Goal: Transaction & Acquisition: Subscribe to service/newsletter

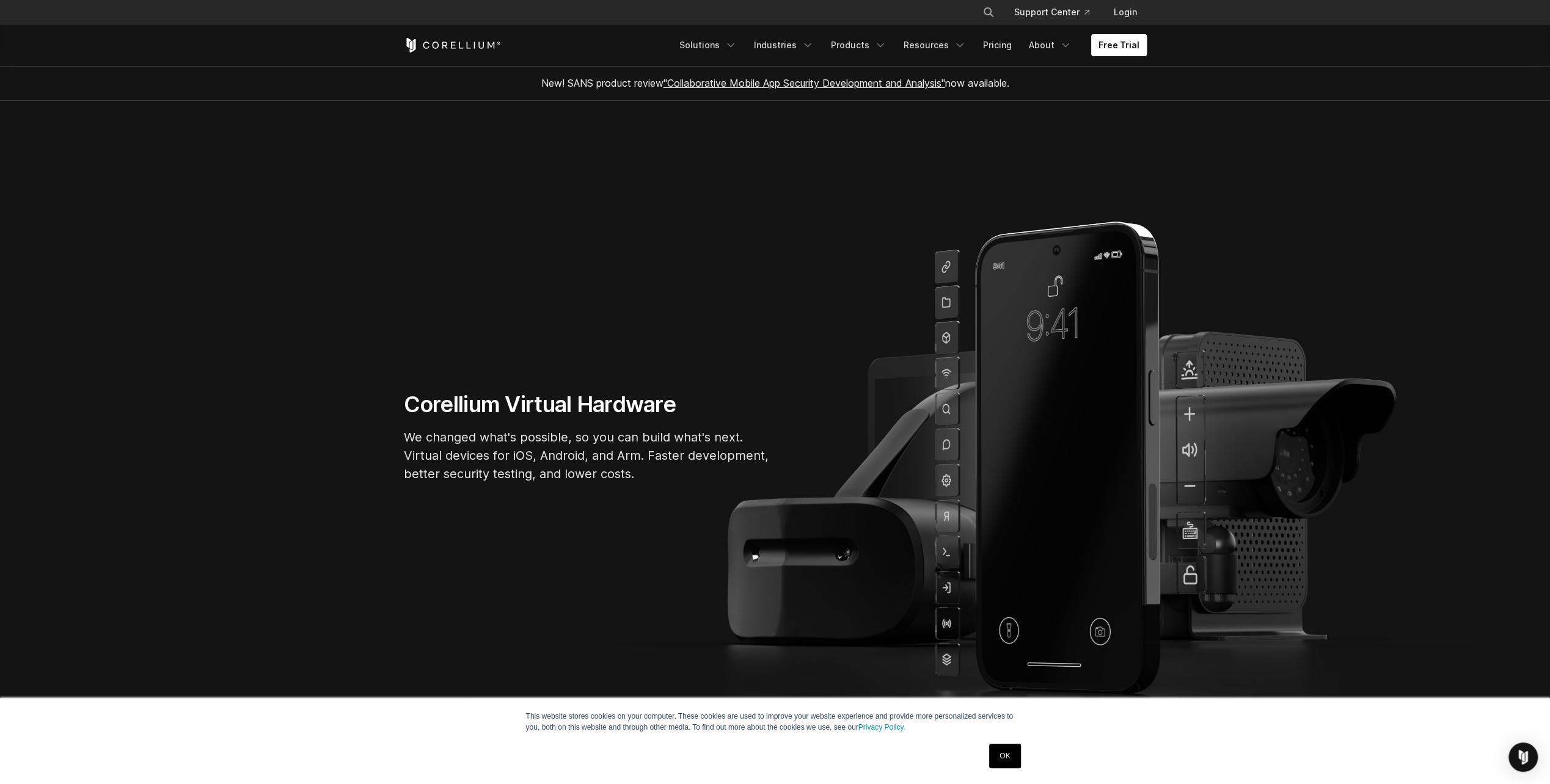
click at [1119, 52] on link "Free Trial" at bounding box center [1119, 45] width 56 height 22
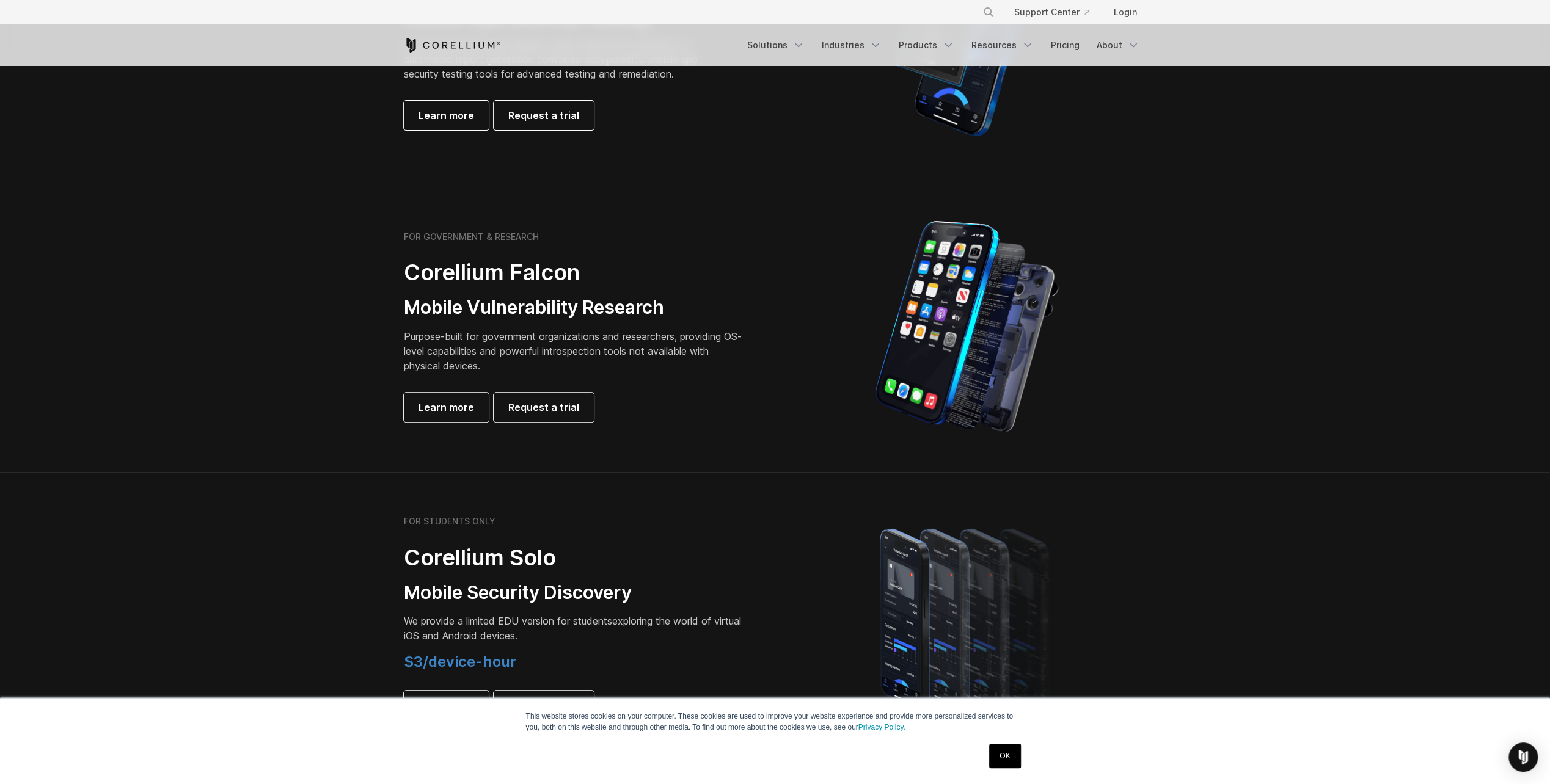
scroll to position [733, 0]
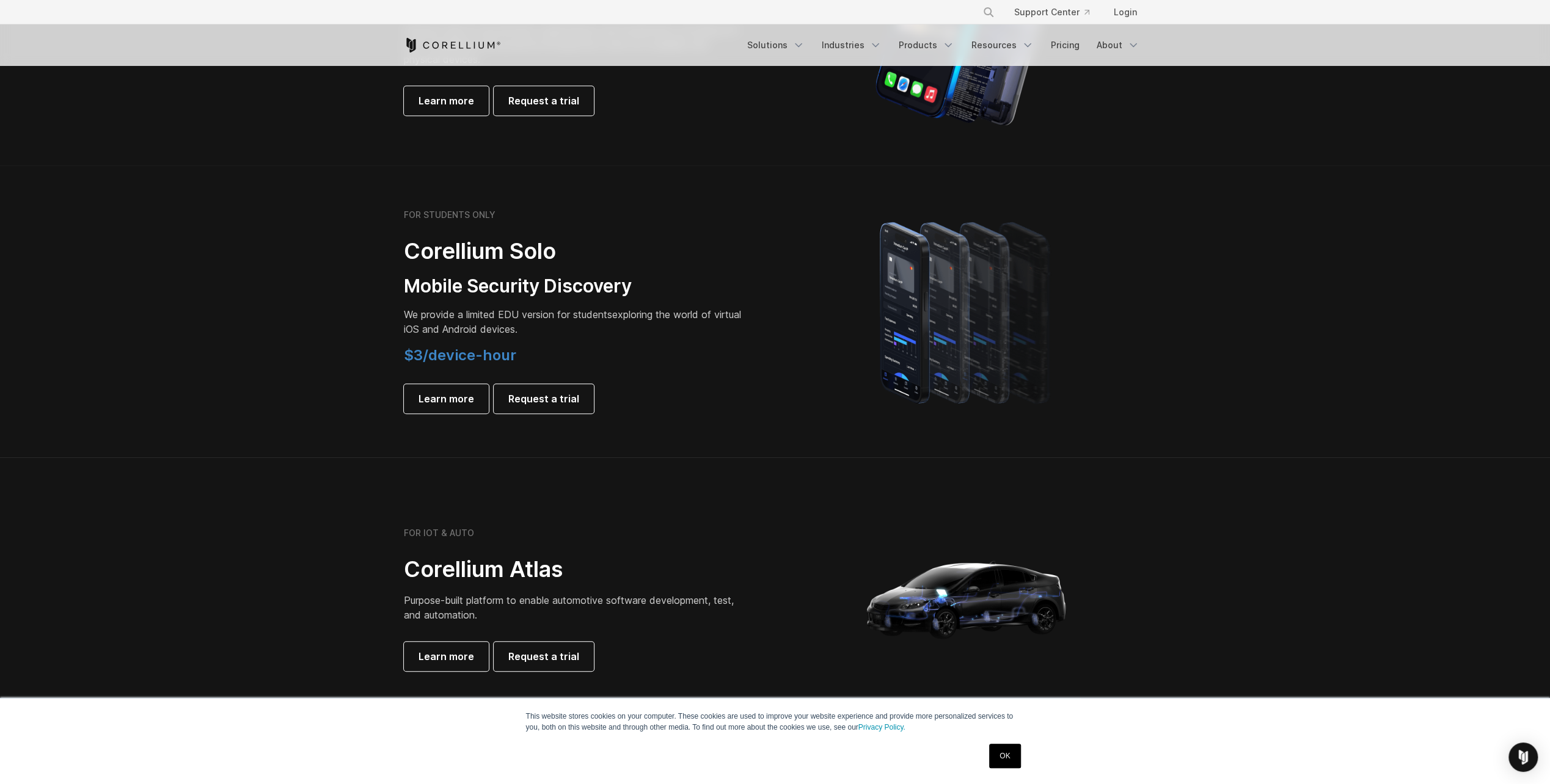
drag, startPoint x: 598, startPoint y: 329, endPoint x: 570, endPoint y: 324, distance: 28.4
click at [570, 324] on p "We provide a limited EDU version for students exploring the world of virtual iO…" at bounding box center [575, 321] width 342 height 29
click at [530, 322] on p "We provide a limited EDU version for students exploring the world of virtual iO…" at bounding box center [575, 321] width 342 height 29
click at [437, 402] on span "Learn more" at bounding box center [446, 398] width 56 height 14
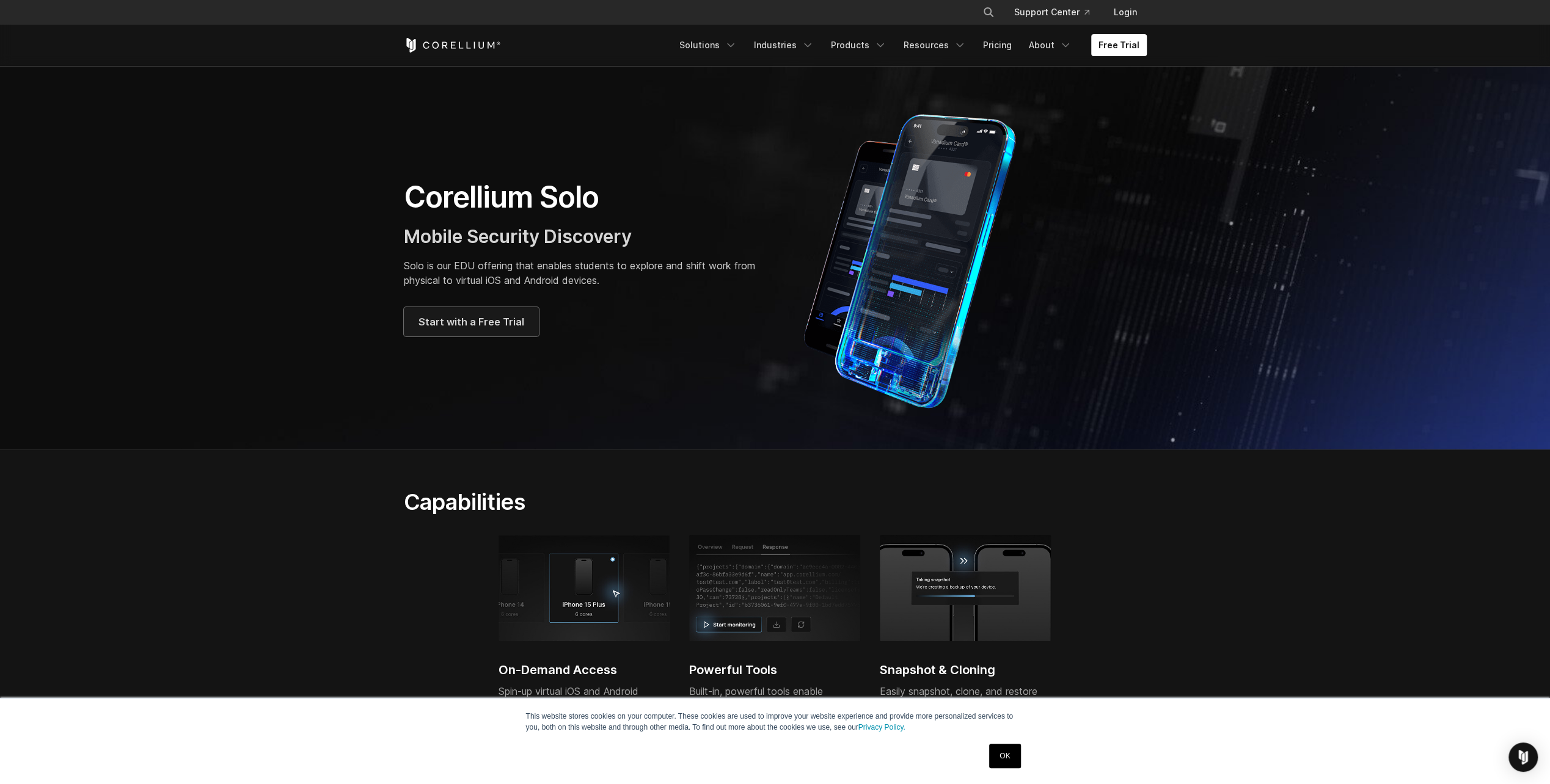
click at [519, 320] on link "Start with a Free Trial" at bounding box center [471, 321] width 135 height 29
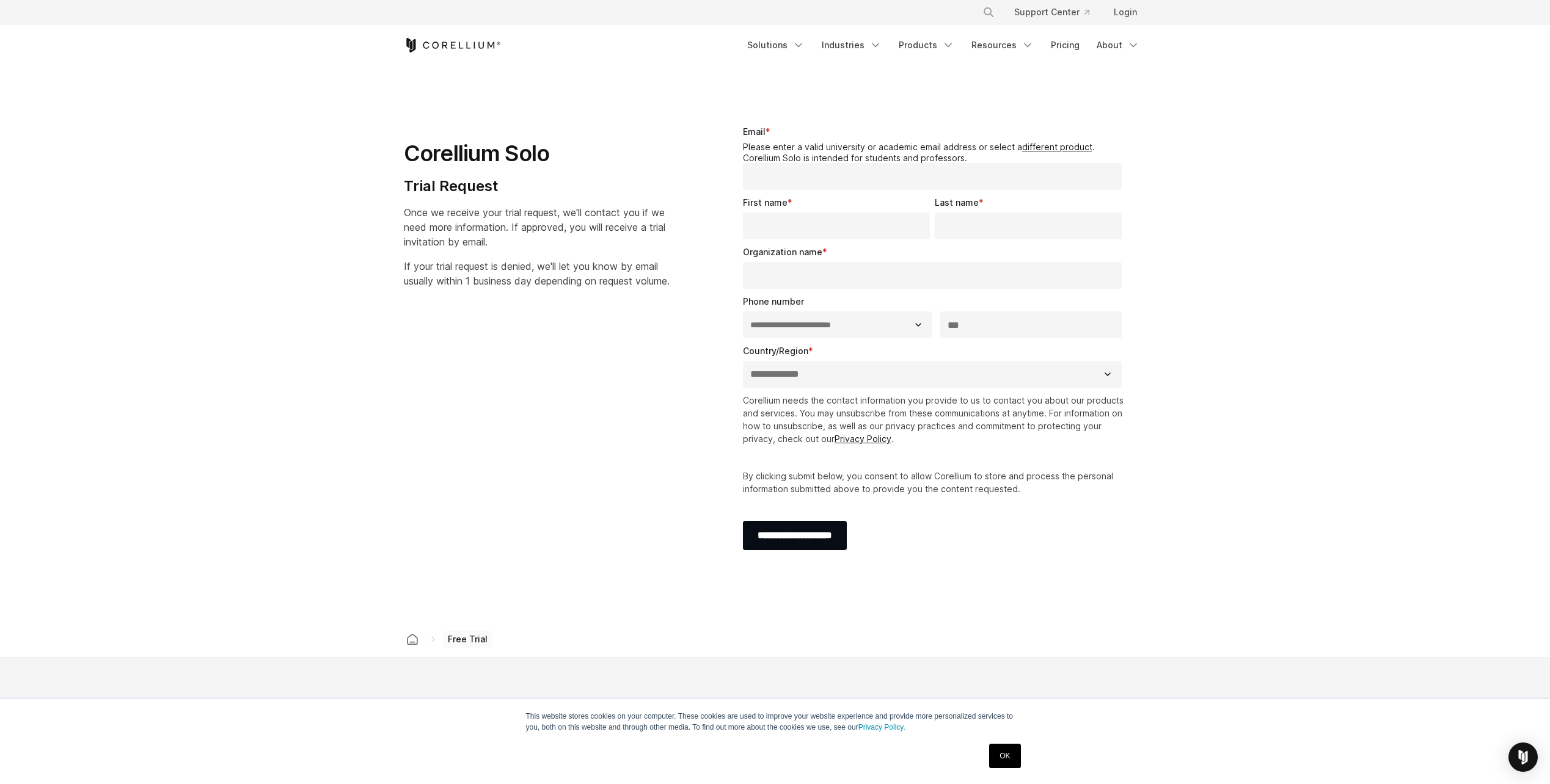
select select "**"
drag, startPoint x: 598, startPoint y: 291, endPoint x: 562, endPoint y: 318, distance: 45.0
click at [562, 318] on div "**********" at bounding box center [775, 344] width 767 height 476
click at [837, 264] on input "Organization name *" at bounding box center [933, 275] width 379 height 27
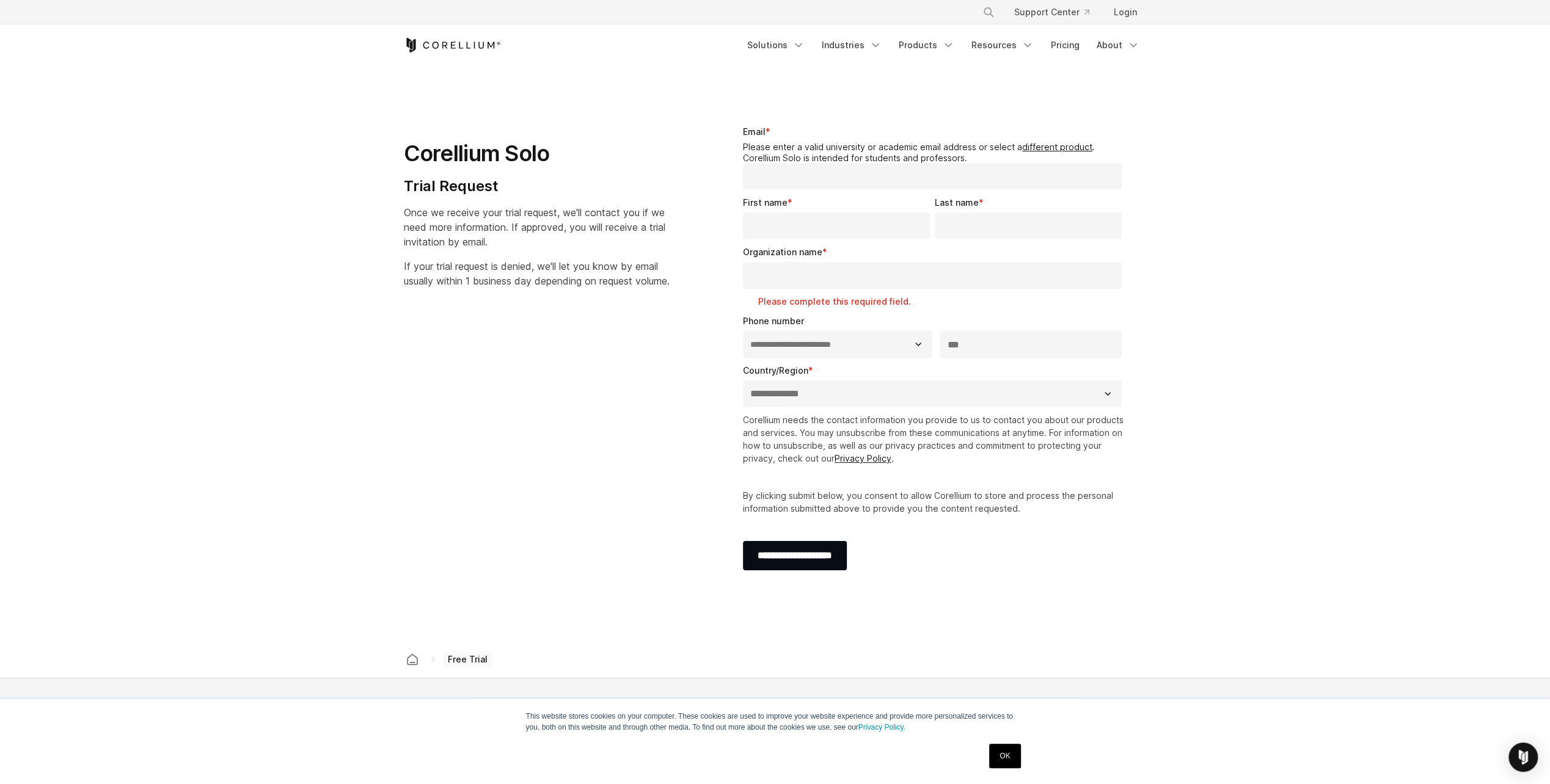
click at [844, 180] on input "Email *" at bounding box center [933, 177] width 379 height 27
type input "**********"
click at [787, 117] on div "**********" at bounding box center [934, 354] width 423 height 497
click at [484, 42] on icon "Corellium Home" at bounding box center [452, 45] width 97 height 14
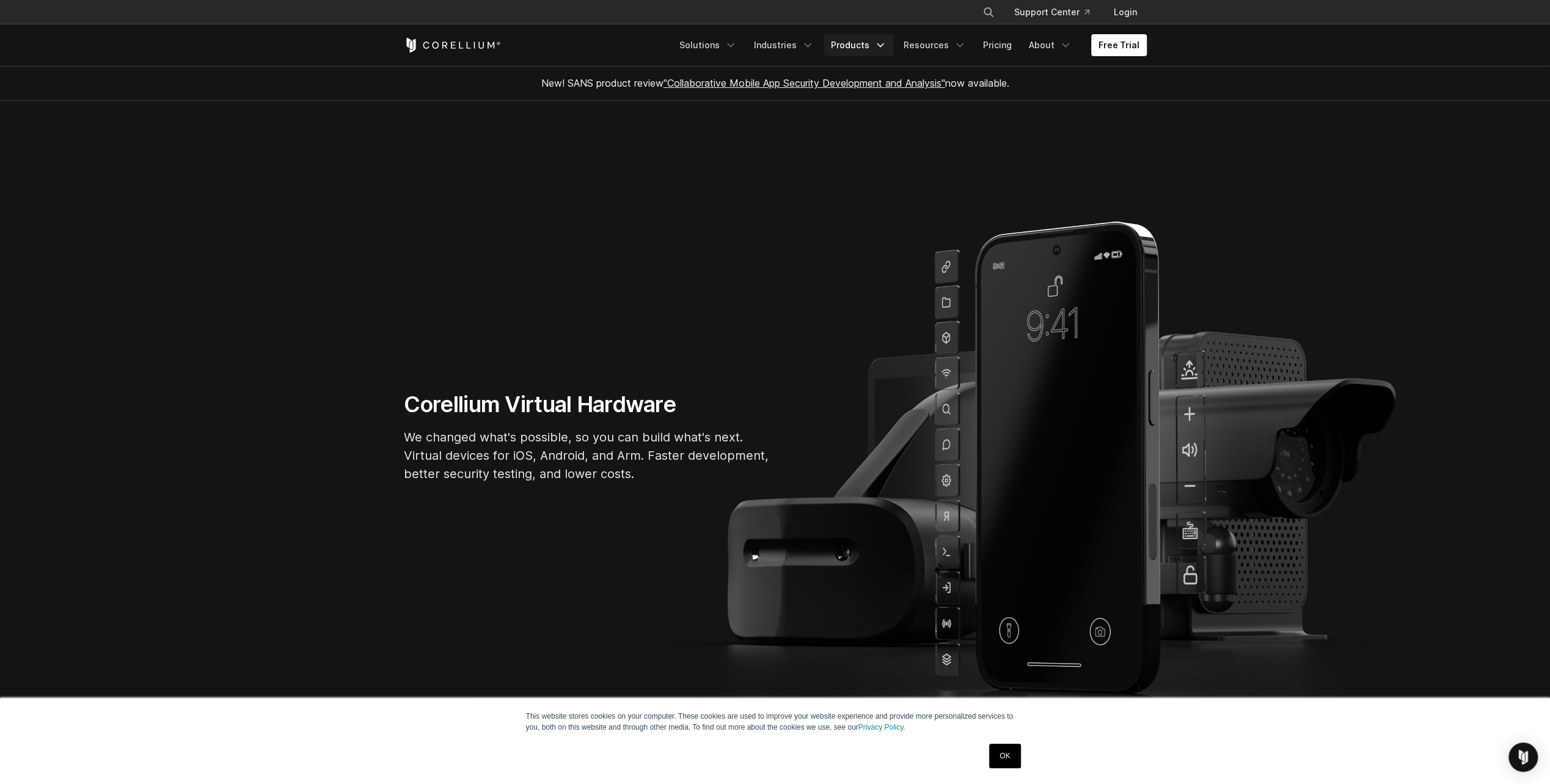
click at [875, 44] on link "Products" at bounding box center [859, 45] width 71 height 22
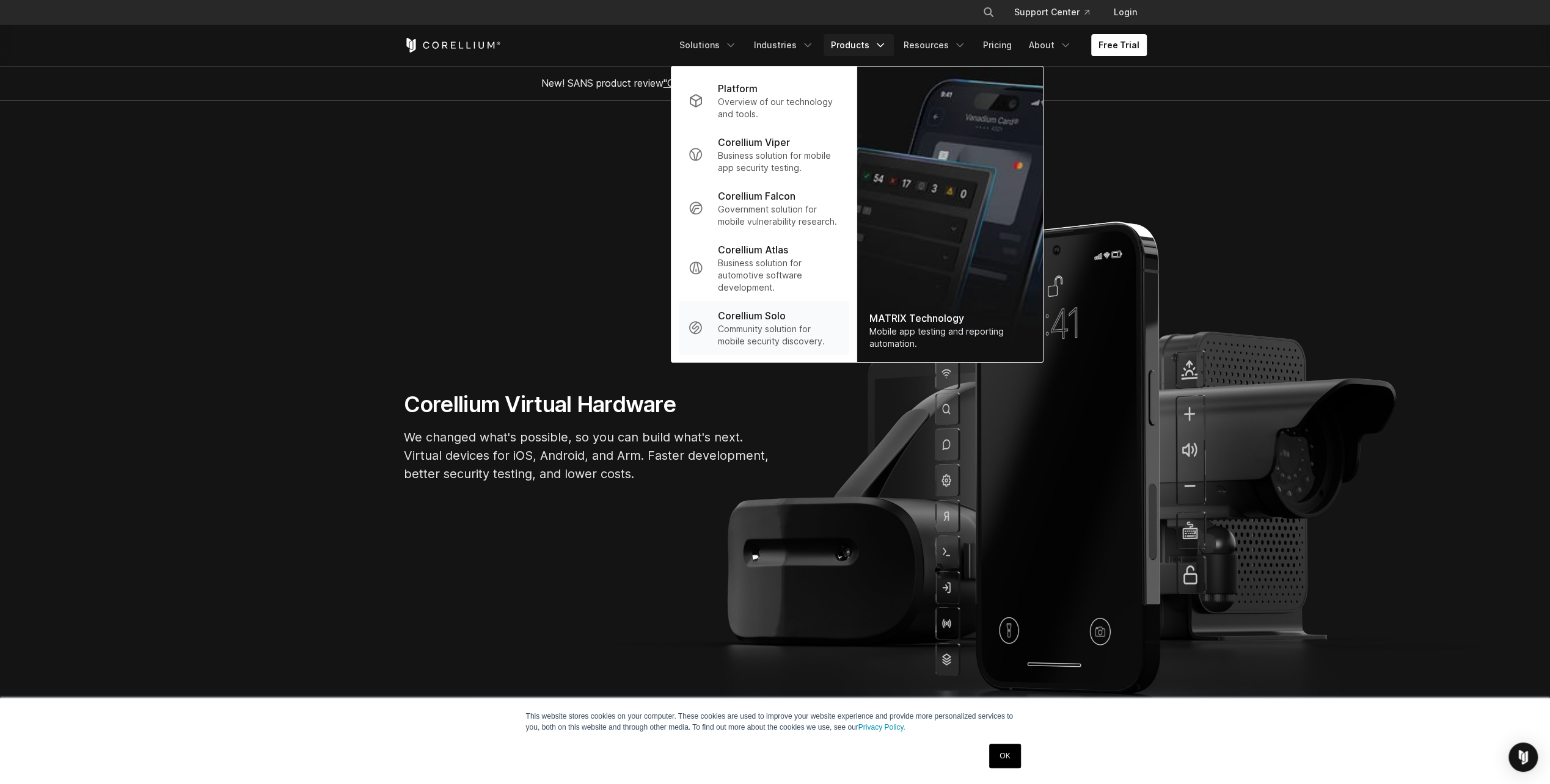
click at [771, 338] on p "Community solution for mobile security discovery." at bounding box center [778, 335] width 121 height 25
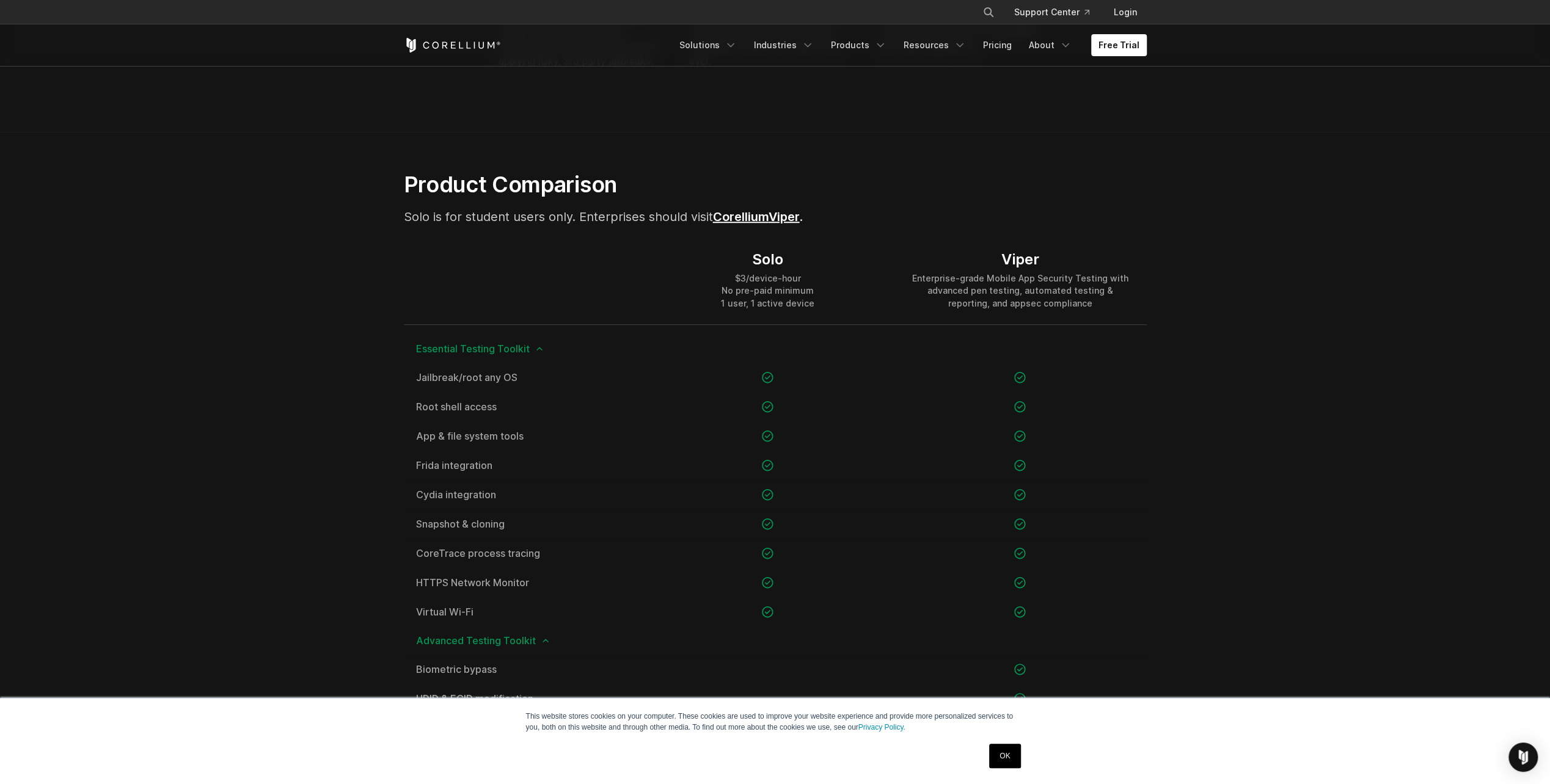
scroll to position [794, 0]
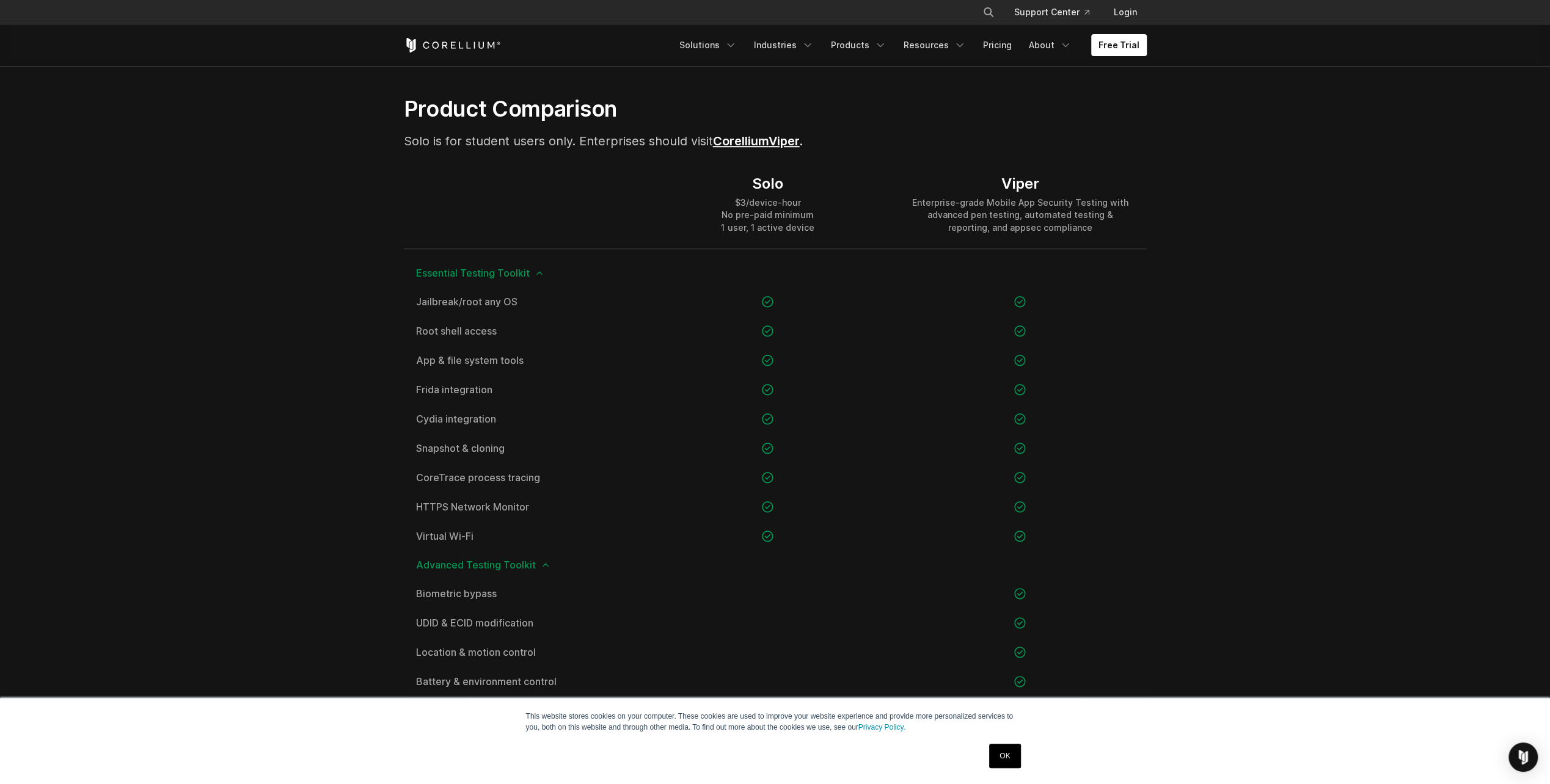
click at [788, 213] on div "$3/device-hour No pre-paid minimum 1 user, 1 active device" at bounding box center [767, 215] width 93 height 37
drag, startPoint x: 788, startPoint y: 213, endPoint x: 732, endPoint y: 245, distance: 64.5
click at [732, 245] on div "Solo $3/device-hour No pre-paid minimum 1 user, 1 active device" at bounding box center [767, 204] width 252 height 88
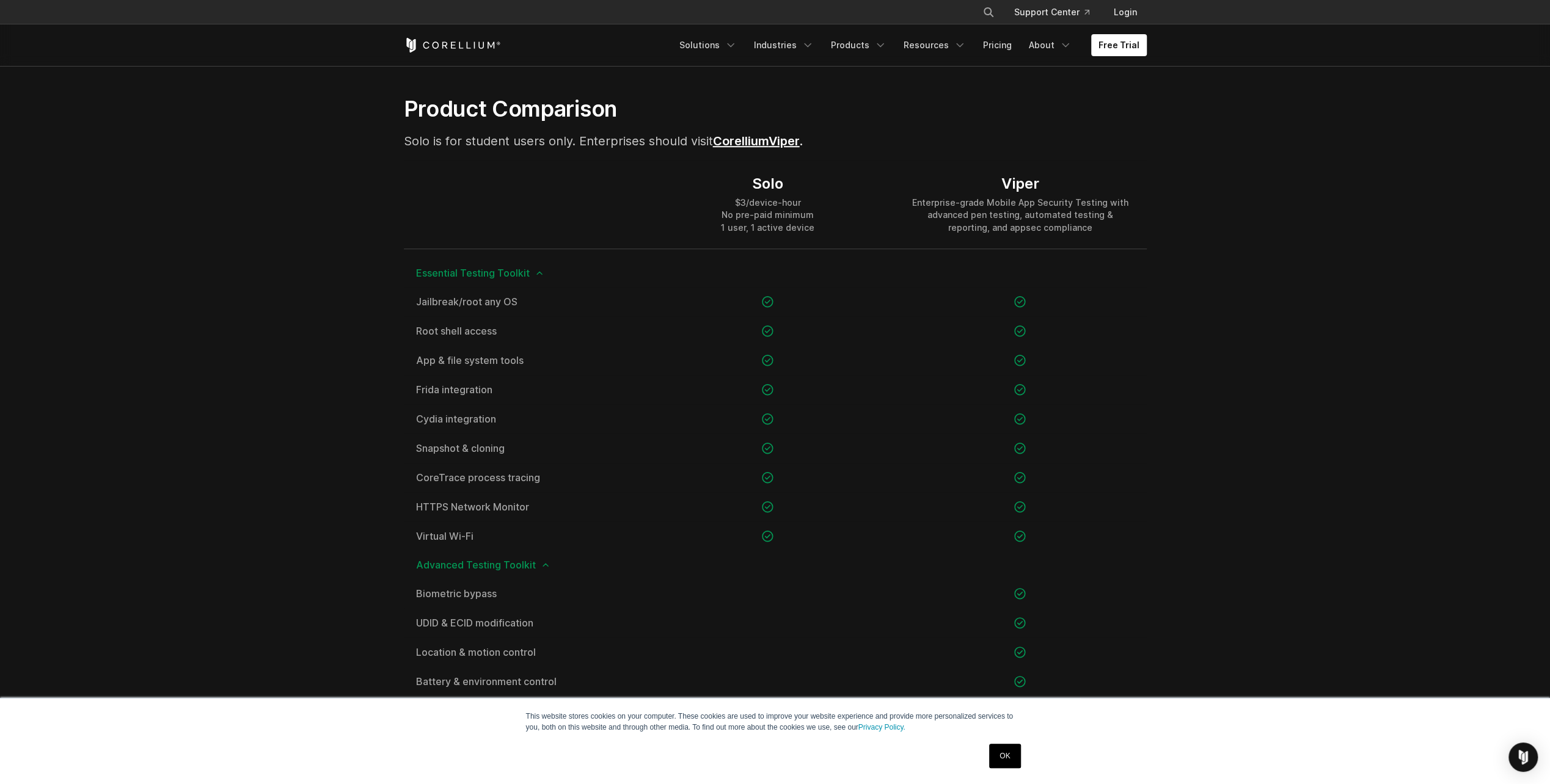
drag, startPoint x: 732, startPoint y: 245, endPoint x: 810, endPoint y: 217, distance: 82.9
click at [810, 217] on div "$3/device-hour No pre-paid minimum 1 user, 1 active device" at bounding box center [767, 215] width 93 height 37
click at [804, 216] on div "$3/device-hour No pre-paid minimum 1 user, 1 active device" at bounding box center [767, 215] width 93 height 37
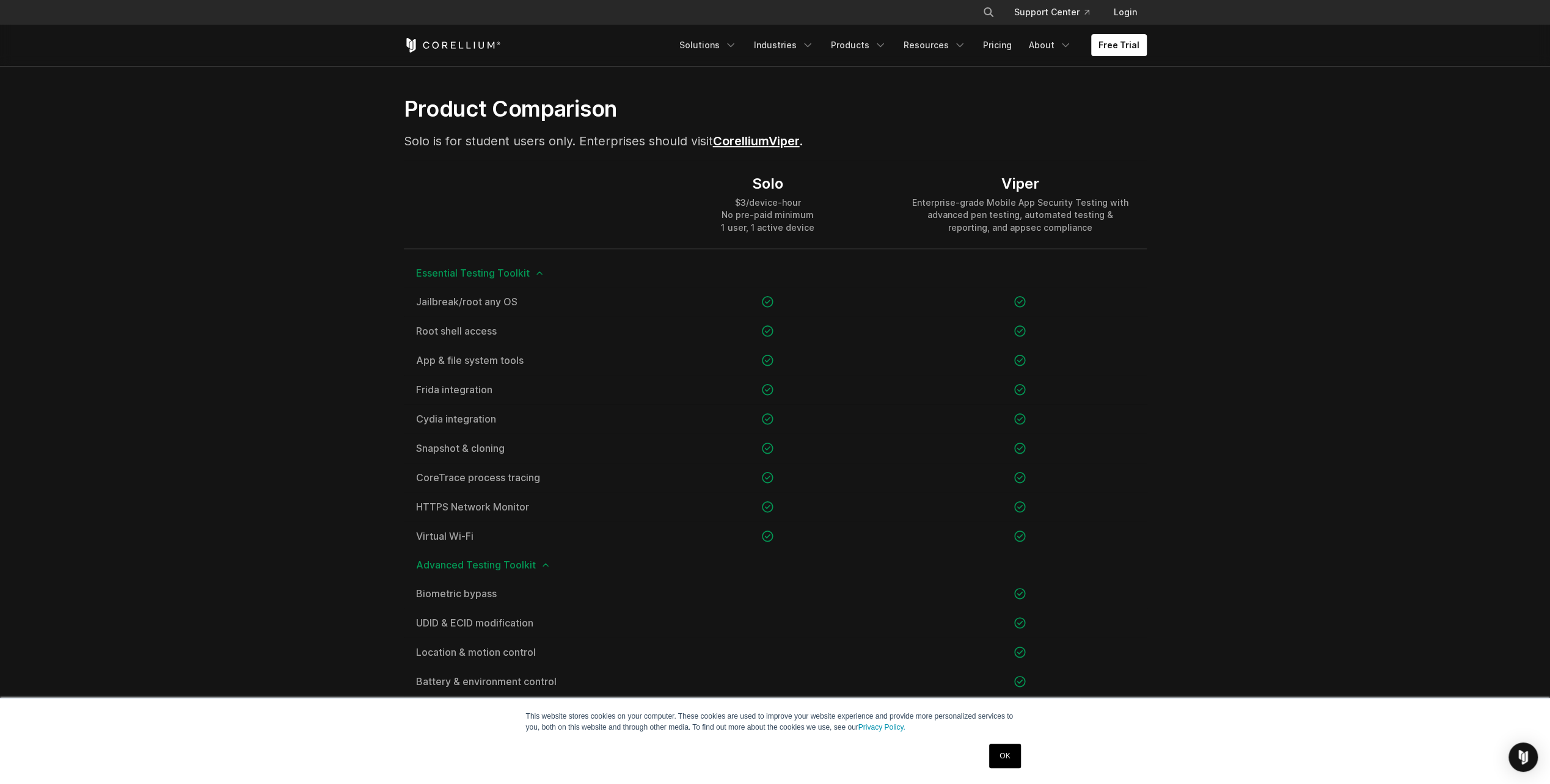
click at [772, 205] on div "$3/device-hour No pre-paid minimum 1 user, 1 active device" at bounding box center [767, 215] width 93 height 37
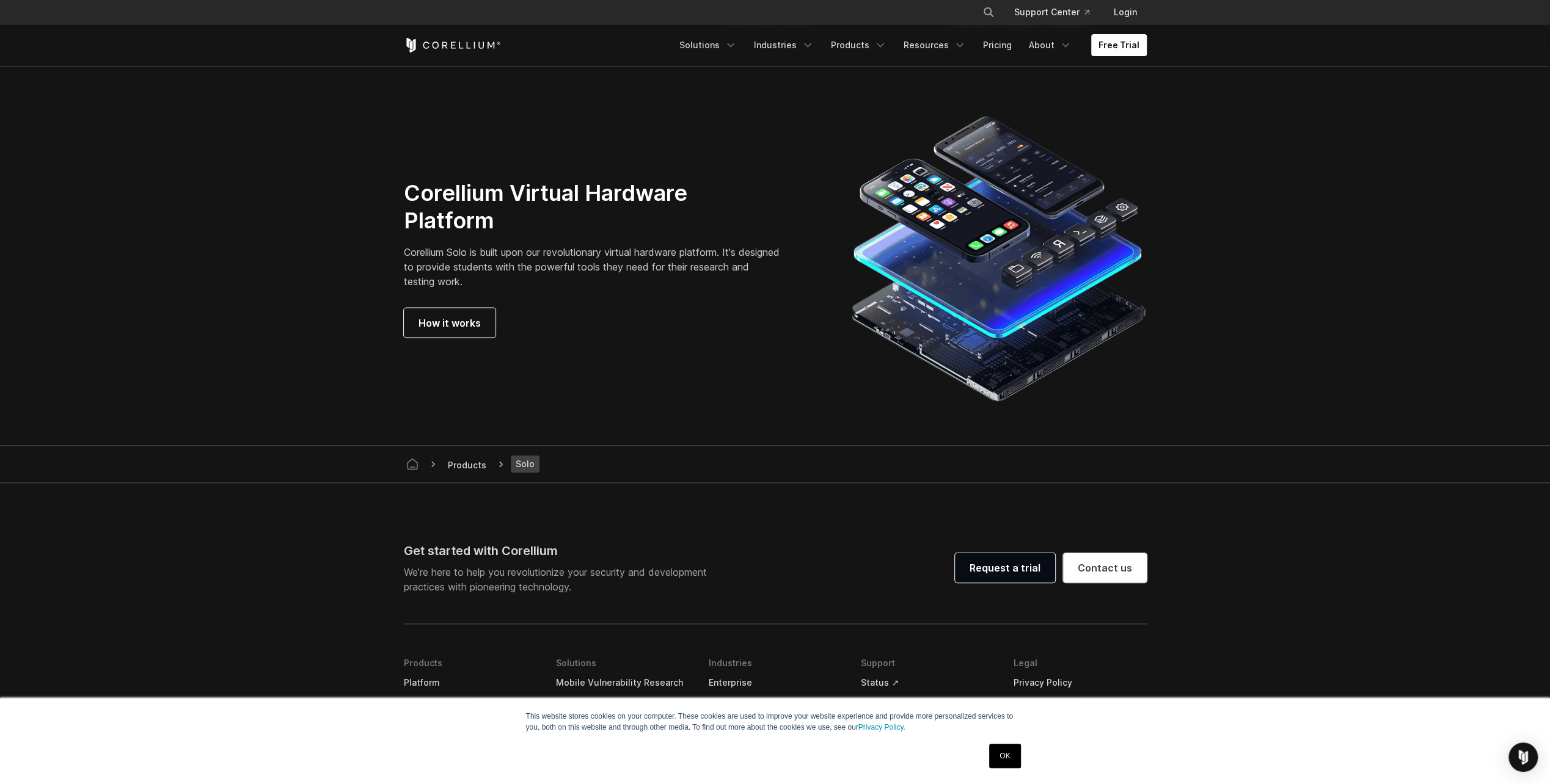
scroll to position [2138, 0]
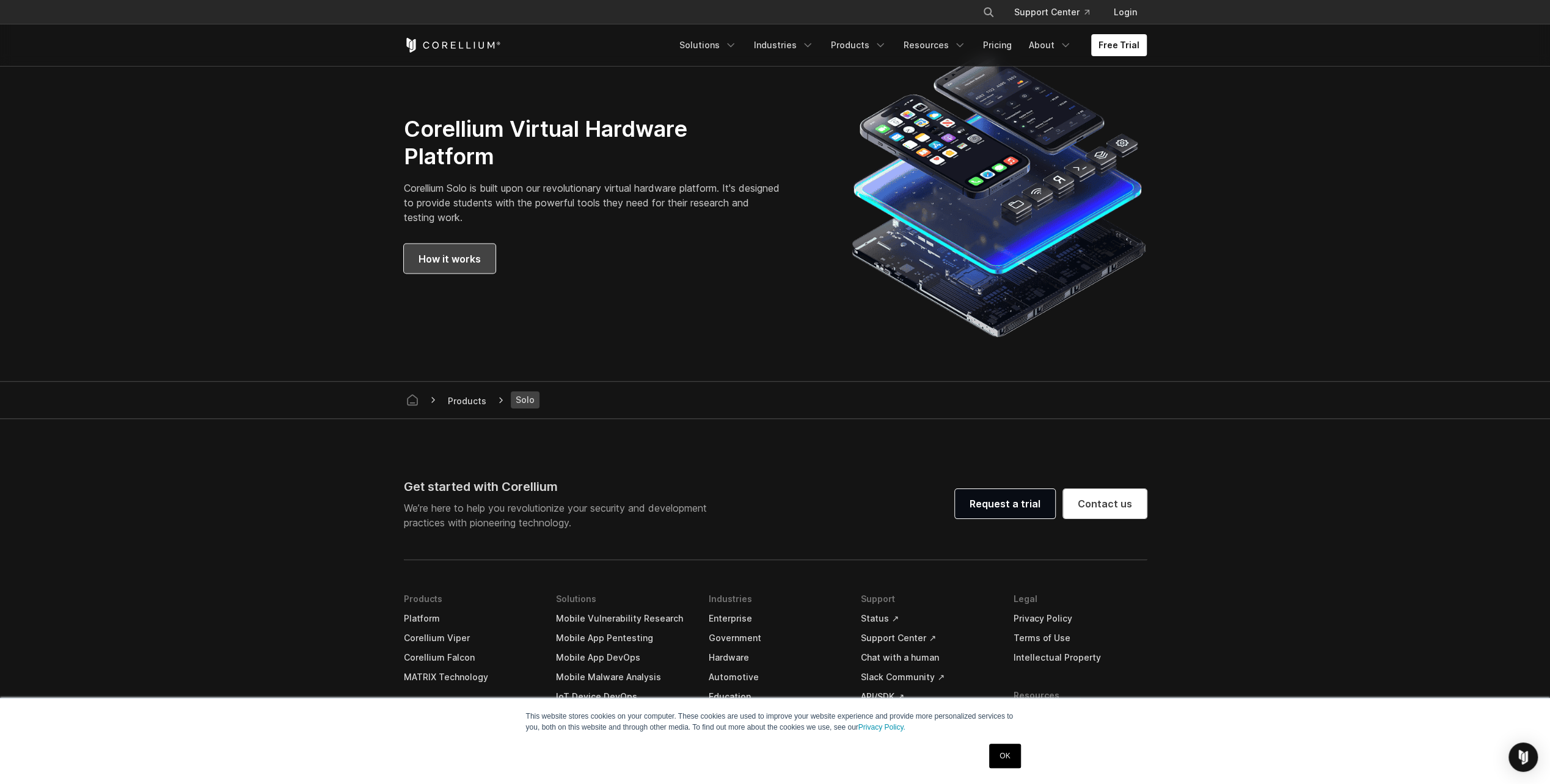
drag, startPoint x: 451, startPoint y: 240, endPoint x: 427, endPoint y: 252, distance: 26.8
drag, startPoint x: 791, startPoint y: 417, endPoint x: 699, endPoint y: 59, distance: 369.6
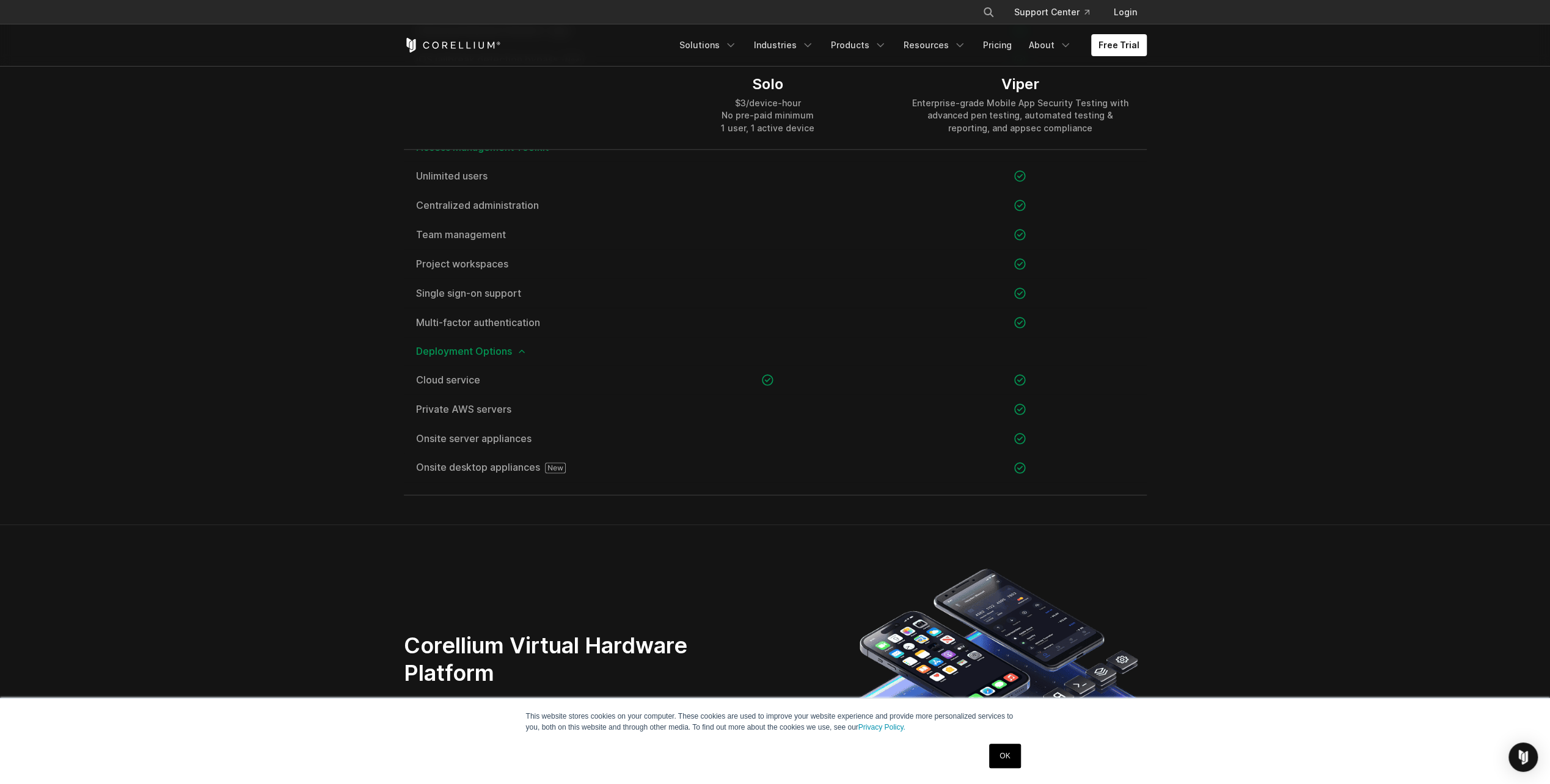
scroll to position [1649, 0]
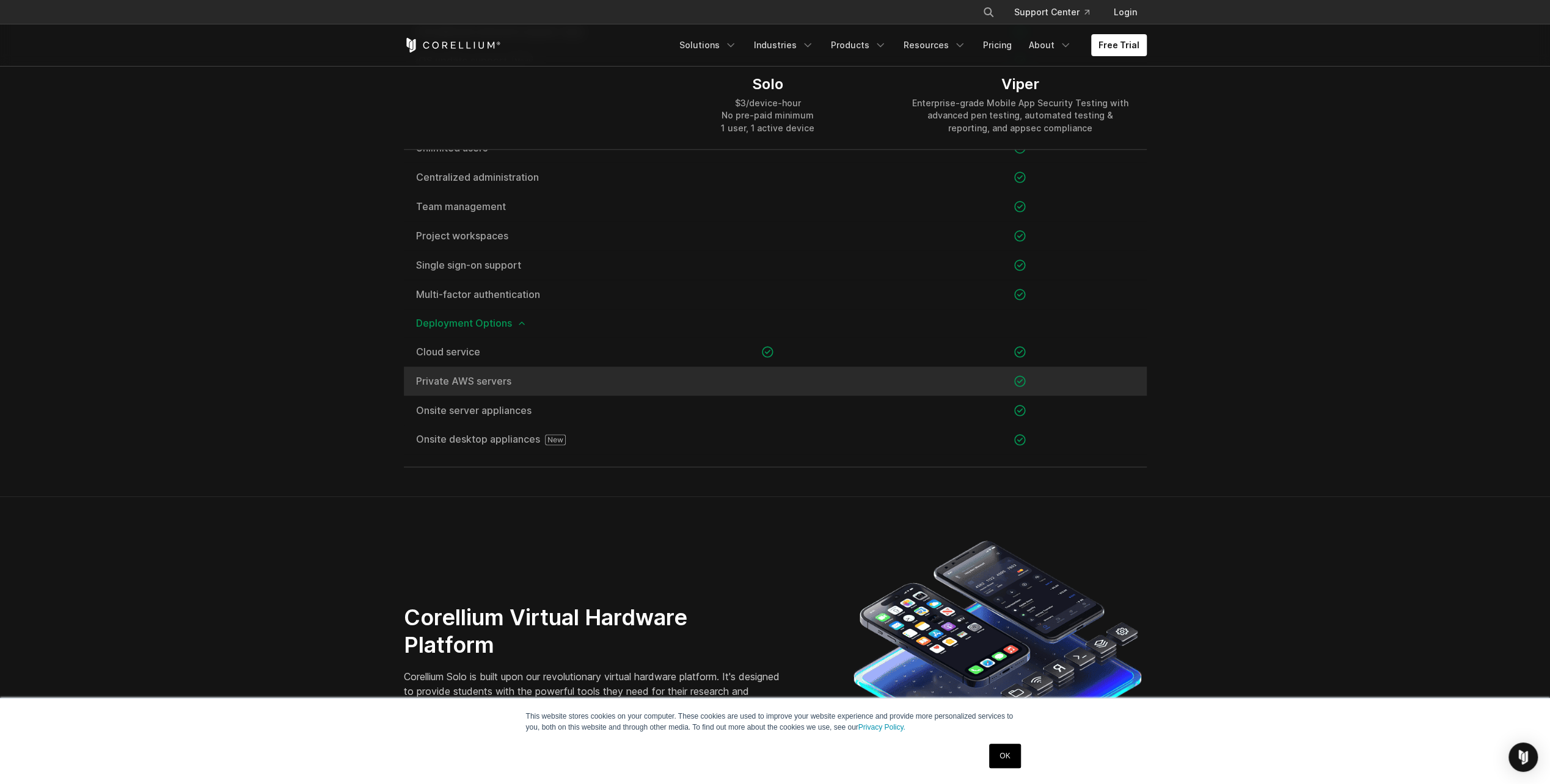
drag, startPoint x: 391, startPoint y: 379, endPoint x: 407, endPoint y: 375, distance: 16.5
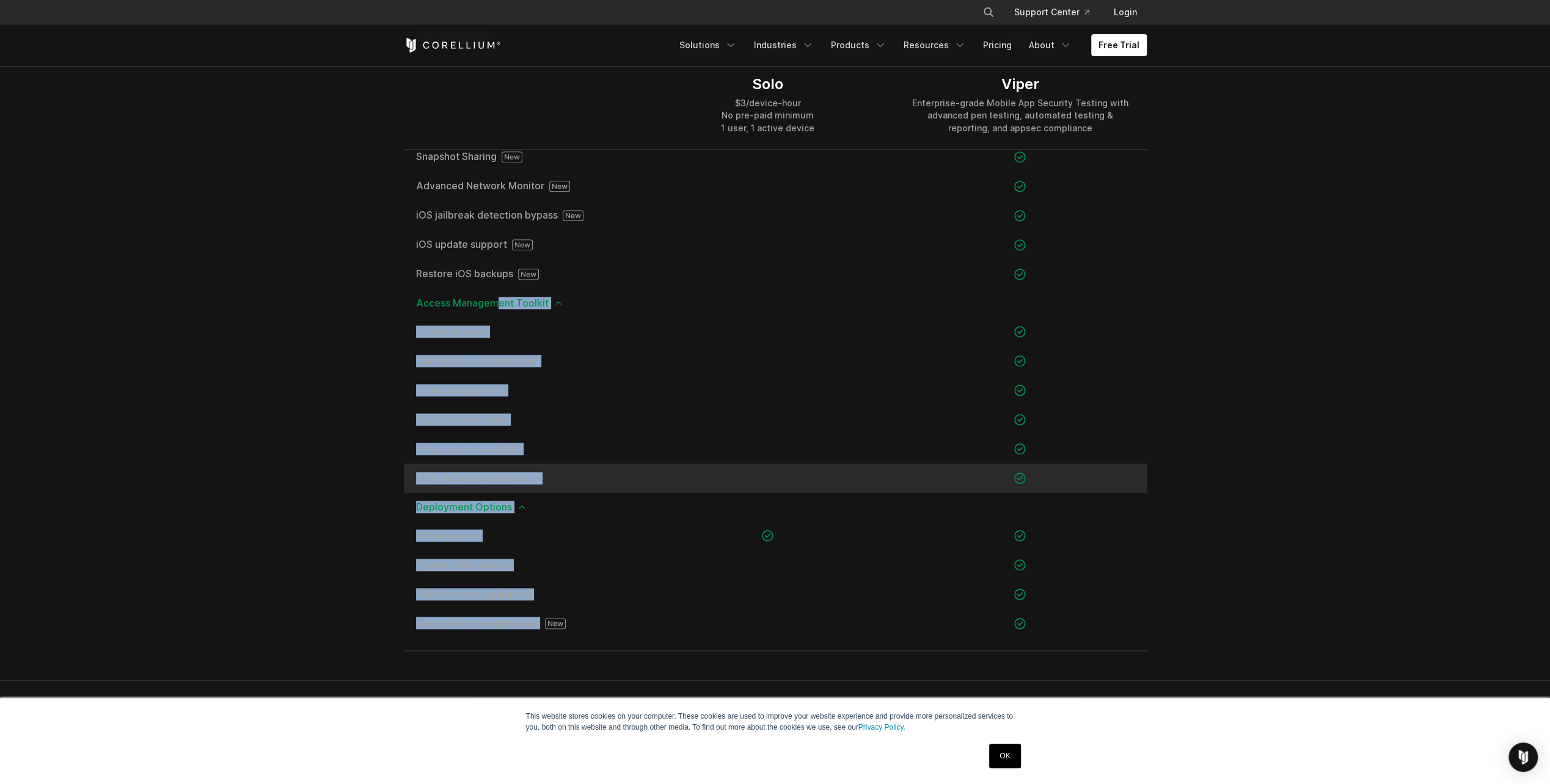
scroll to position [1405, 0]
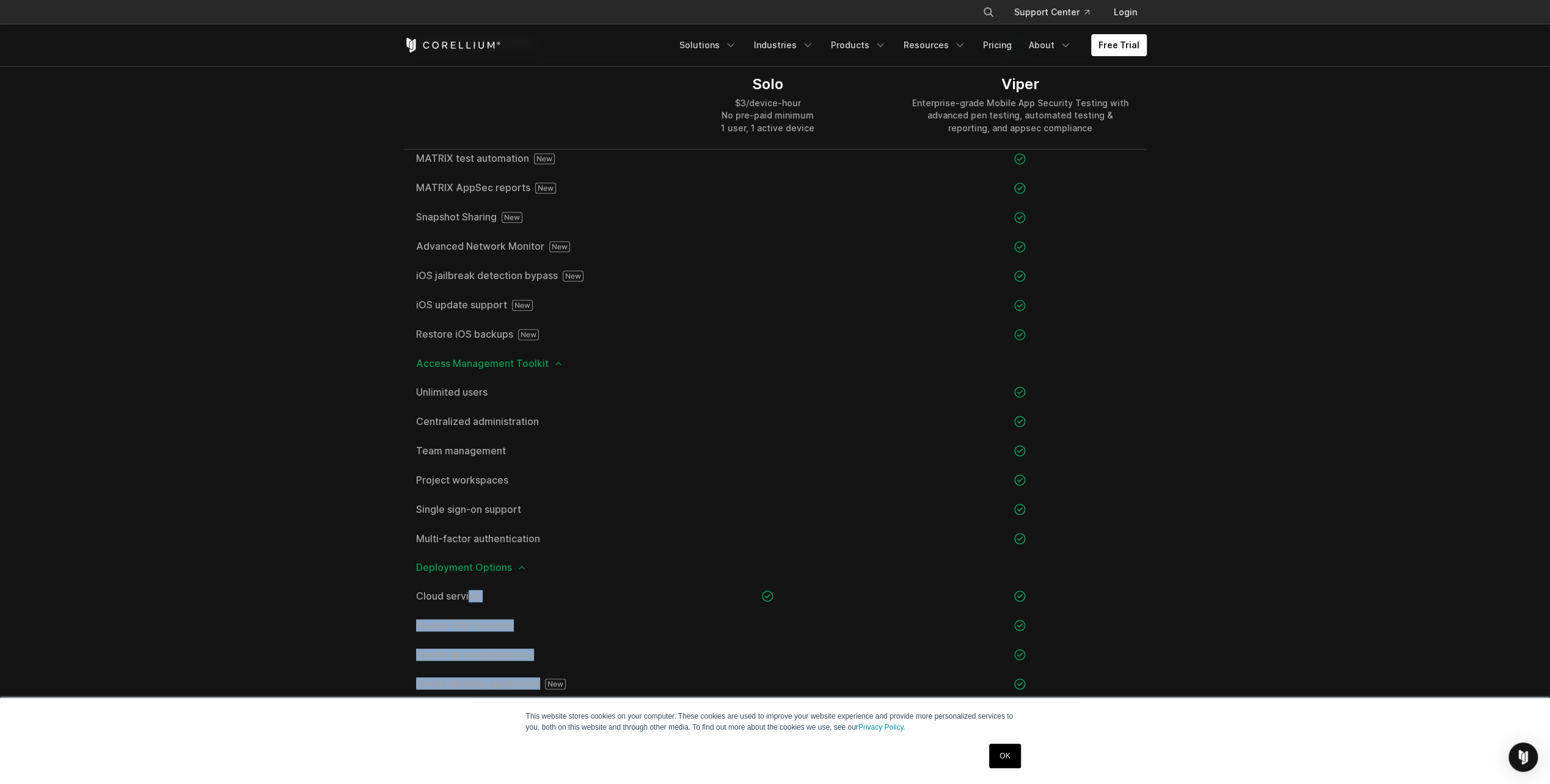
drag, startPoint x: 402, startPoint y: 452, endPoint x: 389, endPoint y: 587, distance: 135.6
click at [389, 588] on section "Product Comparison Solo is for student users only. Enterprises should visit Cor…" at bounding box center [775, 93] width 1550 height 1295
drag, startPoint x: 389, startPoint y: 587, endPoint x: 292, endPoint y: 431, distance: 183.7
click at [291, 432] on section "Product Comparison Solo is for student users only. Enterprises should visit Cor…" at bounding box center [775, 93] width 1550 height 1295
drag, startPoint x: 421, startPoint y: 320, endPoint x: 405, endPoint y: 350, distance: 34.0
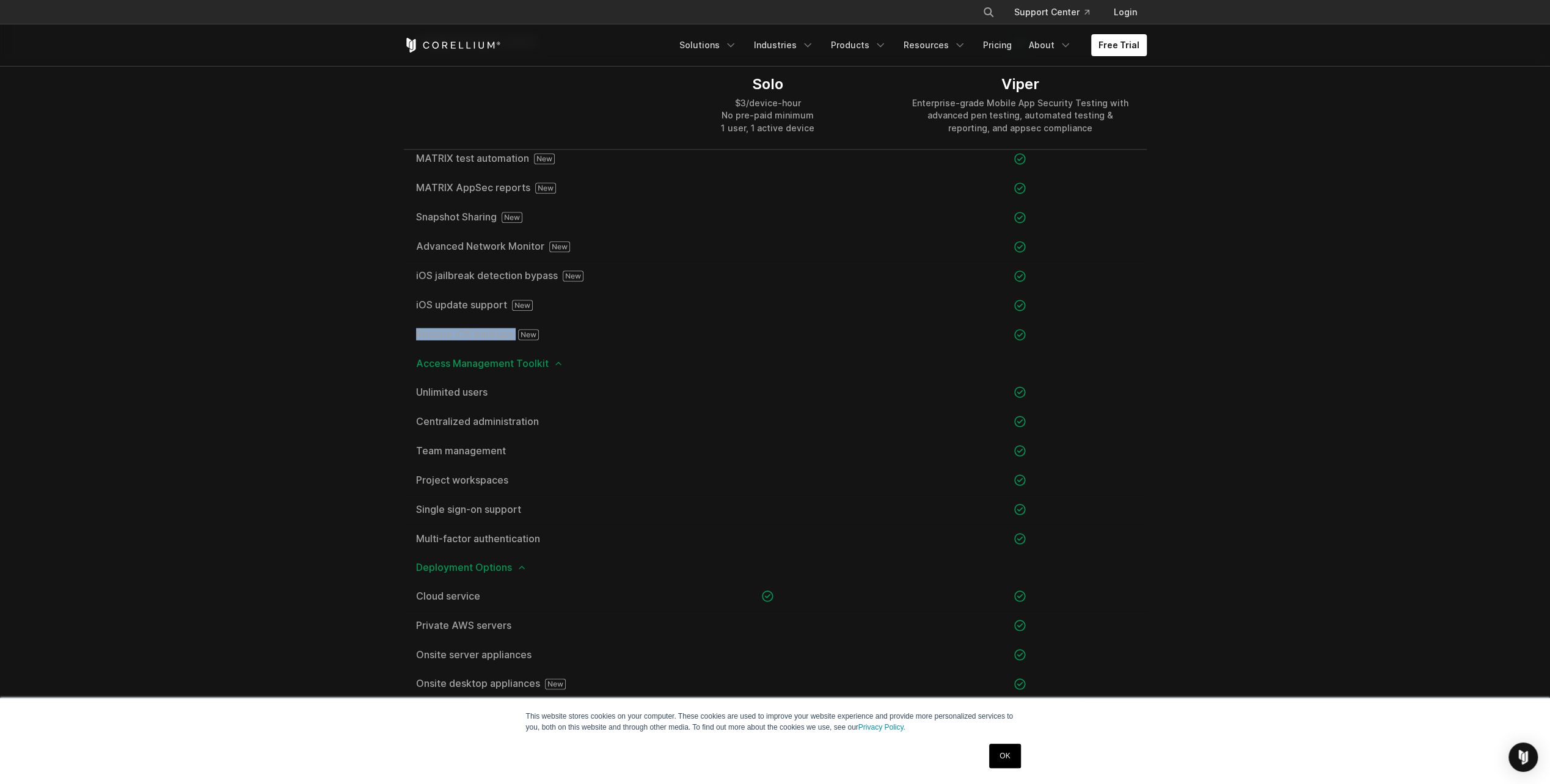
click at [405, 350] on div "Essential Testing Toolkit Jailbreak/root any OS Root shell access" at bounding box center [775, 175] width 743 height 1073
drag, startPoint x: 405, startPoint y: 350, endPoint x: 344, endPoint y: 370, distance: 64.2
click at [344, 370] on section "Product Comparison Solo is for student users only. Enterprises should visit Cor…" at bounding box center [775, 93] width 1550 height 1295
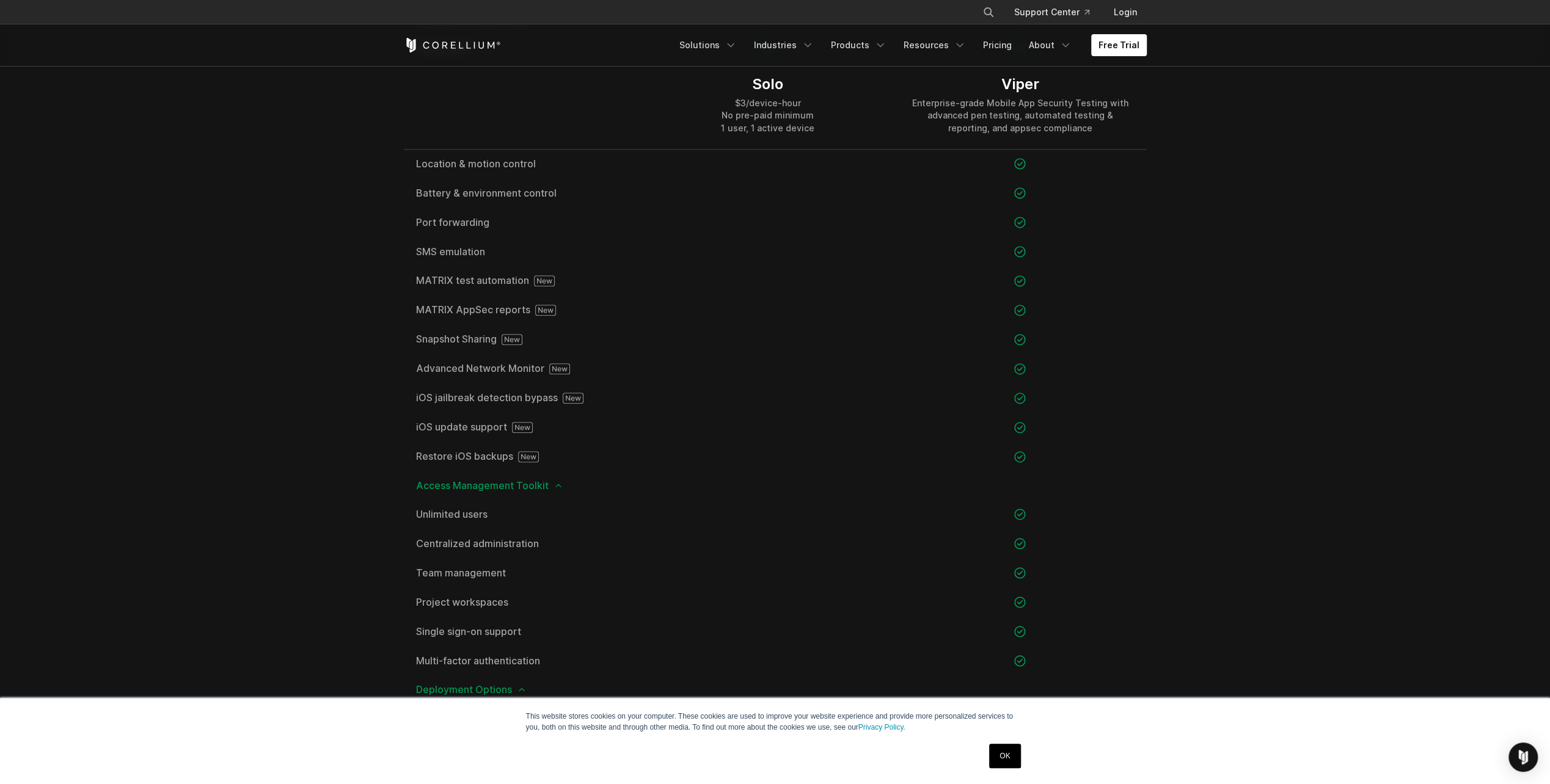
drag, startPoint x: 358, startPoint y: 414, endPoint x: 369, endPoint y: 390, distance: 26.4
click at [370, 405] on section "Product Comparison Solo is for student users only. Enterprises should visit Cor…" at bounding box center [775, 215] width 1550 height 1295
click at [387, 350] on section "Product Comparison Solo is for student users only. Enterprises should visit Cor…" at bounding box center [775, 215] width 1550 height 1295
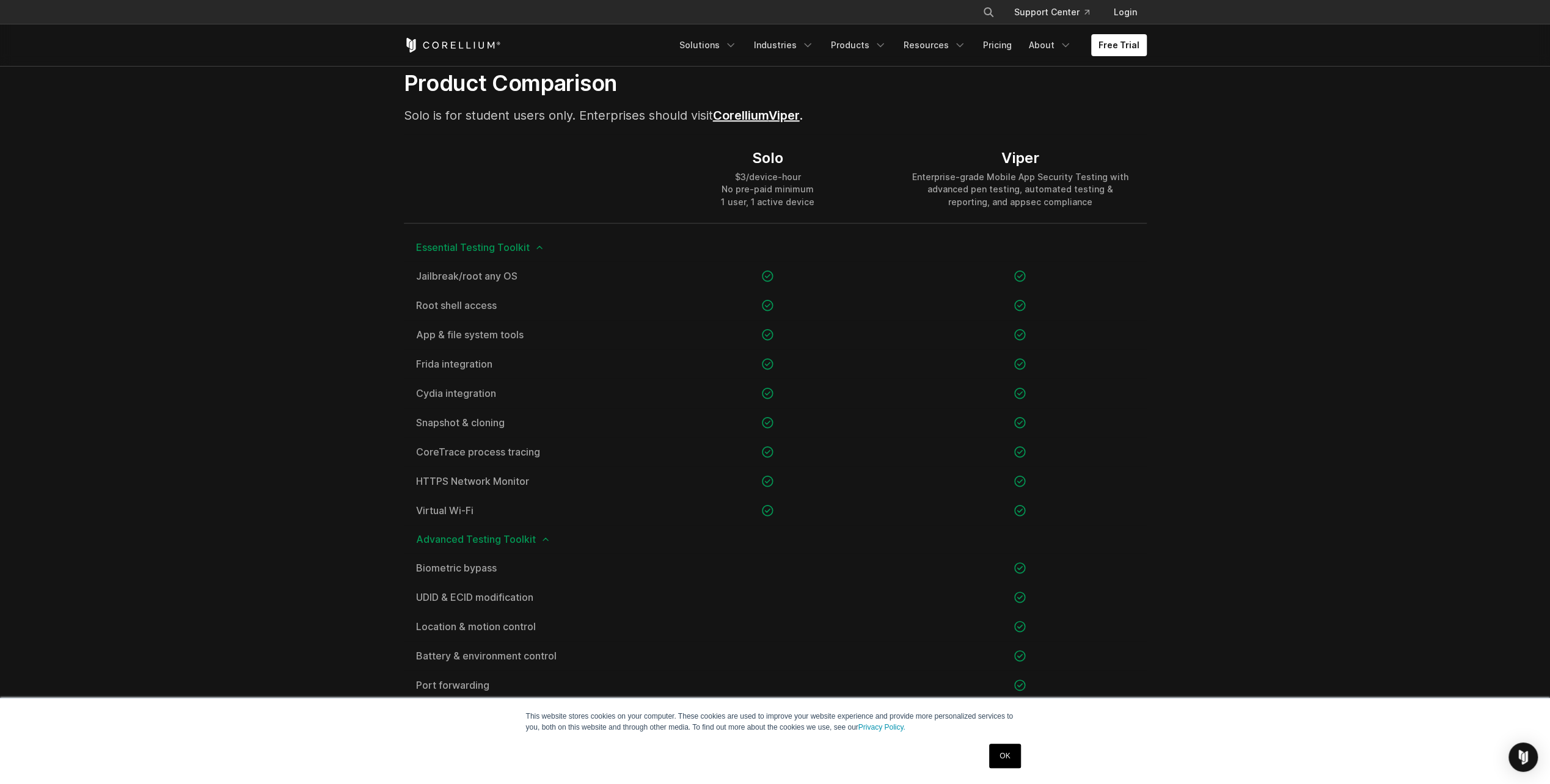
scroll to position [794, 0]
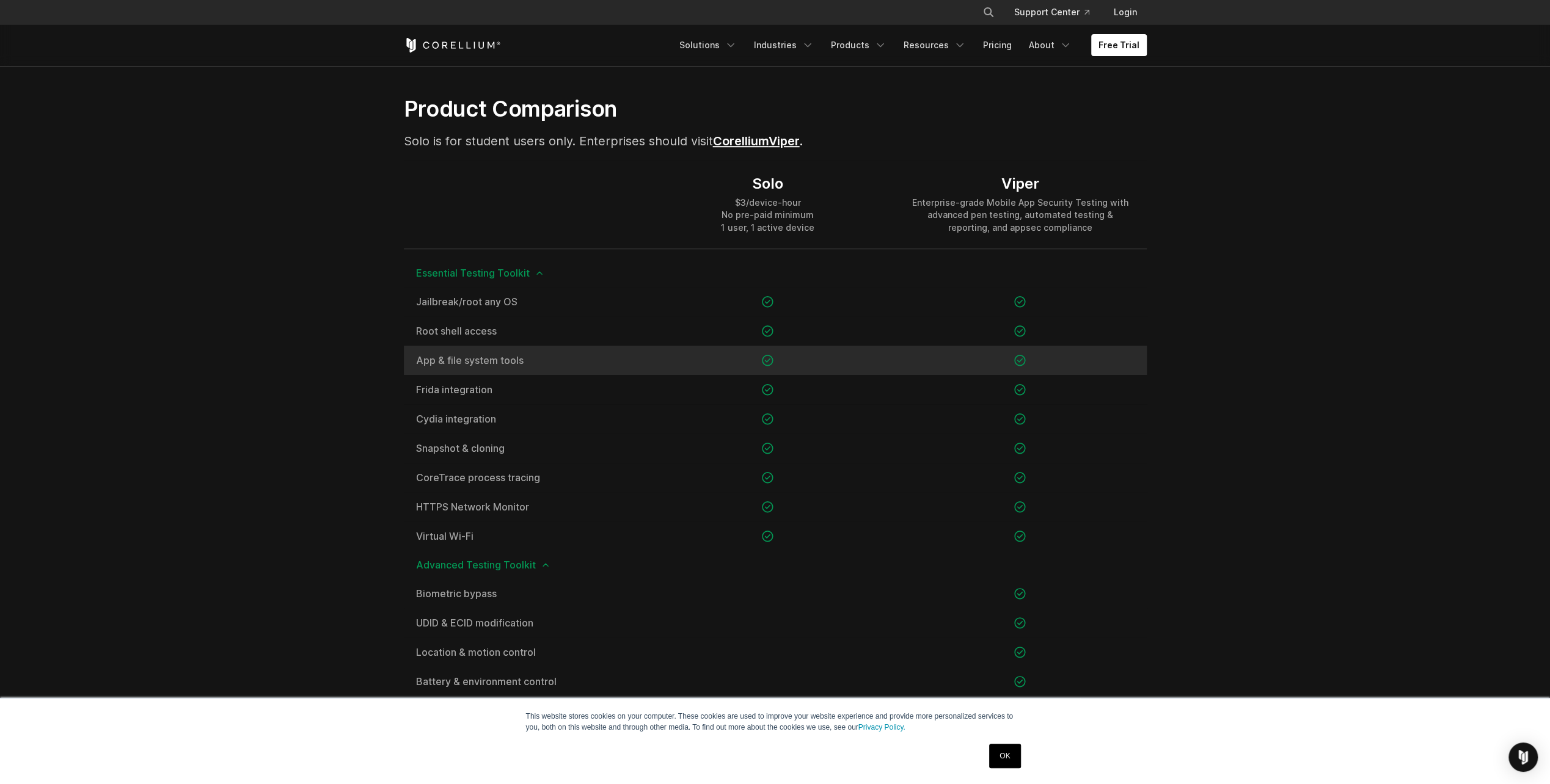
drag, startPoint x: 391, startPoint y: 398, endPoint x: 413, endPoint y: 348, distance: 54.6
click at [413, 348] on section "Product Comparison Solo is for student users only. Enterprises should visit Cor…" at bounding box center [775, 704] width 1550 height 1295
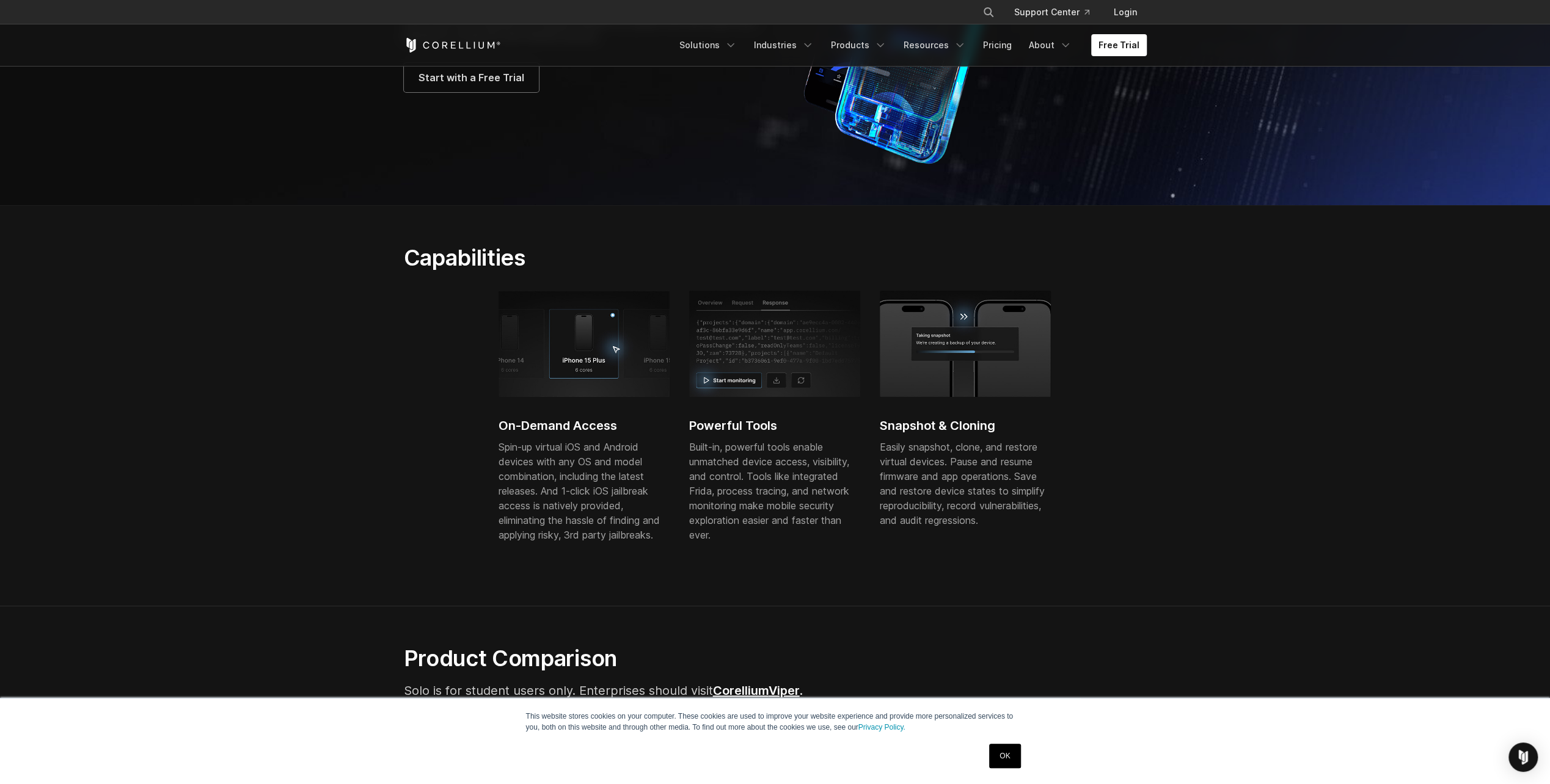
scroll to position [0, 0]
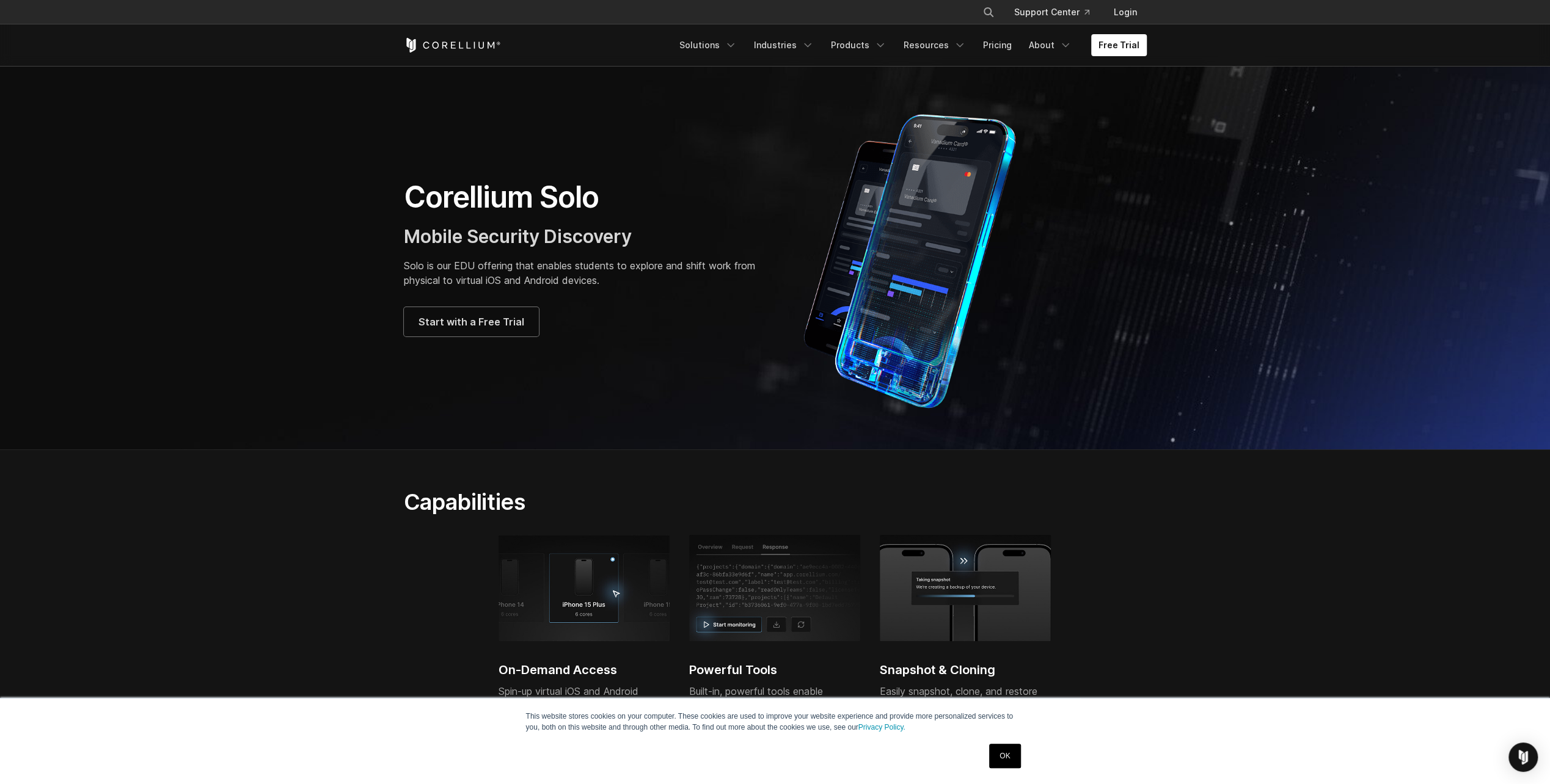
click at [871, 33] on div "Free Trial Solutions IoT" at bounding box center [775, 45] width 743 height 41
click at [867, 44] on link "Products" at bounding box center [859, 45] width 71 height 22
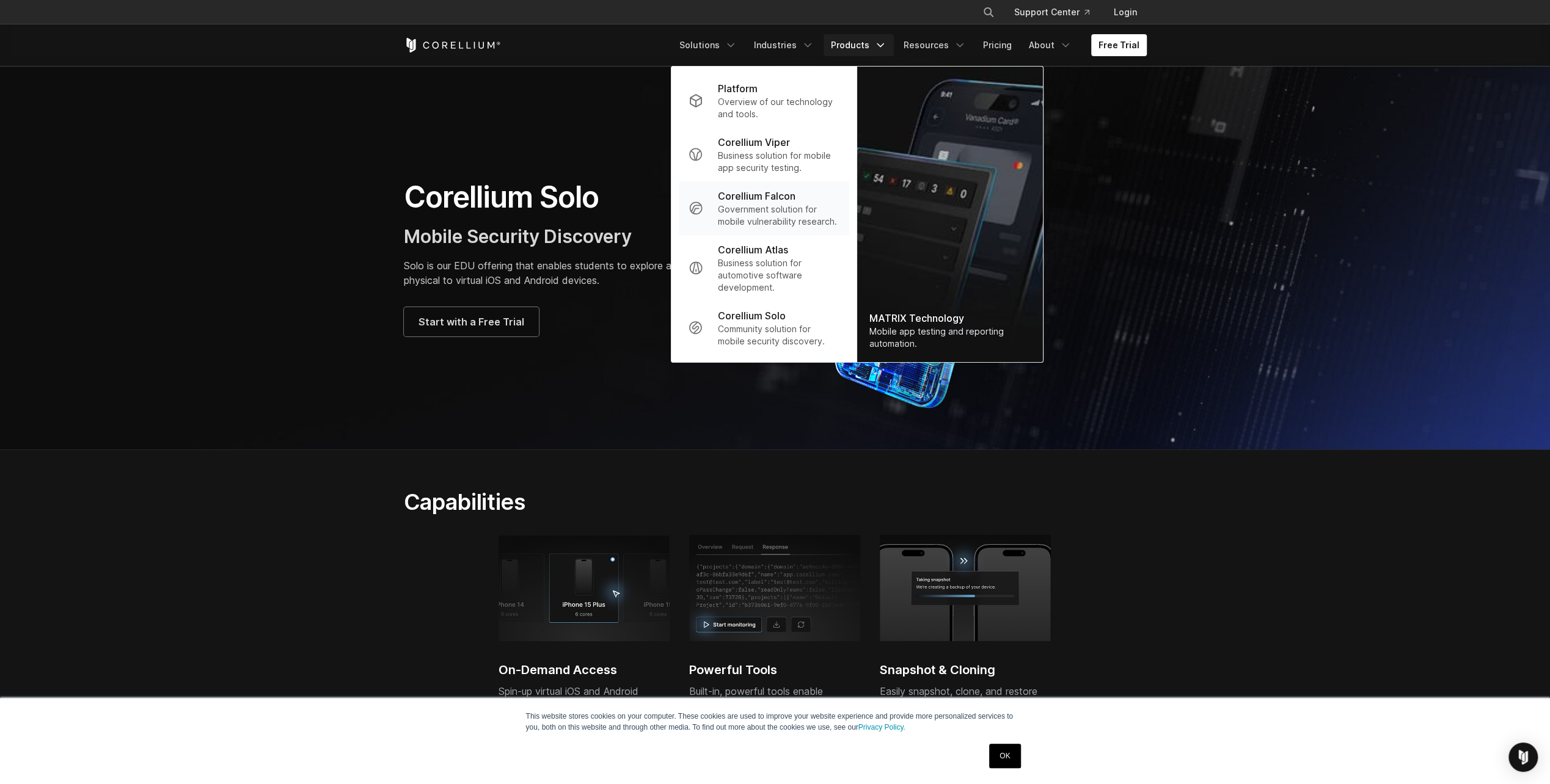
click at [826, 204] on p "Government solution for mobile vulnerability research." at bounding box center [778, 215] width 121 height 25
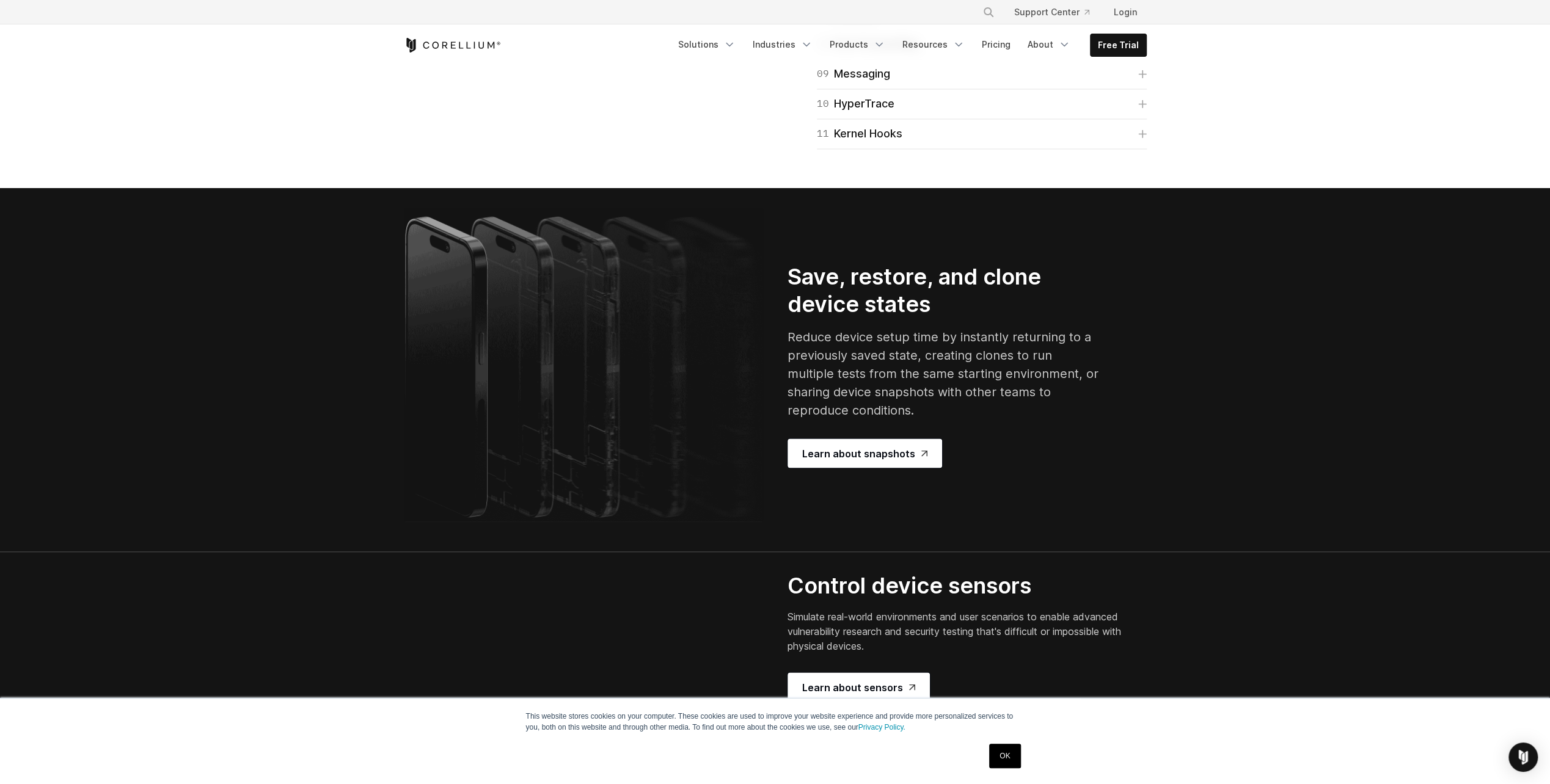
scroll to position [2138, 0]
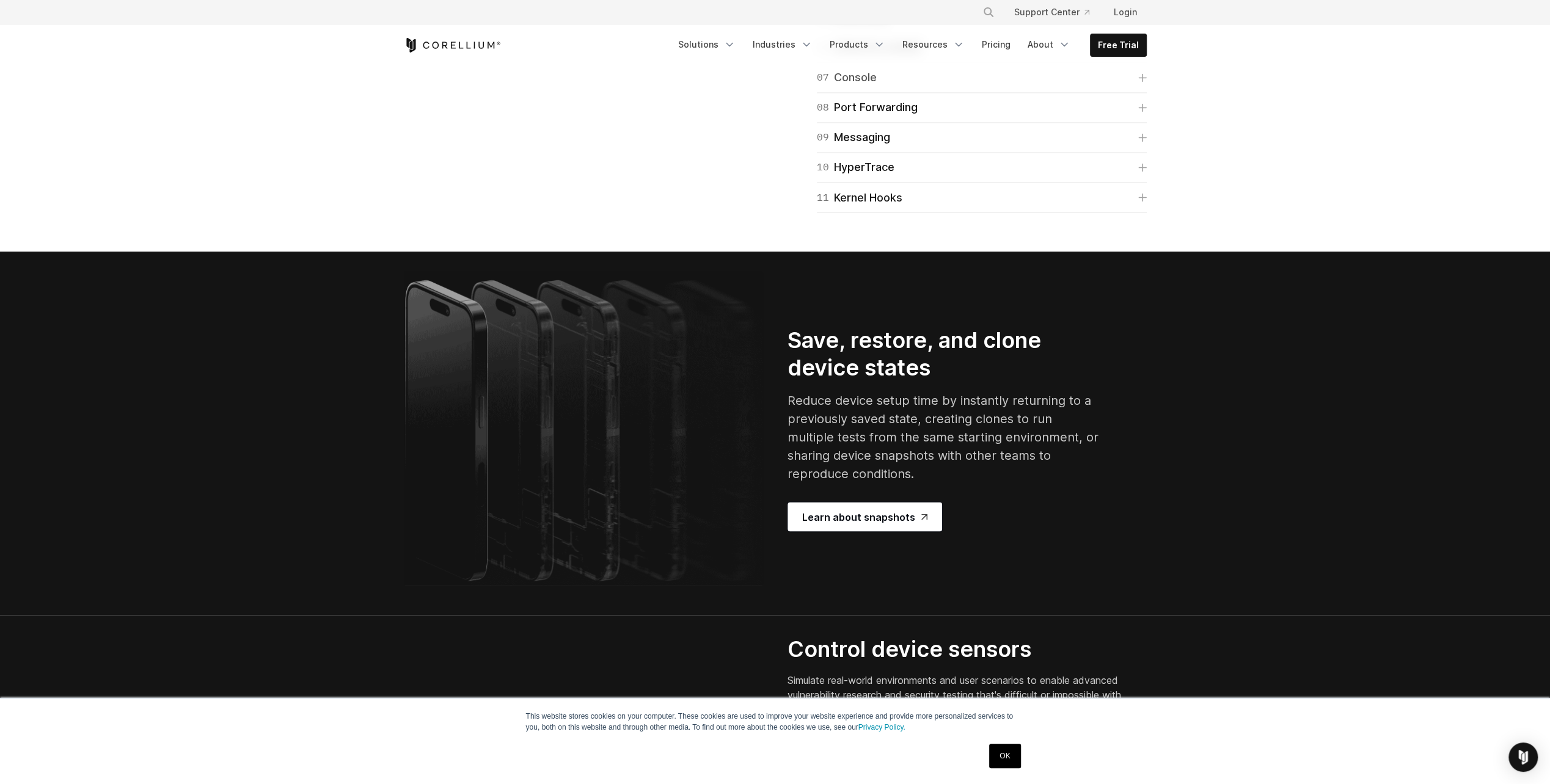
click at [920, 86] on link "07 Console" at bounding box center [982, 78] width 330 height 17
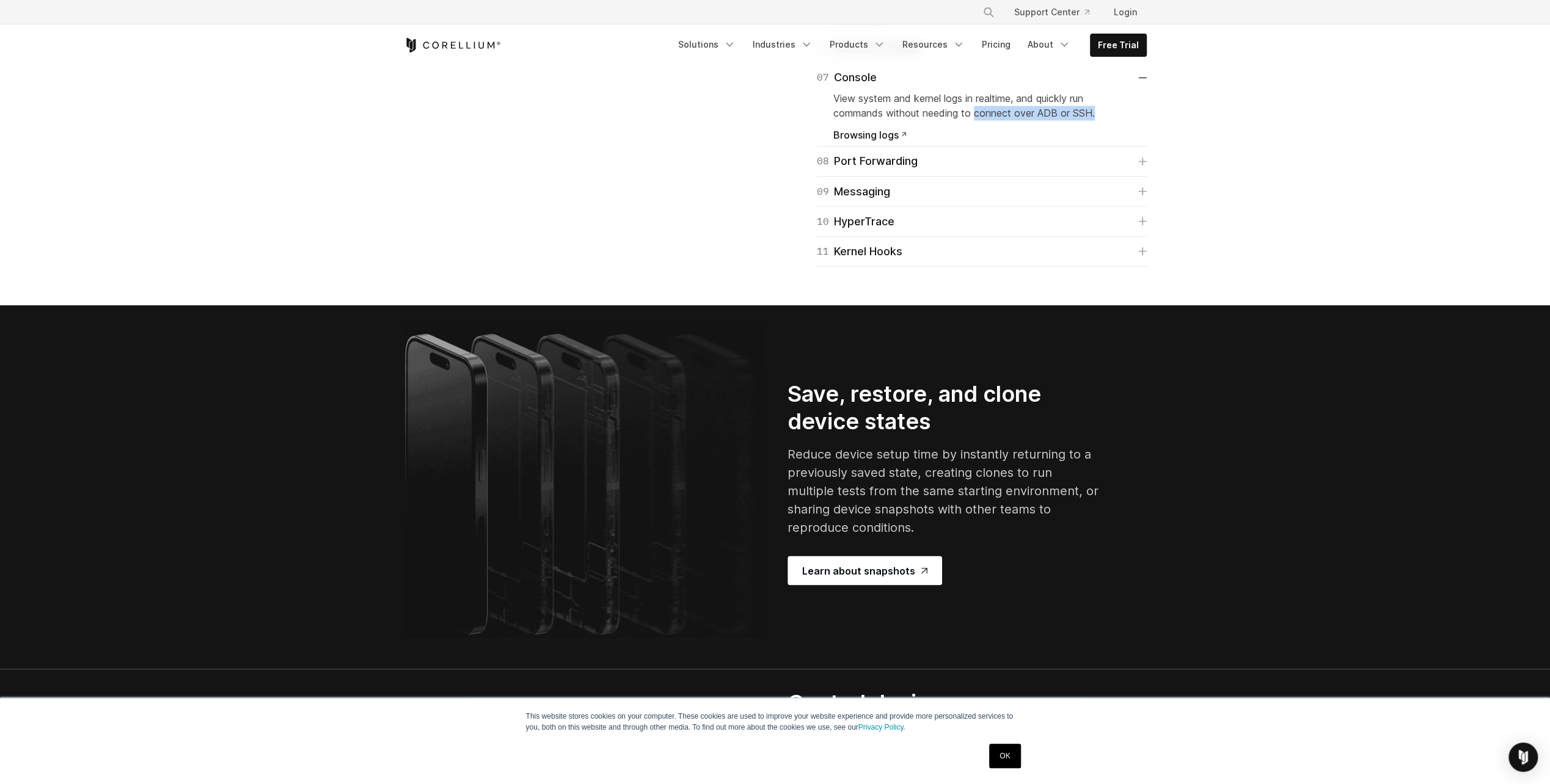
drag, startPoint x: 1105, startPoint y: 390, endPoint x: 978, endPoint y: 389, distance: 127.0
click at [978, 121] on p "View system and kernel logs in realtime, and quickly run commands without needi…" at bounding box center [982, 106] width 297 height 29
click at [890, 259] on div "11 Kernel Hooks" at bounding box center [860, 252] width 86 height 17
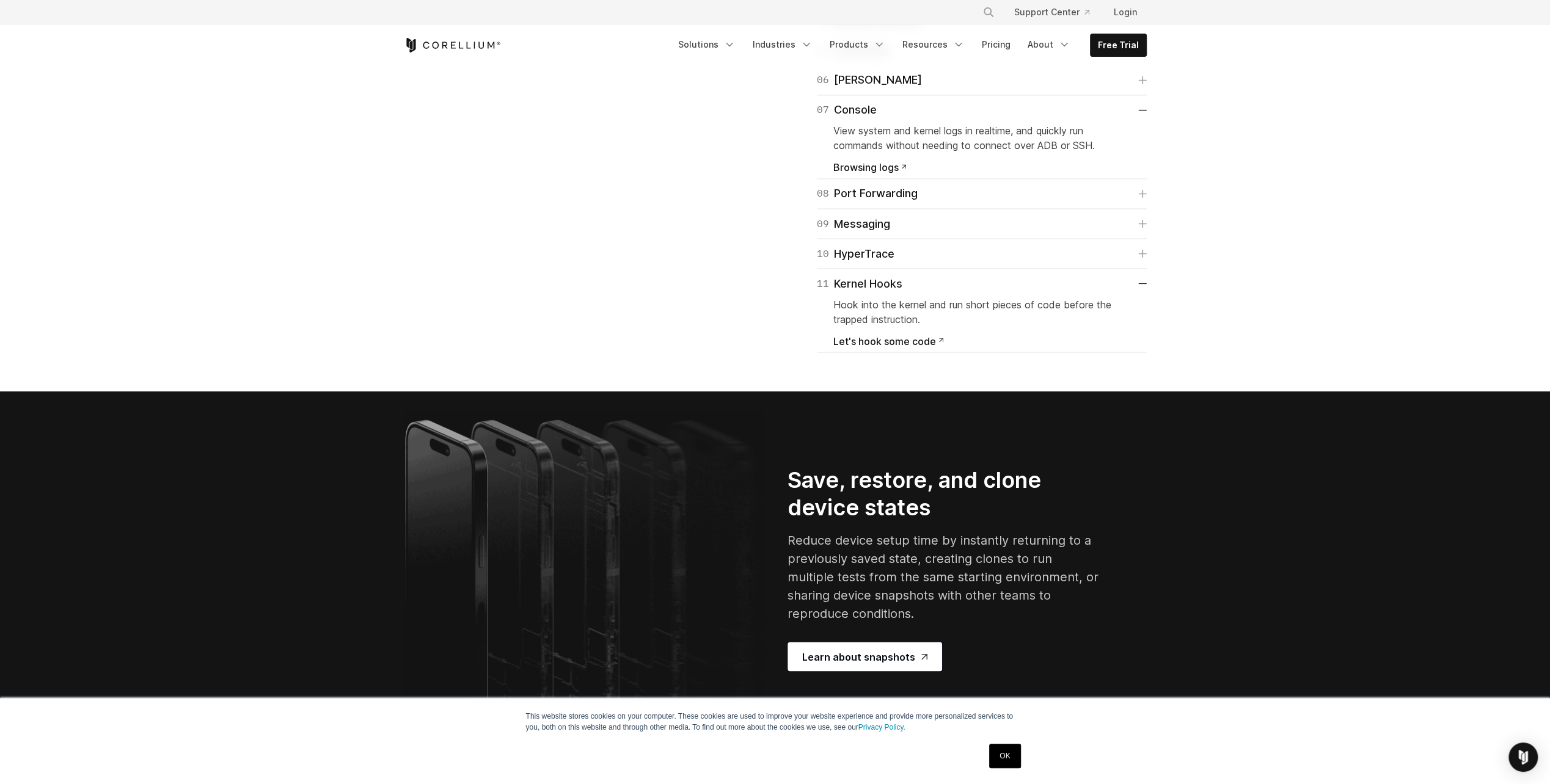
scroll to position [2199, 0]
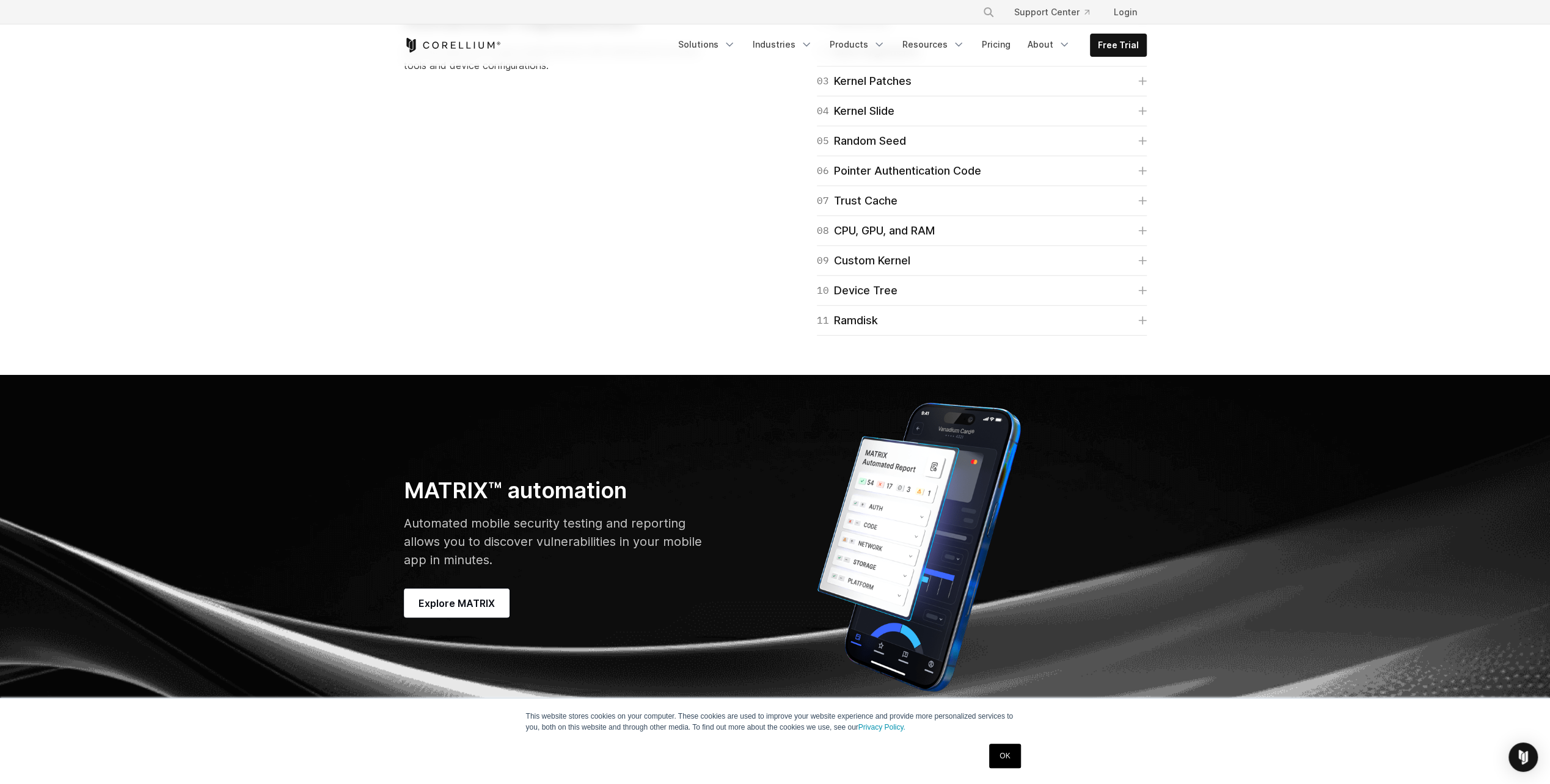
scroll to position [3481, 0]
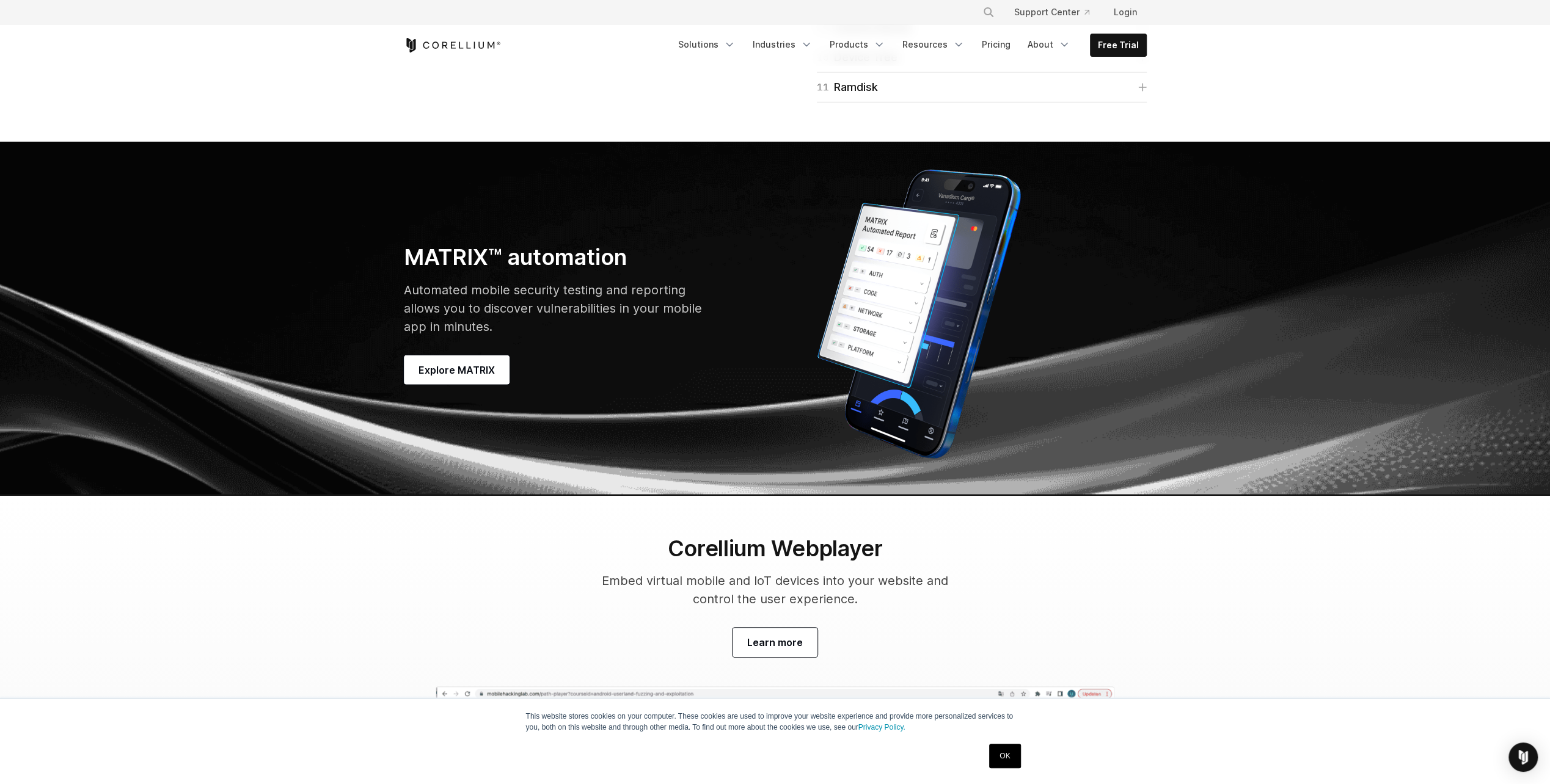
scroll to position [3664, 0]
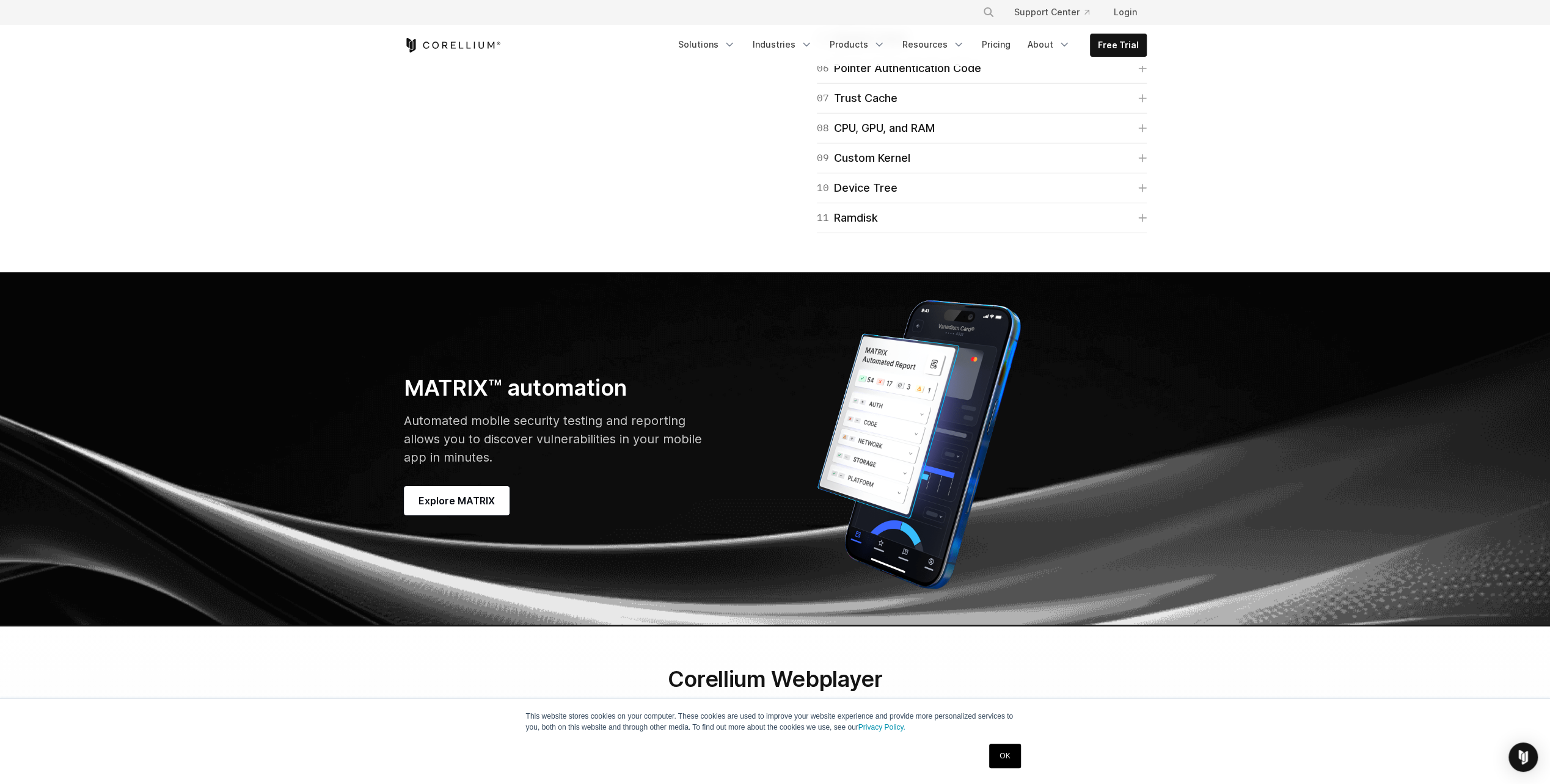
click at [901, 47] on div "05 Random Seed" at bounding box center [861, 39] width 89 height 17
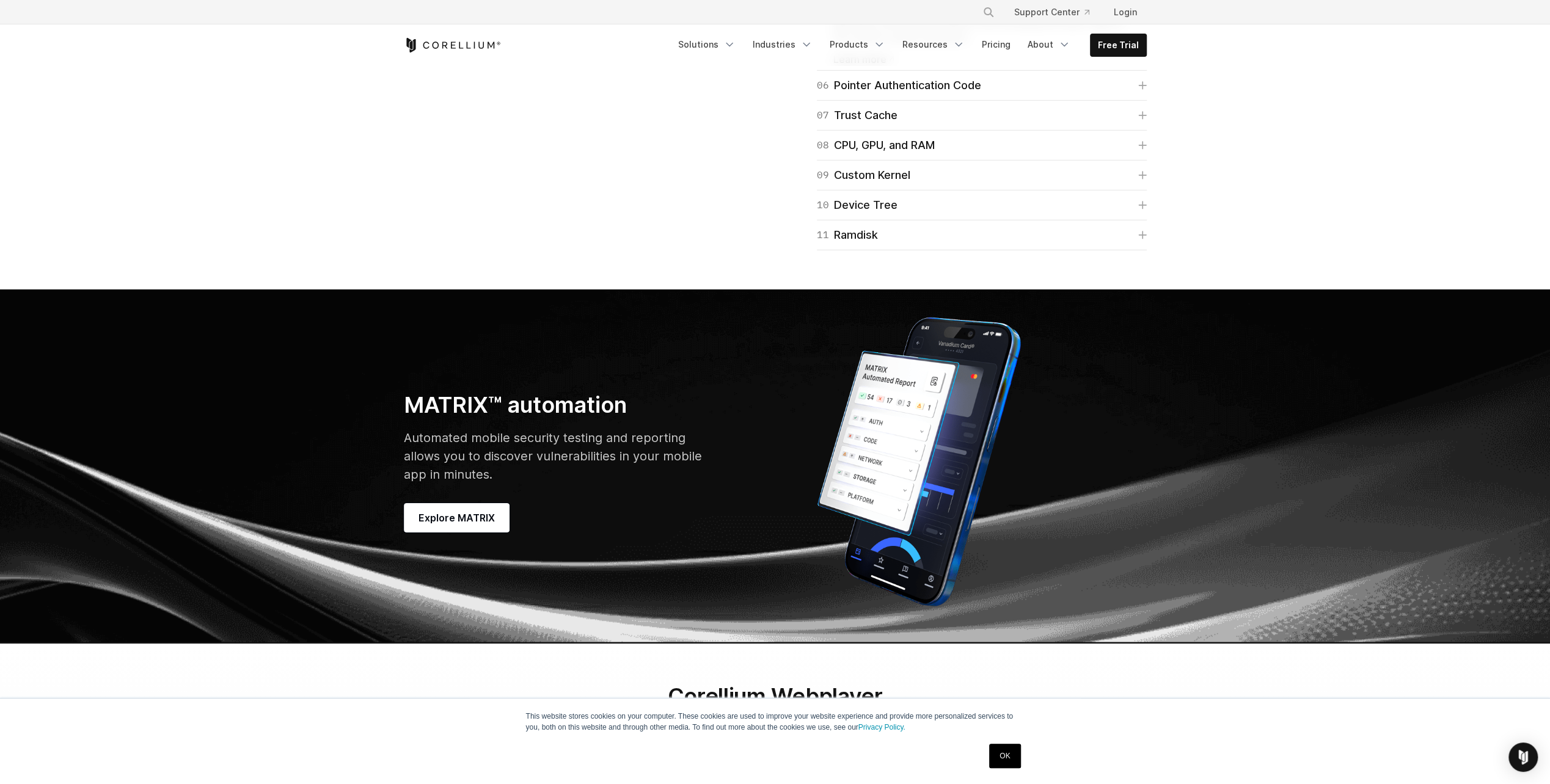
scroll to position [3726, 0]
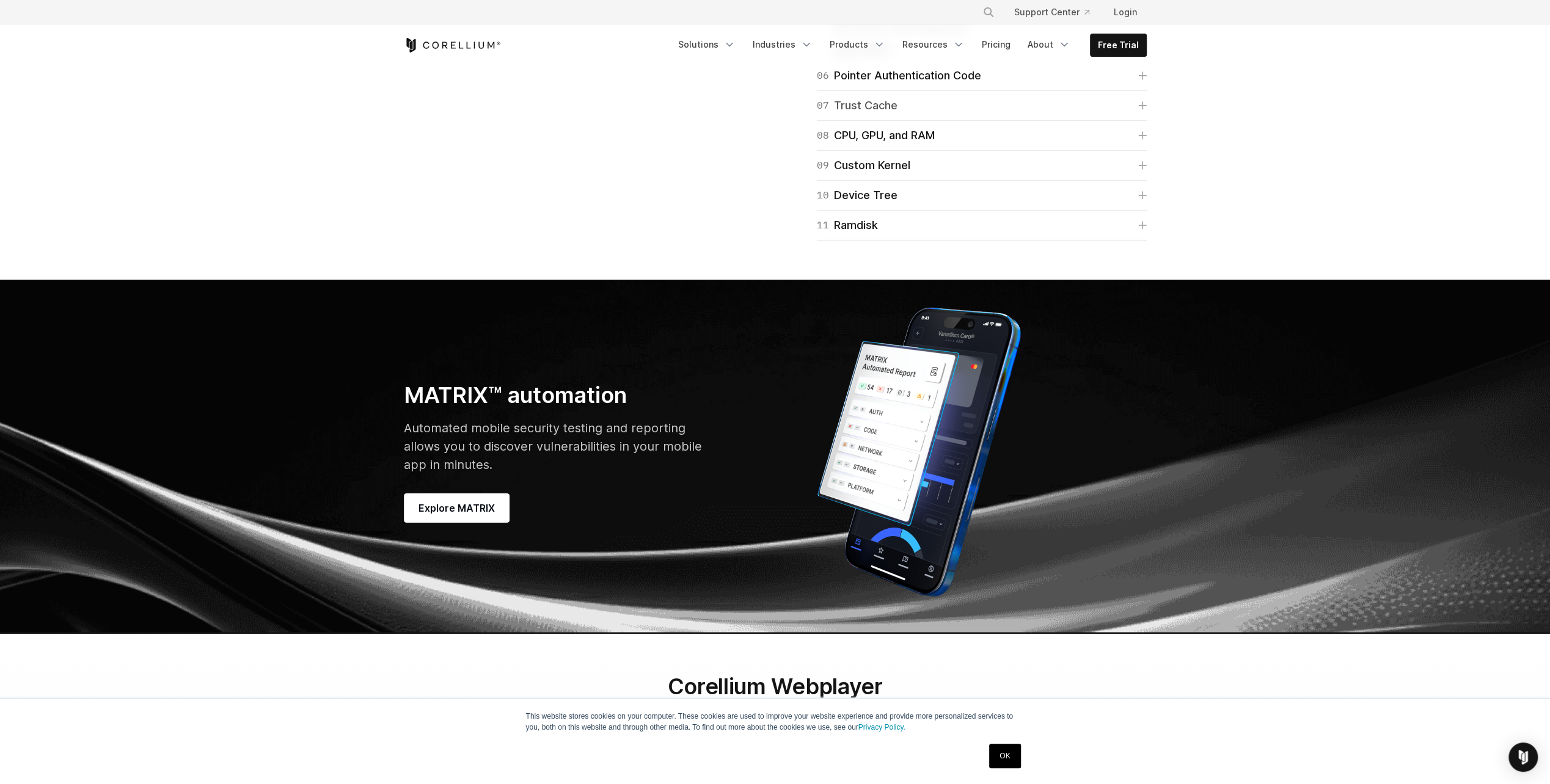
click at [935, 114] on link "07 Trust Cache" at bounding box center [982, 106] width 330 height 17
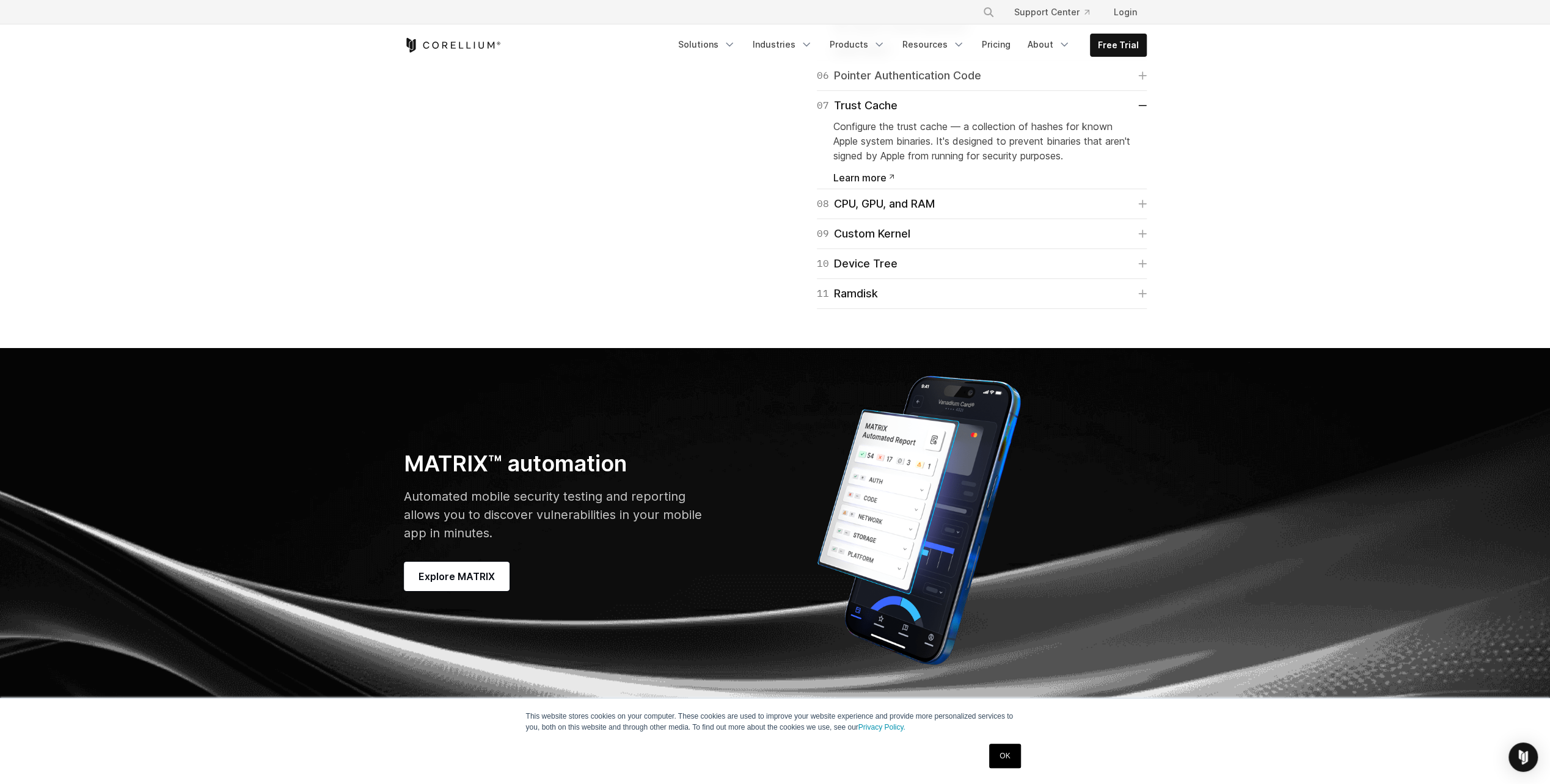
click at [952, 84] on div "06 Pointer Authentication Code" at bounding box center [898, 76] width 164 height 17
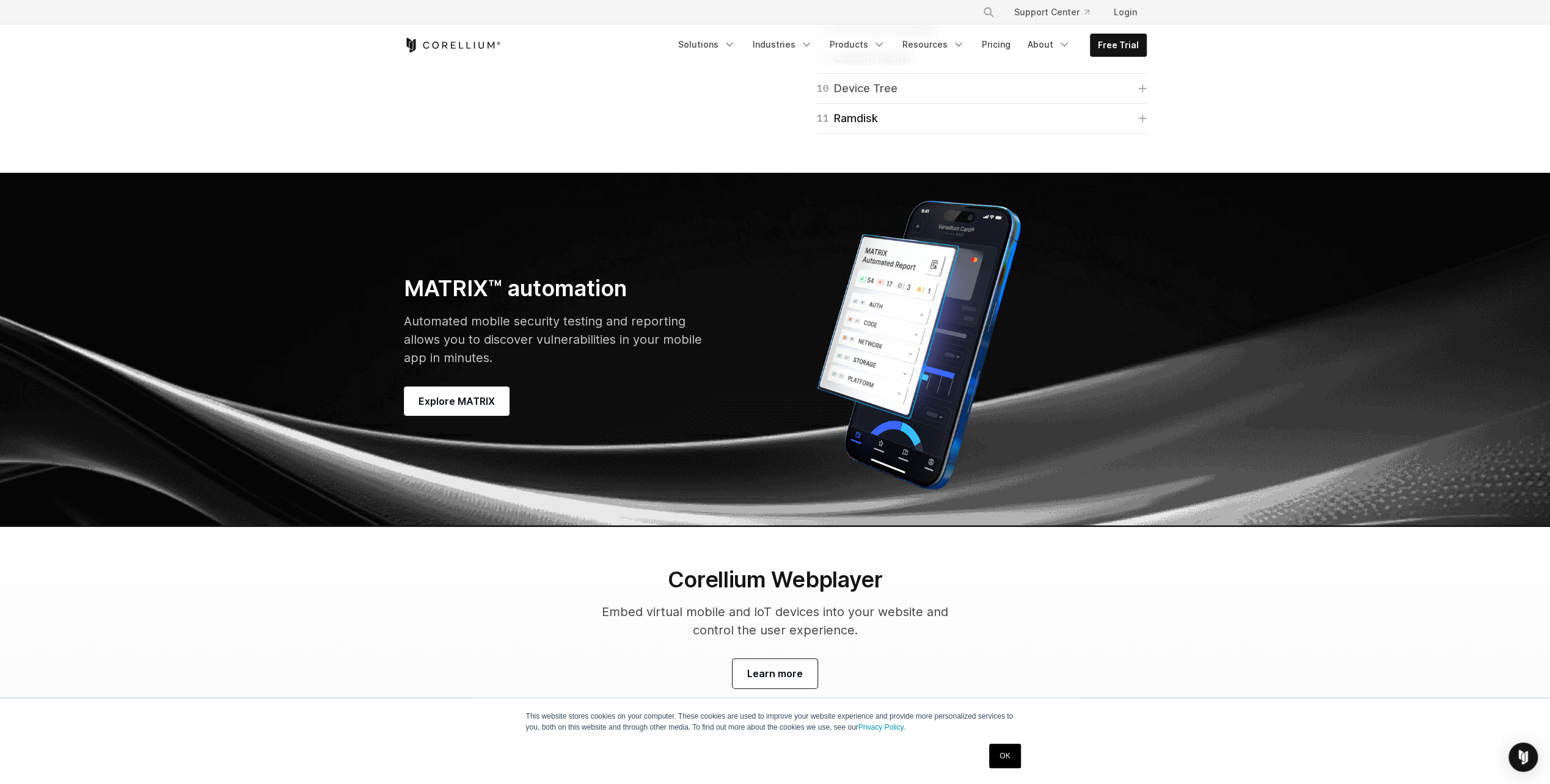
scroll to position [3970, 0]
click at [895, 126] on link "11 Ramdisk" at bounding box center [982, 118] width 330 height 17
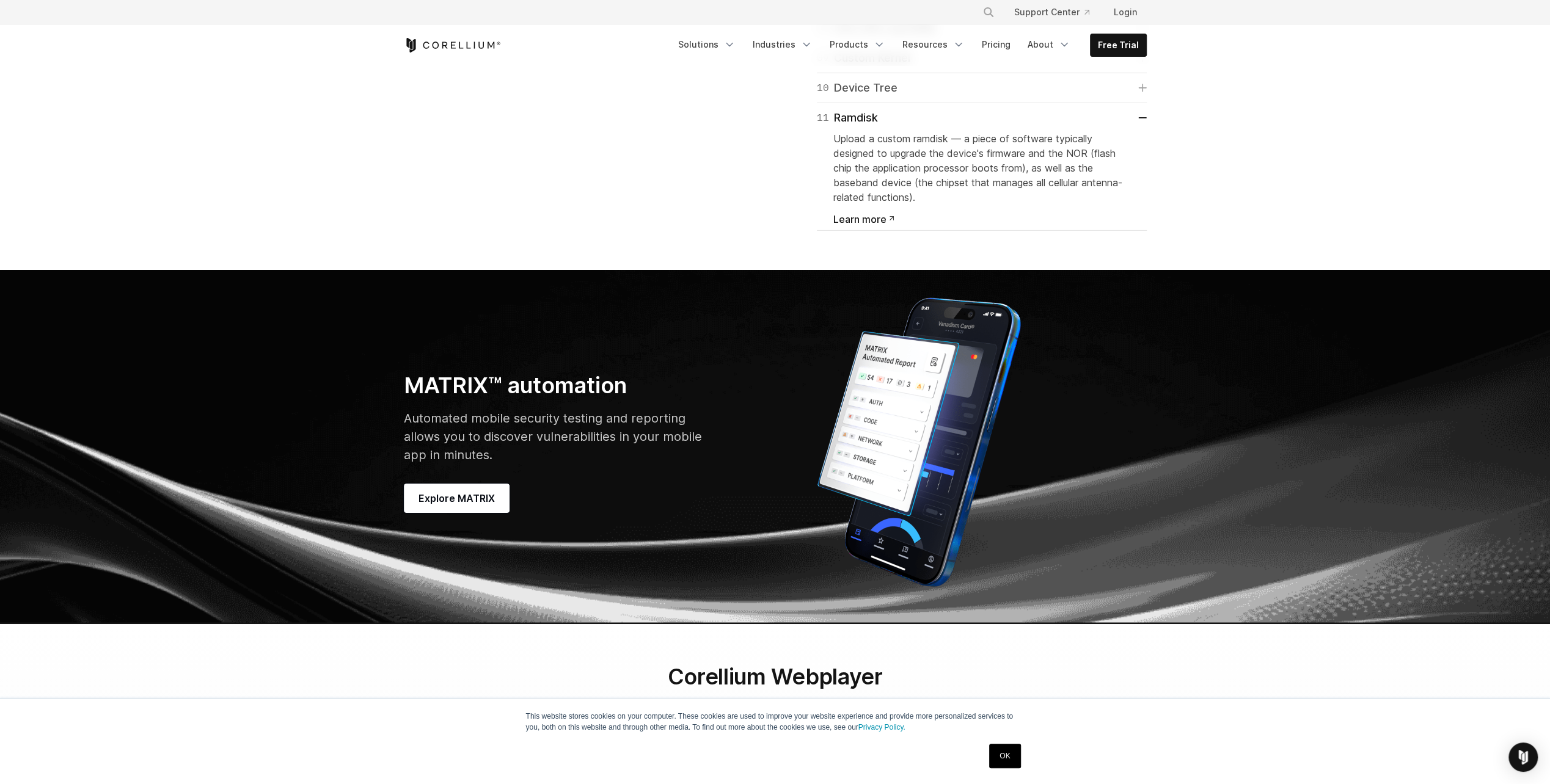
click at [898, 97] on link "10 Device Tree" at bounding box center [982, 88] width 330 height 17
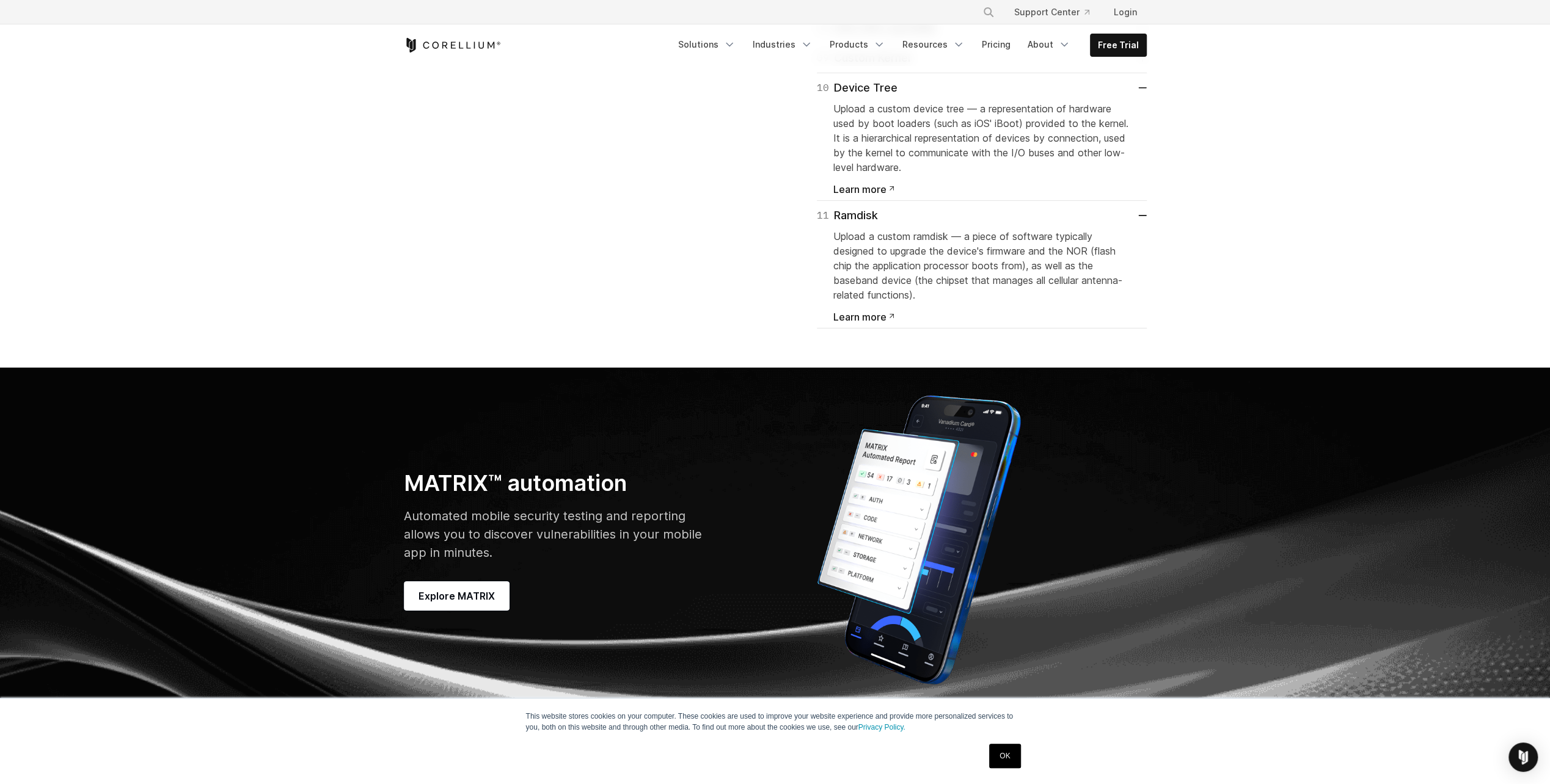
click at [917, 67] on link "09 Custom Kernel" at bounding box center [982, 58] width 330 height 17
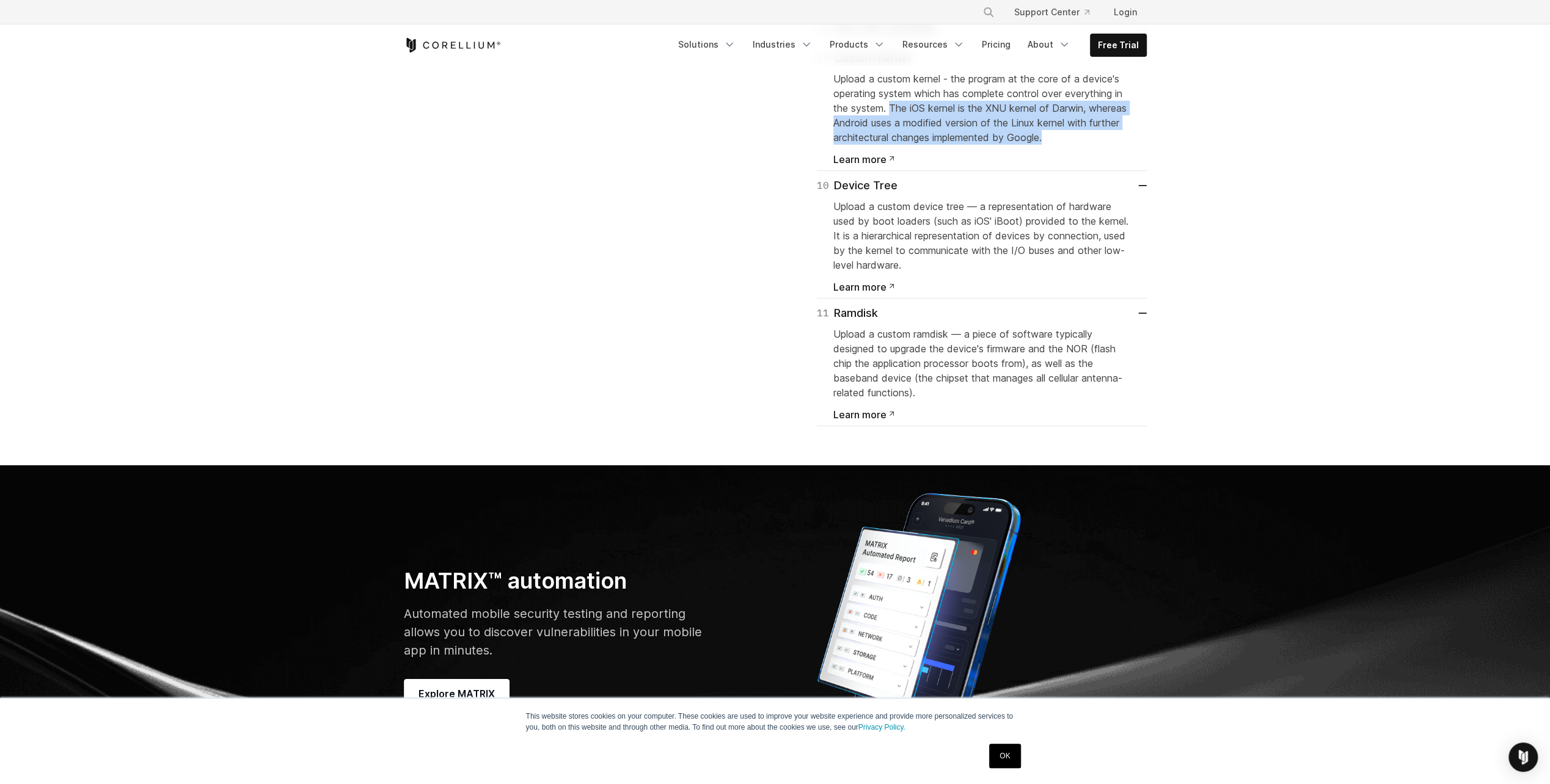
drag, startPoint x: 1033, startPoint y: 495, endPoint x: 890, endPoint y: 490, distance: 143.1
click at [890, 144] on p "Upload a custom kernel - the program at the core of a device's operating system…" at bounding box center [982, 108] width 297 height 73
click at [890, 144] on span "Upload a custom kernel - the program at the core of a device's operating system…" at bounding box center [979, 108] width 293 height 71
click at [881, 164] on div "Upload a custom kernel - the program at the core of a device's operating system…" at bounding box center [982, 115] width 297 height 98
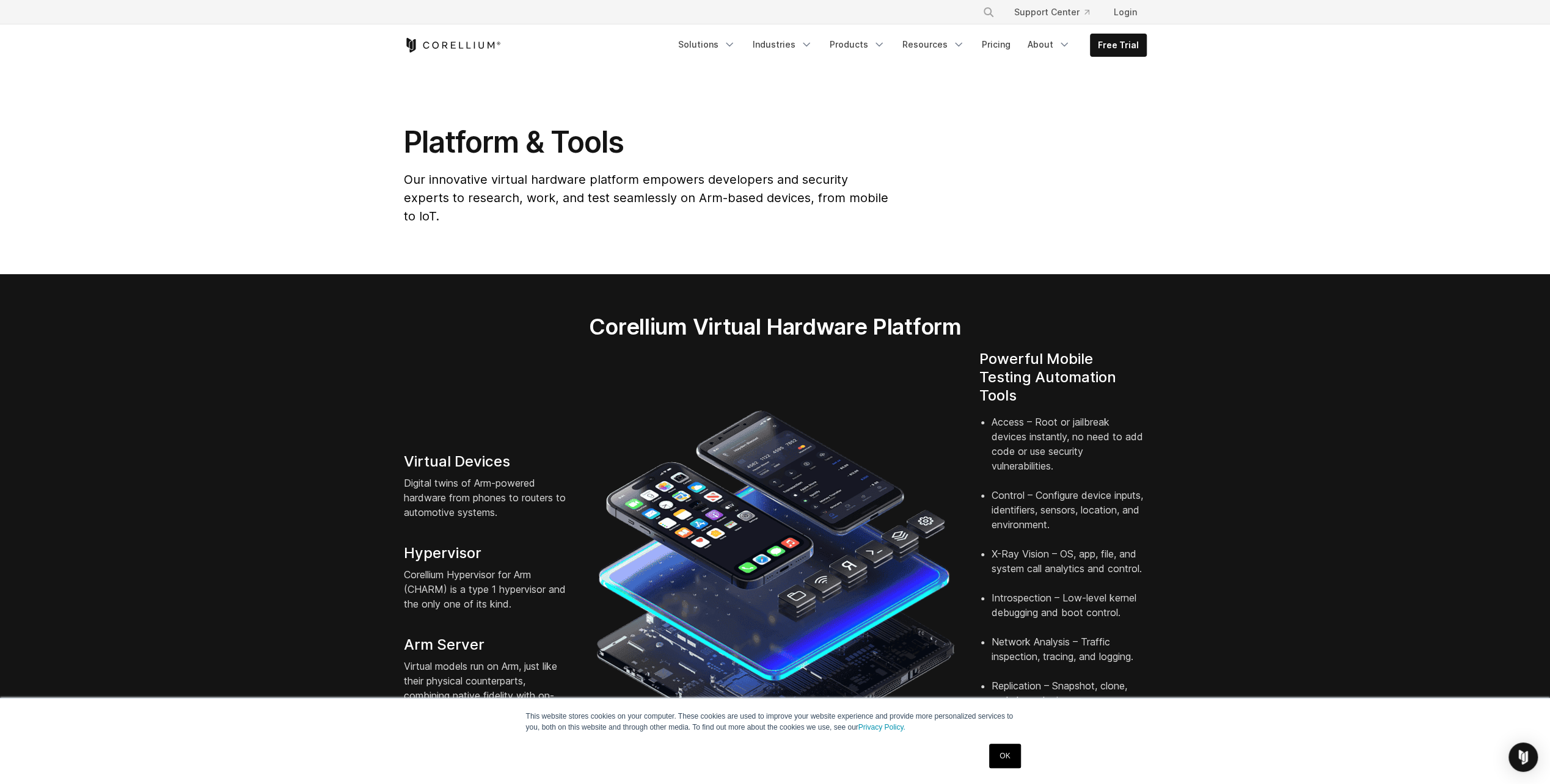
scroll to position [0, 0]
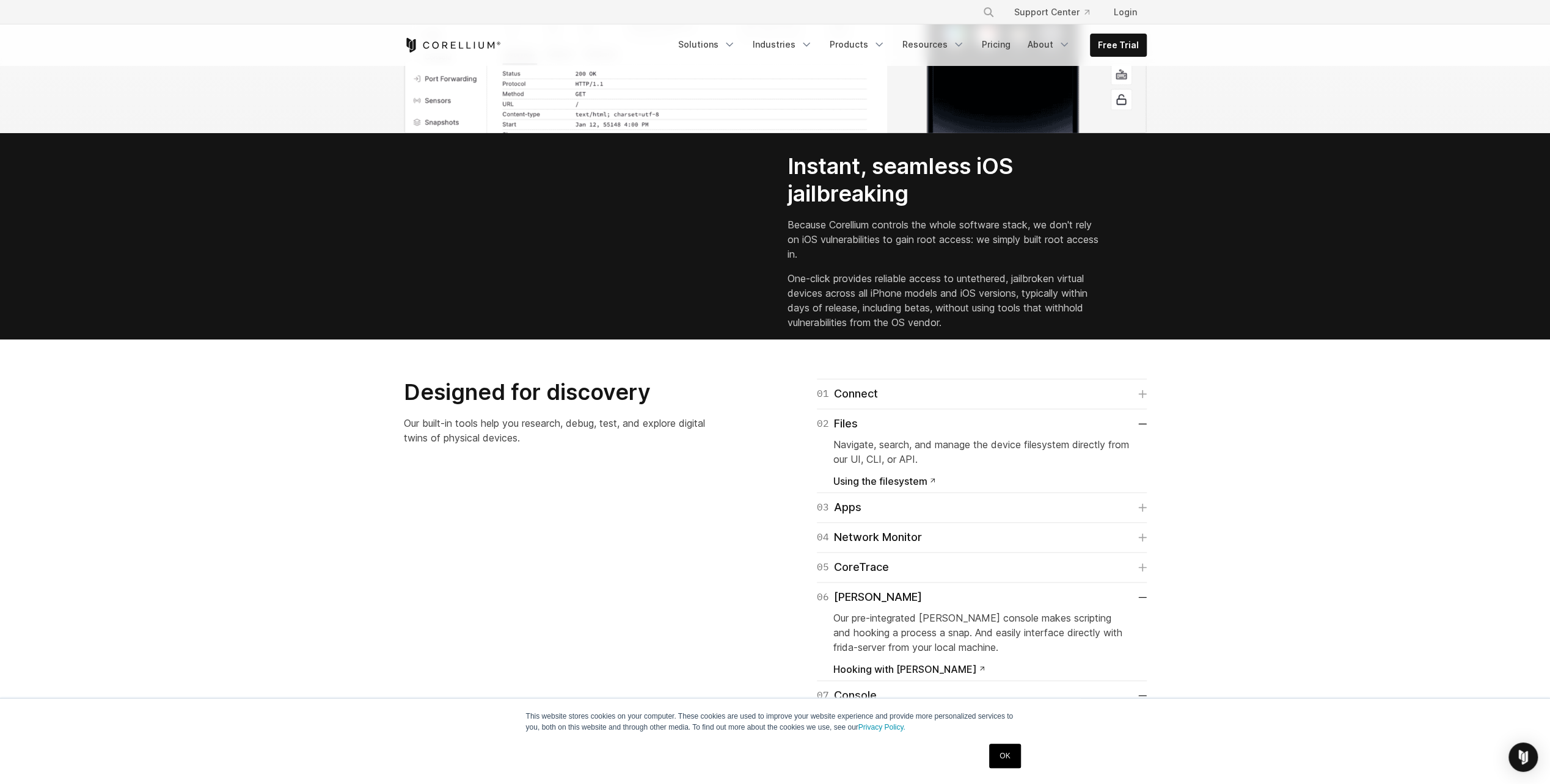
drag, startPoint x: 749, startPoint y: 607, endPoint x: 752, endPoint y: 572, distance: 35.1
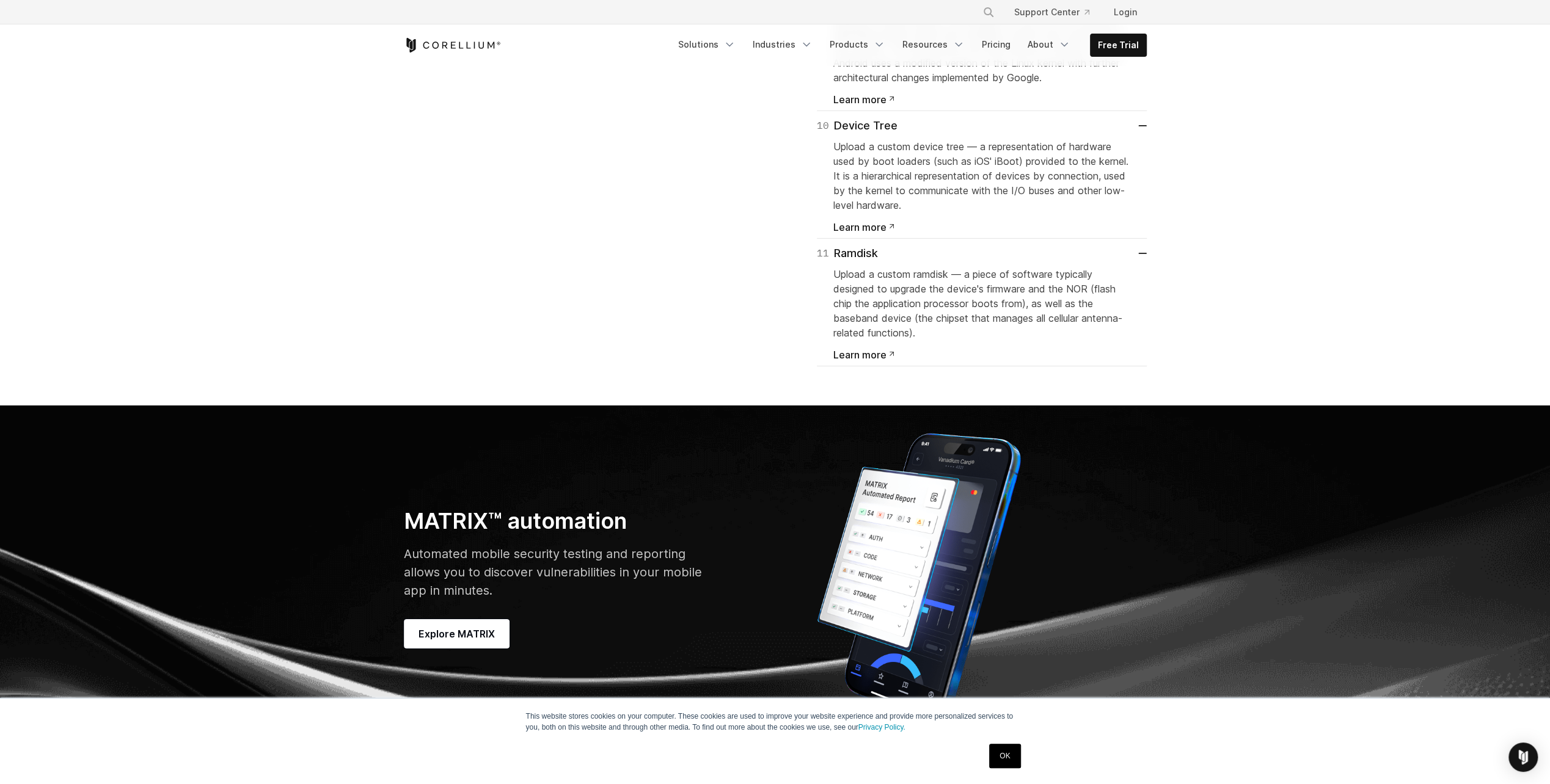
scroll to position [4031, 0]
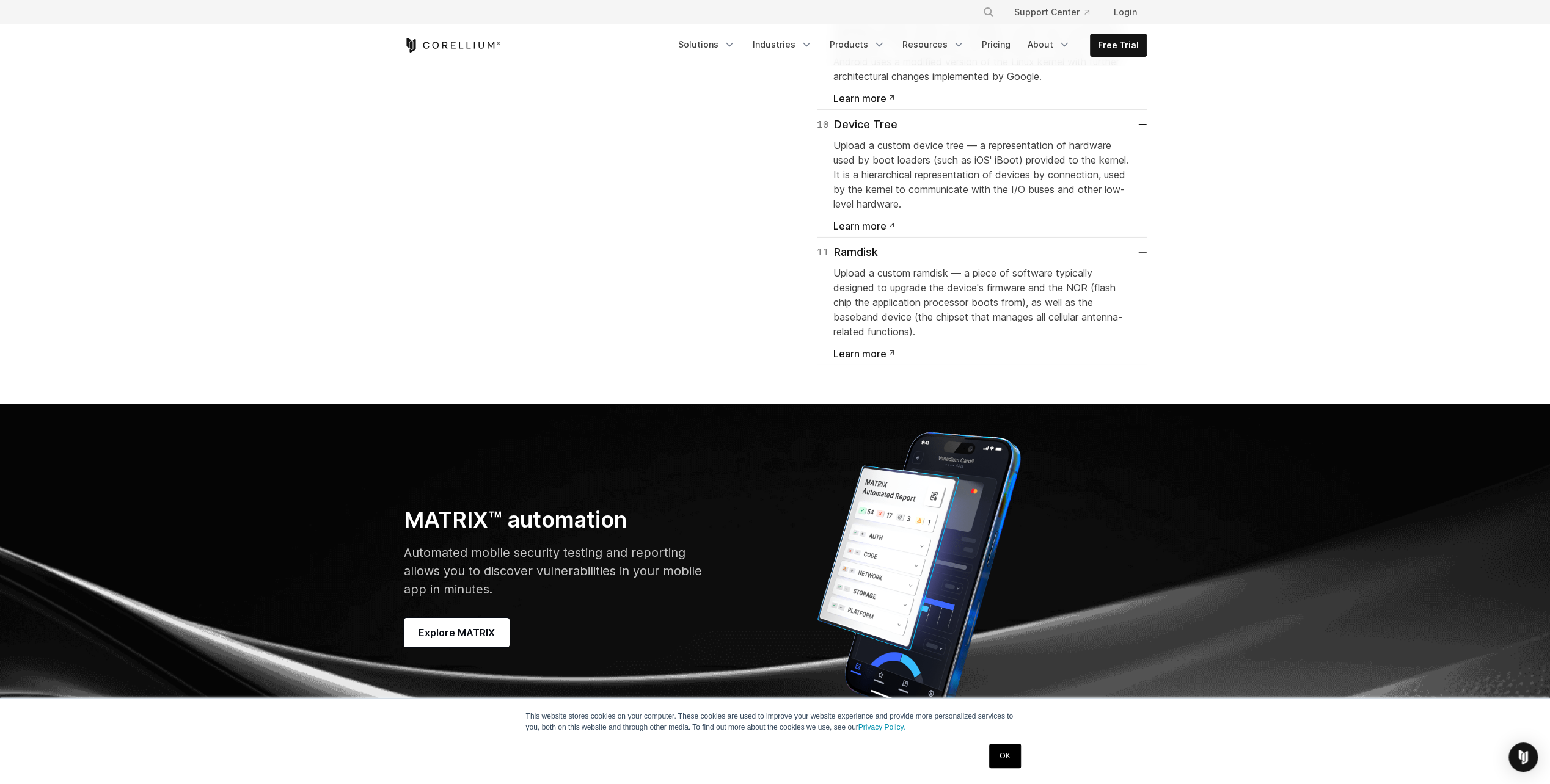
click at [866, 103] on span "Learn more" at bounding box center [863, 98] width 61 height 10
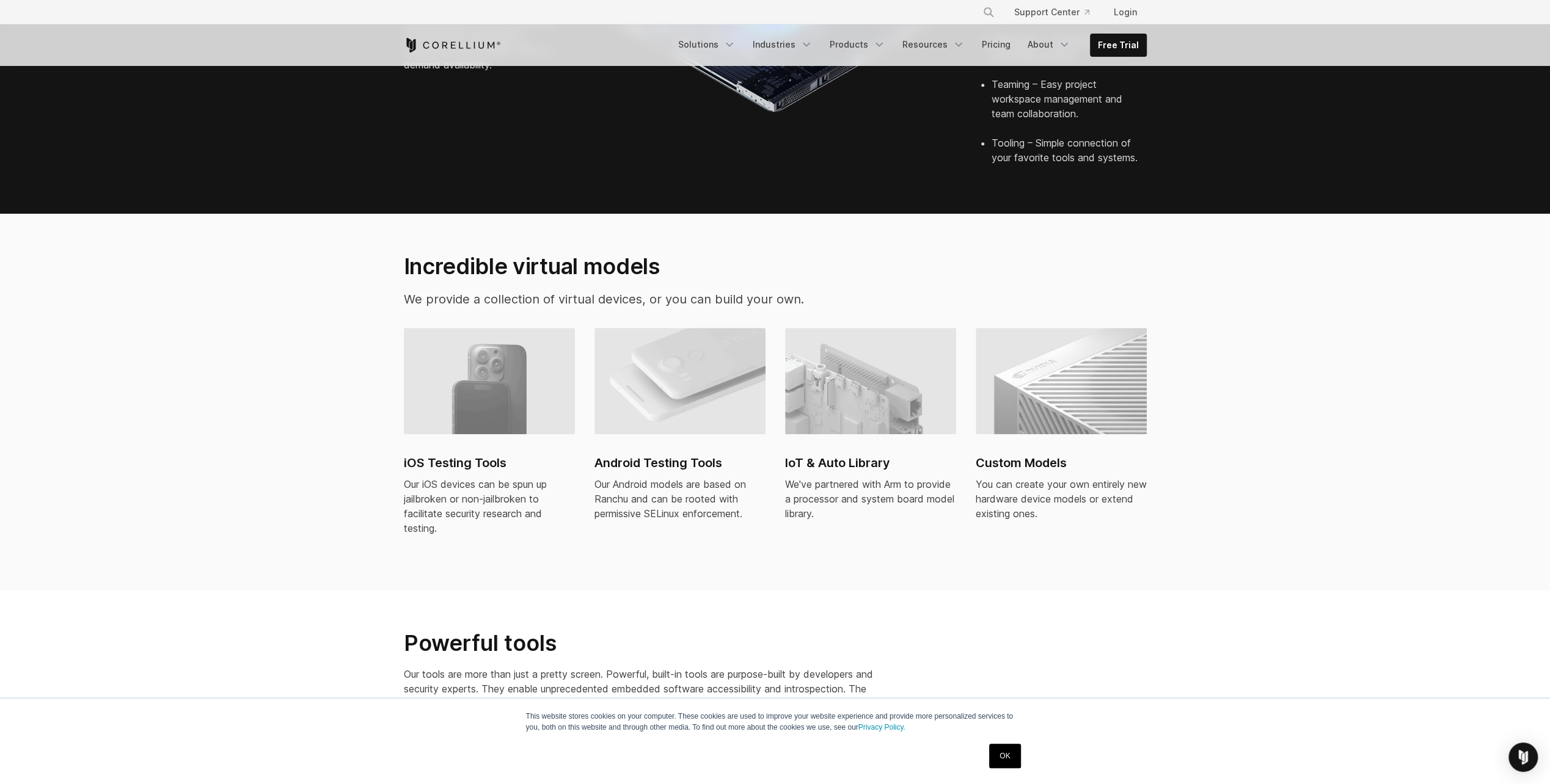
scroll to position [0, 0]
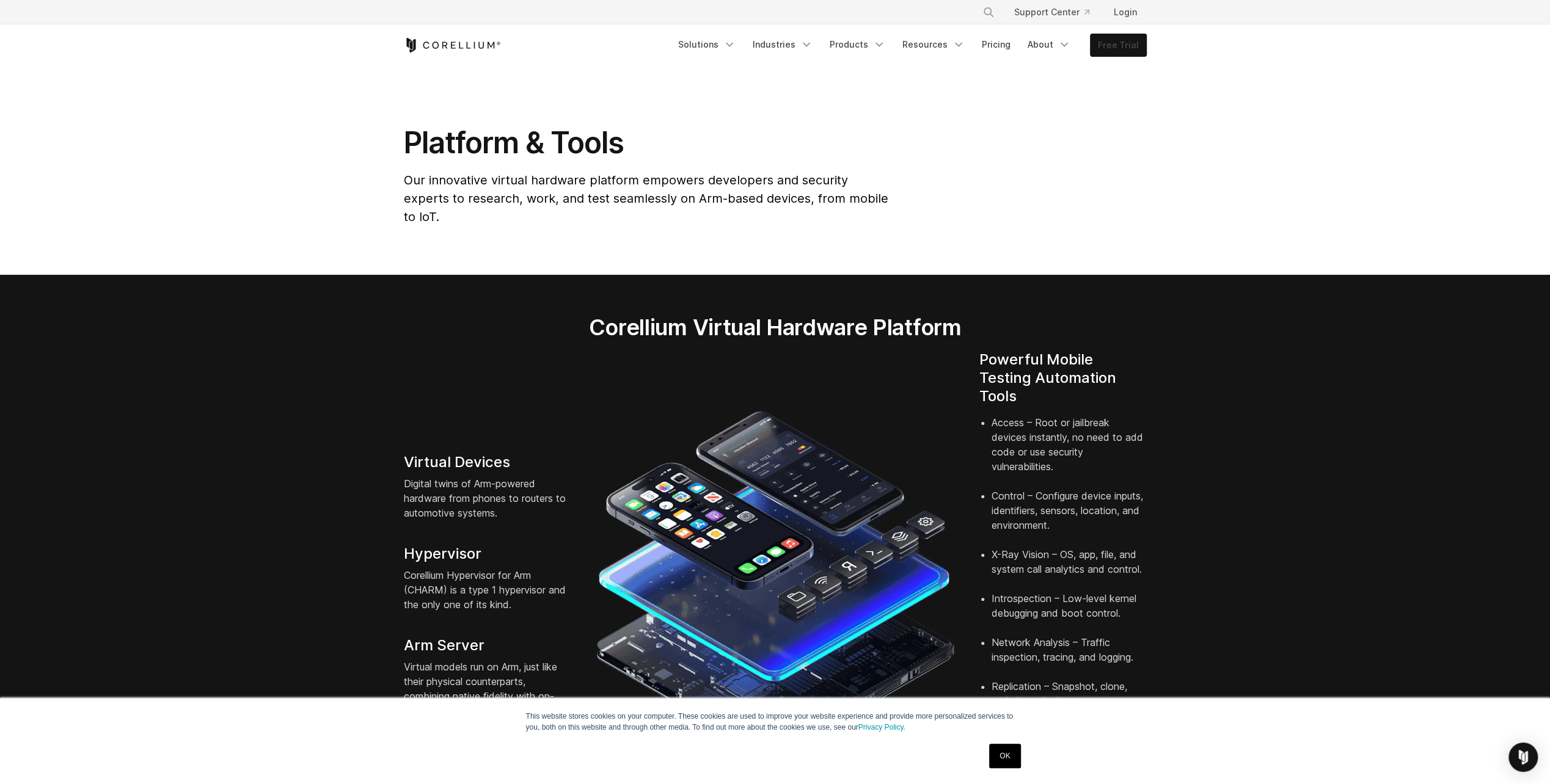
click at [1133, 48] on link "Free Trial" at bounding box center [1118, 45] width 56 height 22
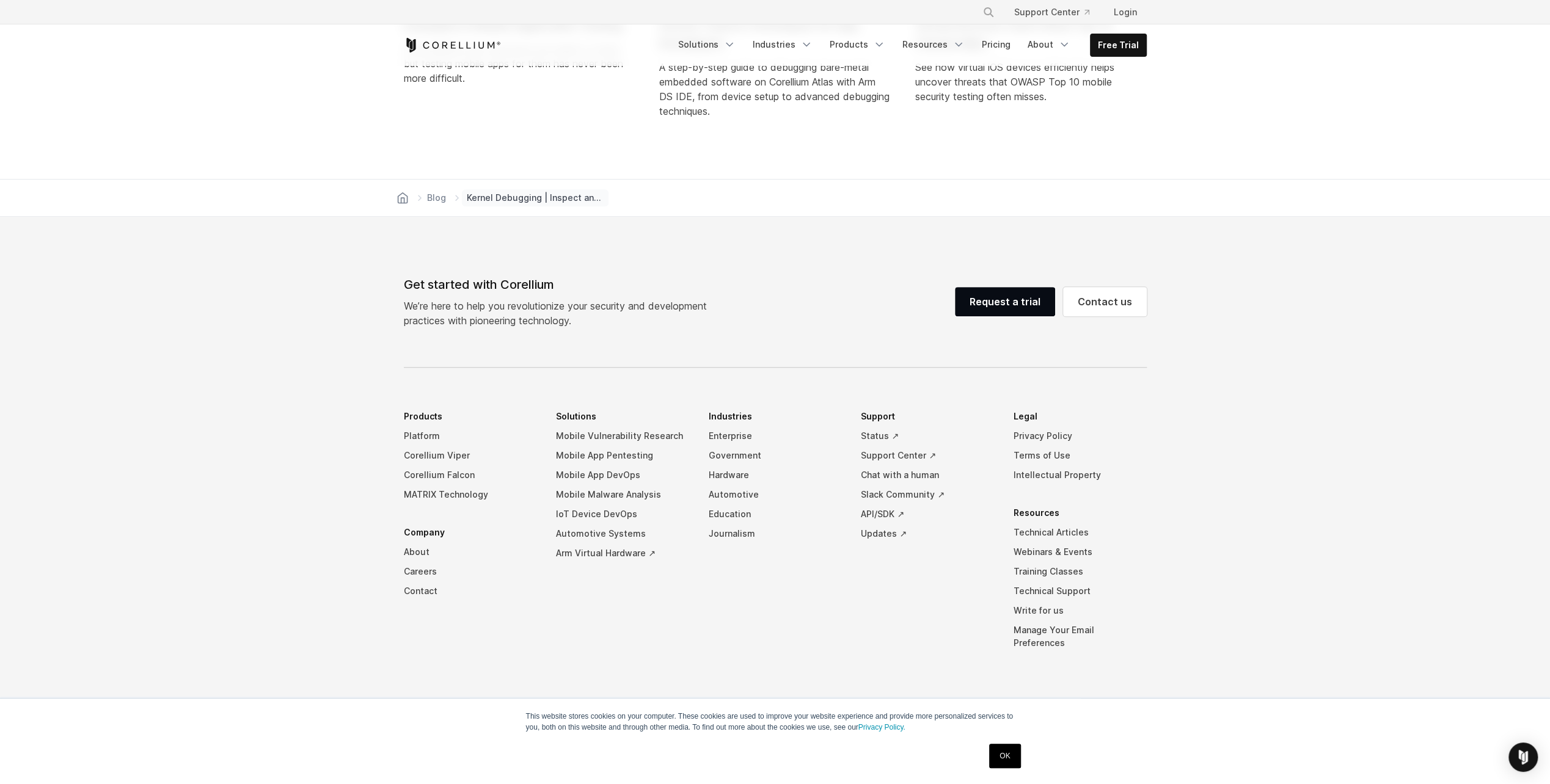
scroll to position [5680, 0]
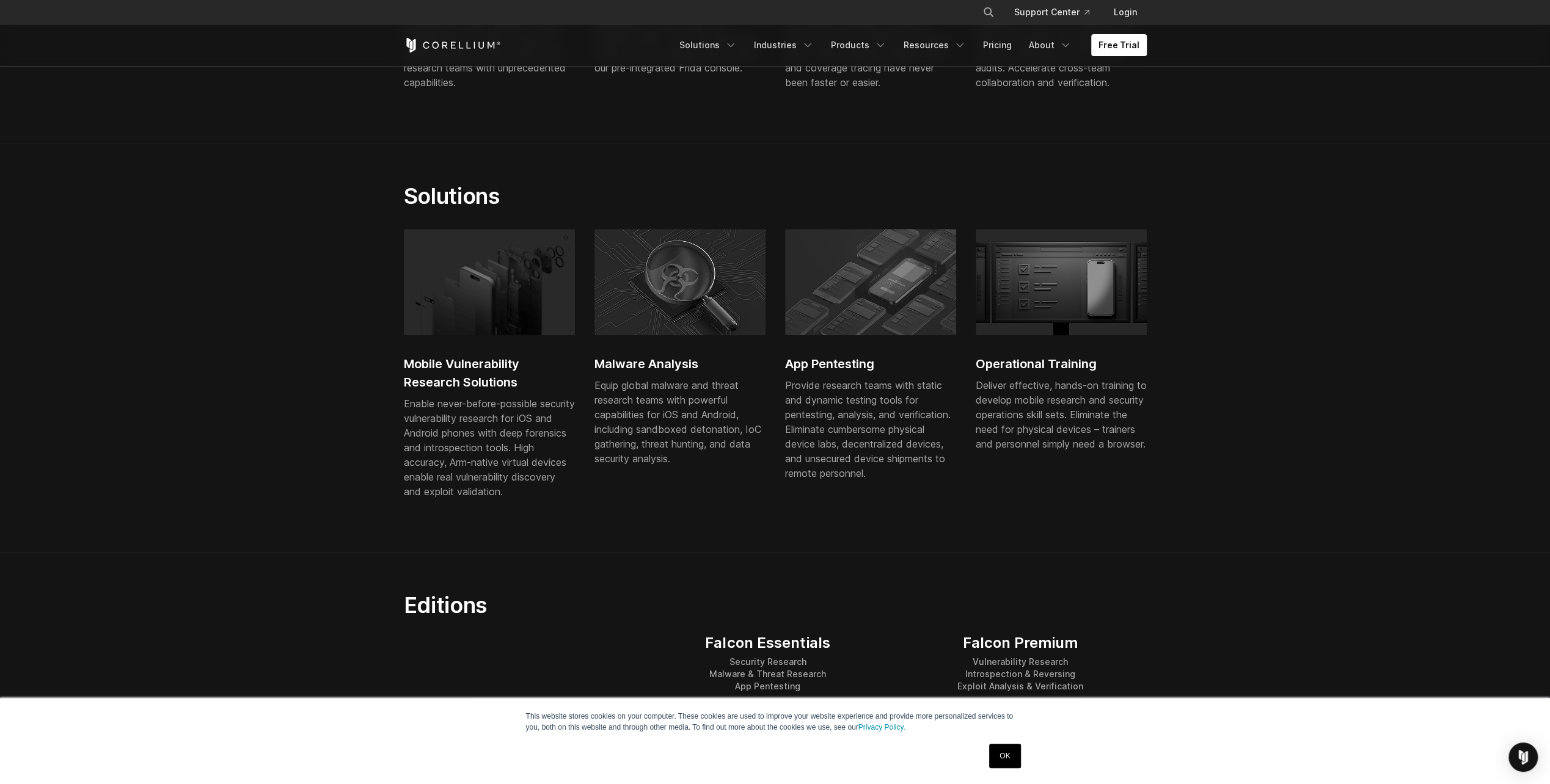
scroll to position [611, 0]
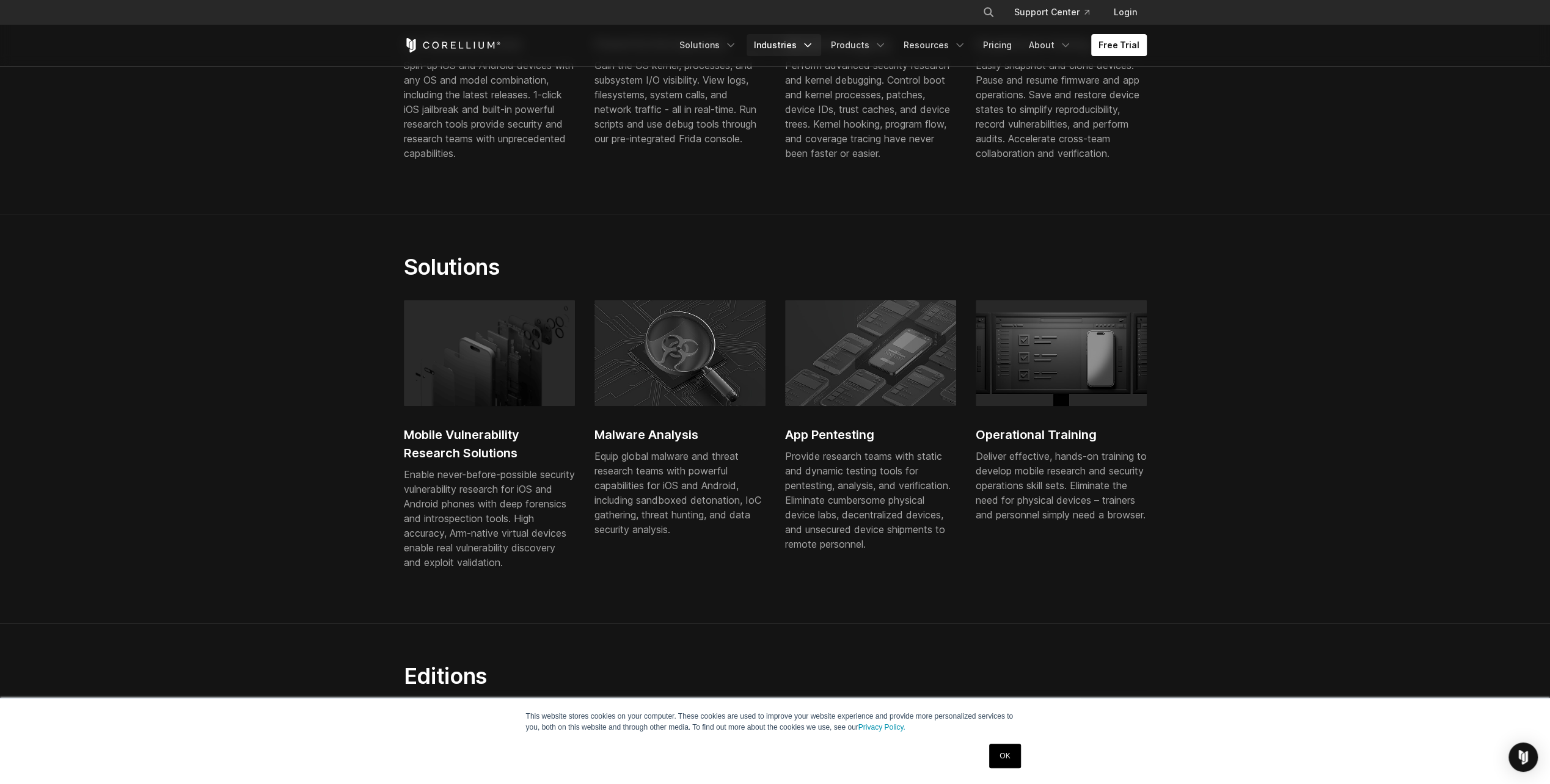
click at [776, 52] on link "Industries" at bounding box center [784, 45] width 75 height 22
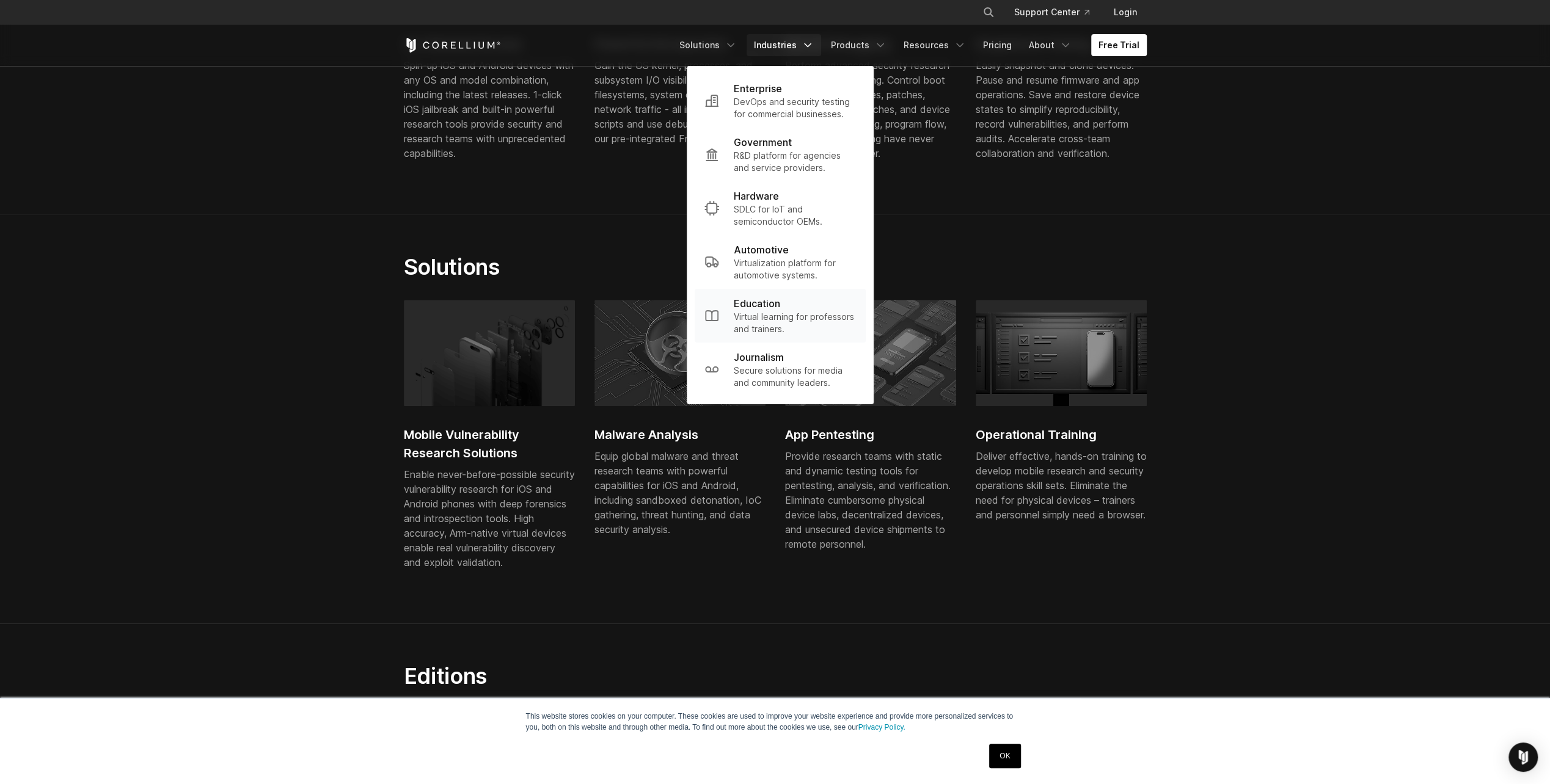
click at [804, 304] on div "Education" at bounding box center [794, 303] width 122 height 14
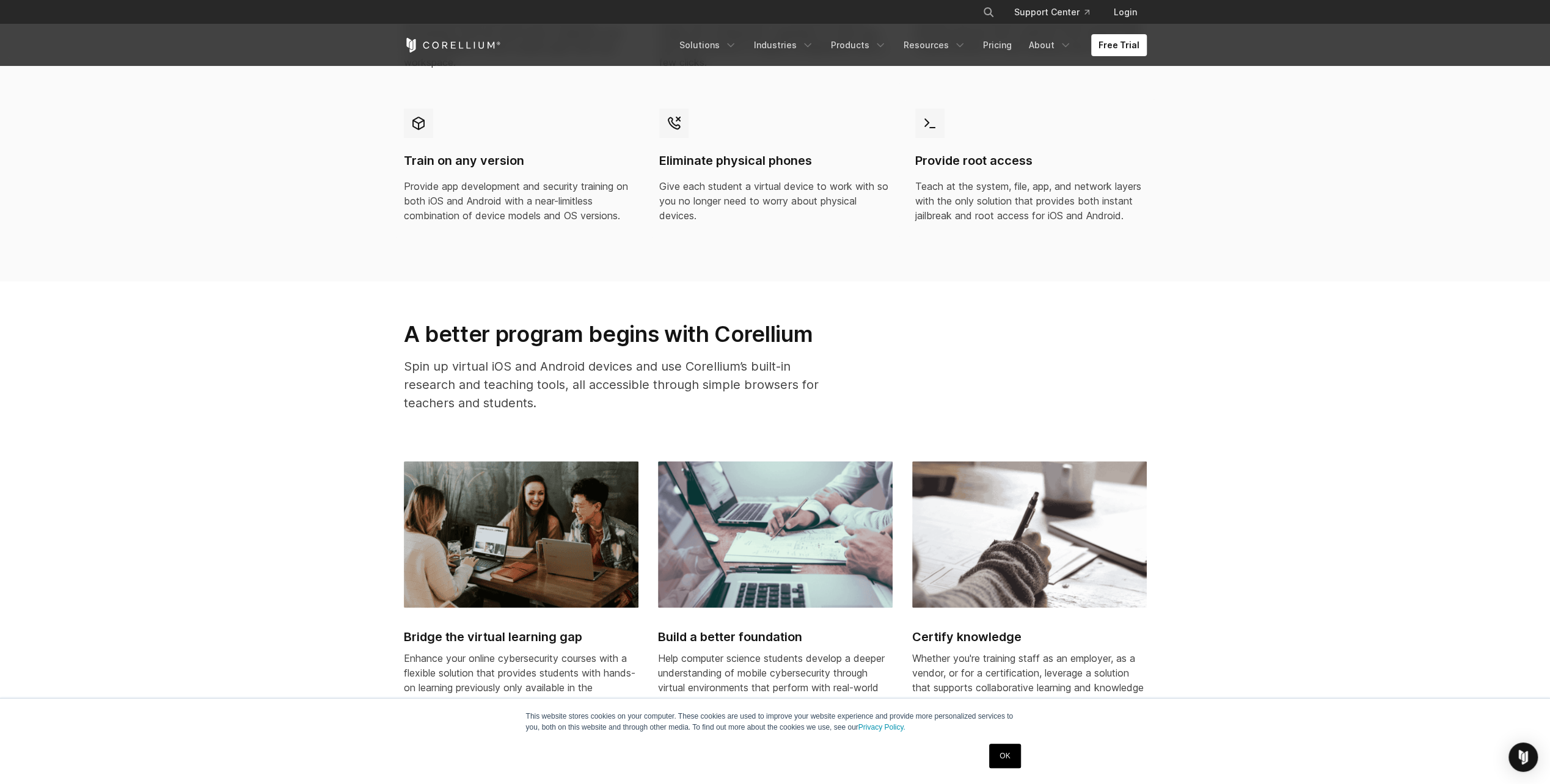
scroll to position [1710, 0]
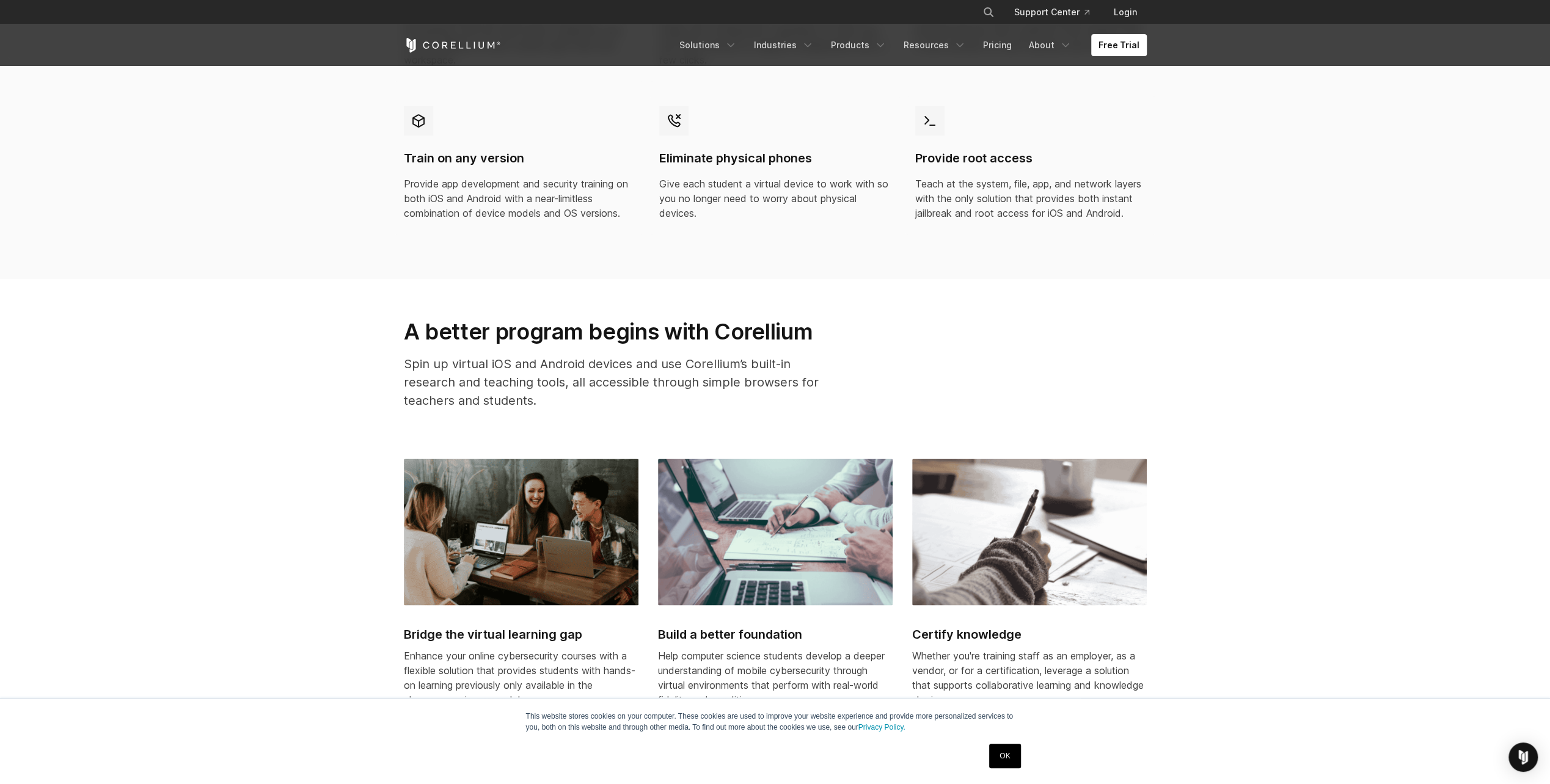
click at [842, 32] on div "Free Trial Solutions IoT" at bounding box center [775, 45] width 743 height 41
click at [842, 38] on link "Products" at bounding box center [859, 45] width 71 height 22
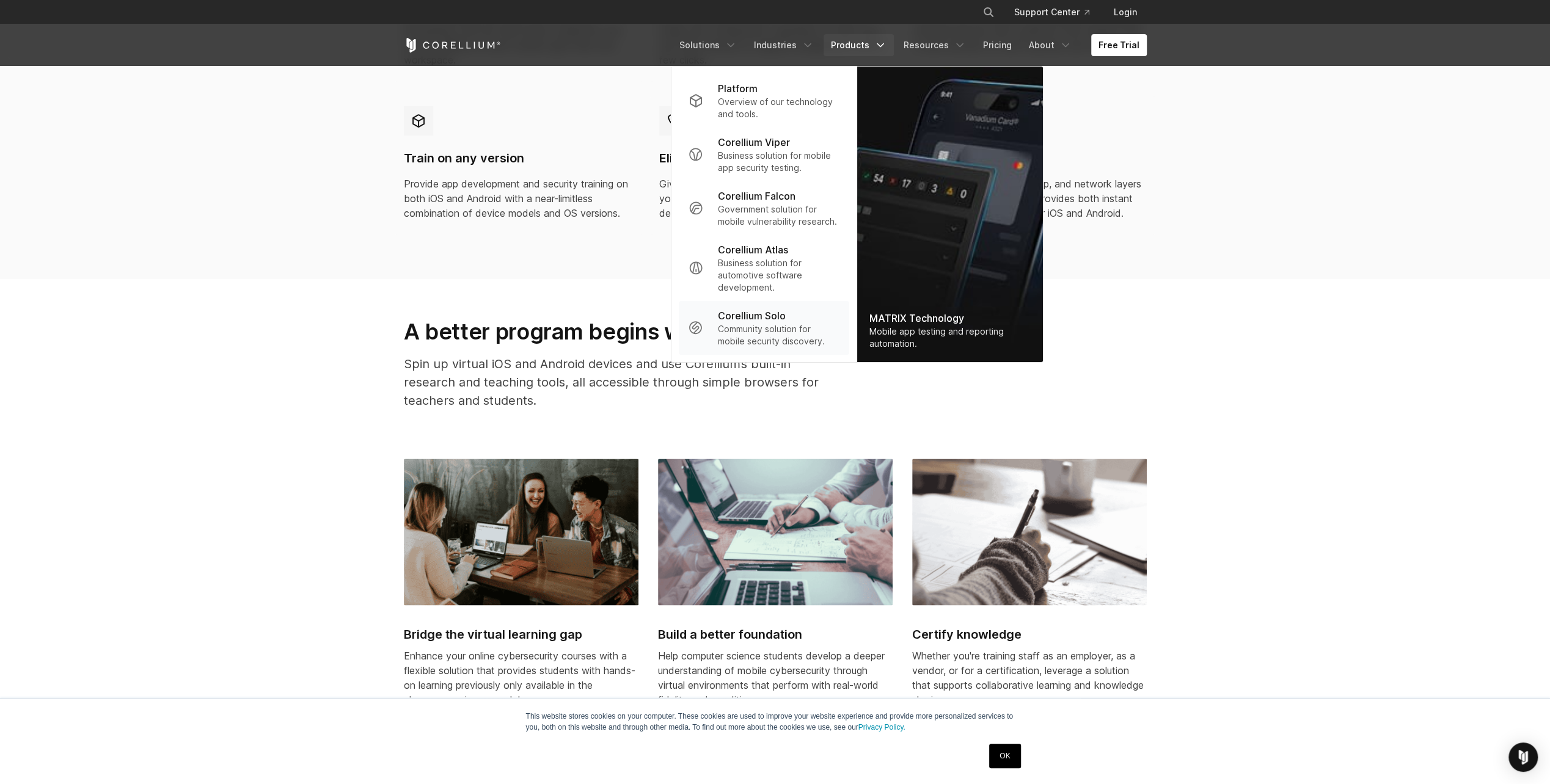
click at [797, 319] on div "Corellium Solo" at bounding box center [778, 316] width 121 height 14
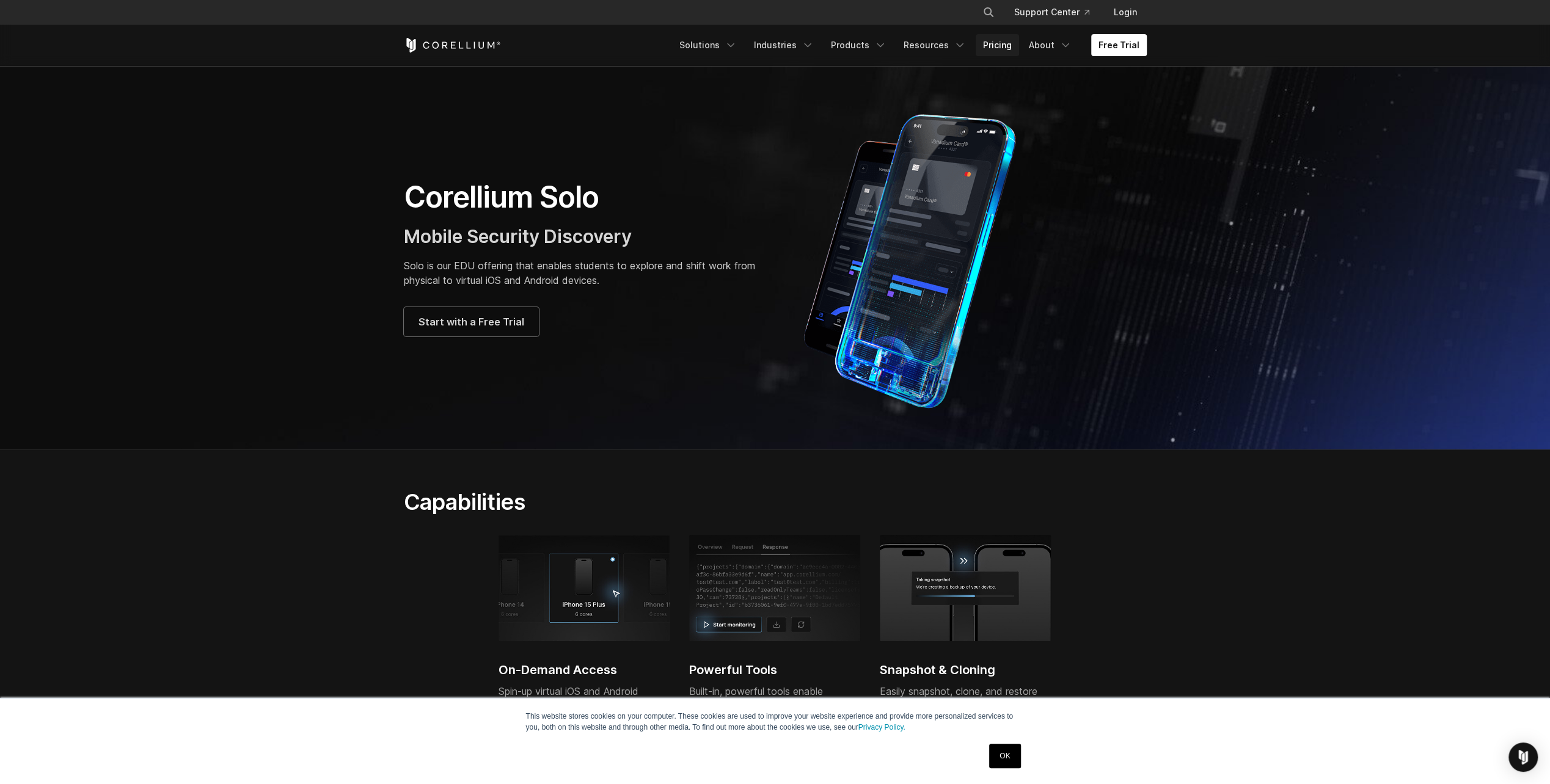
click at [996, 36] on link "Pricing" at bounding box center [997, 45] width 44 height 22
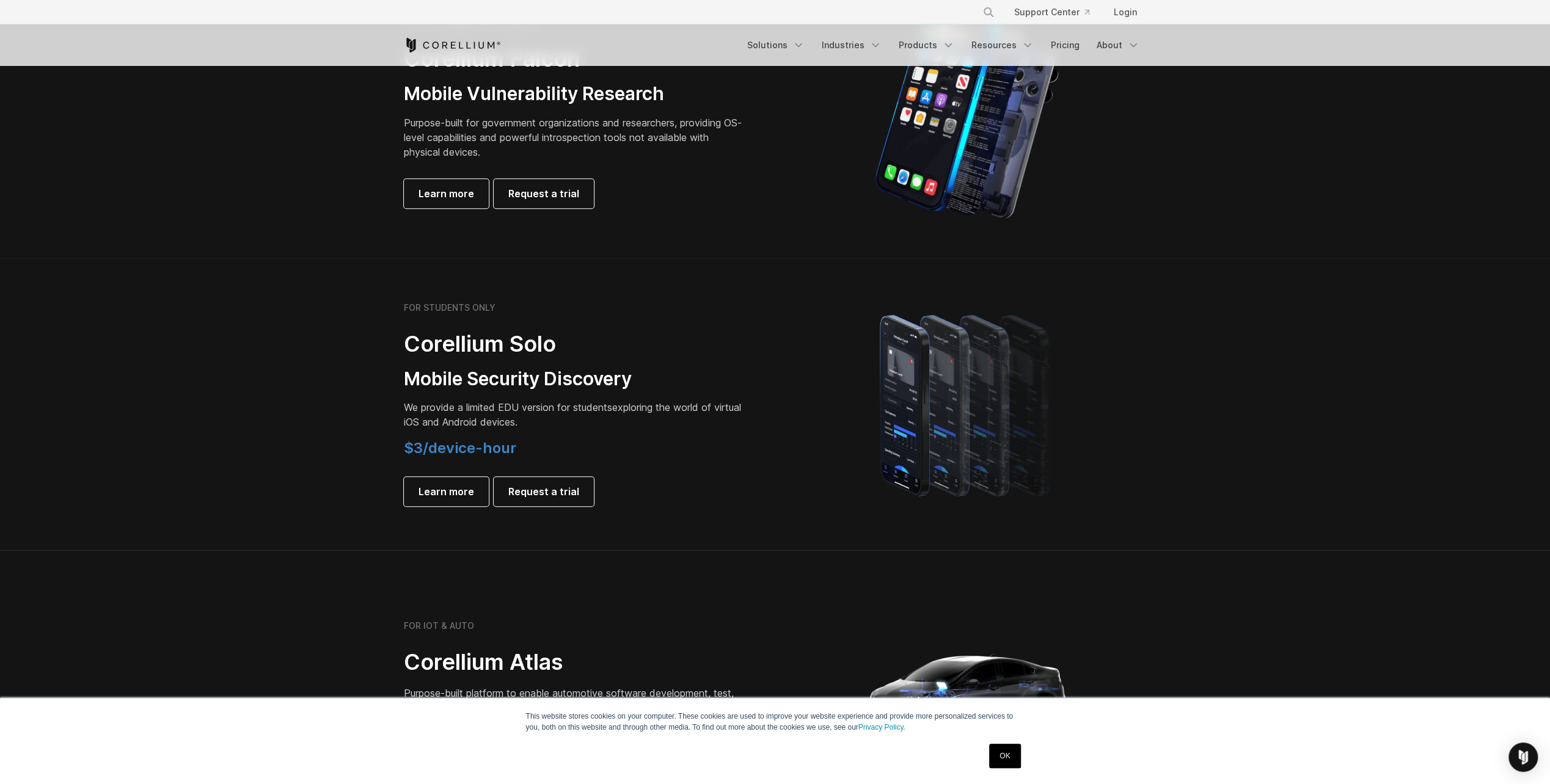
scroll to position [733, 0]
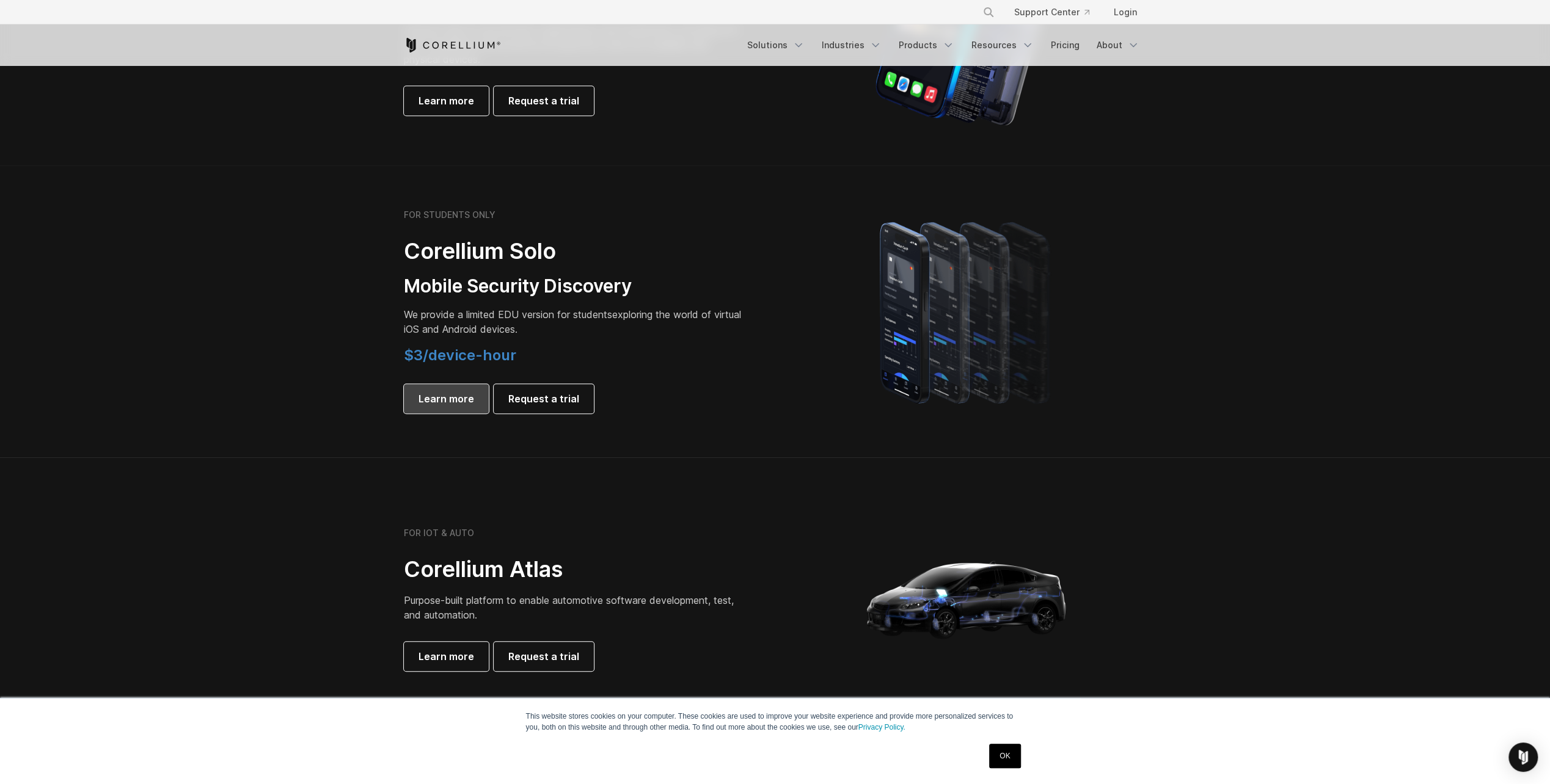
click at [405, 392] on link "Learn more" at bounding box center [446, 398] width 85 height 29
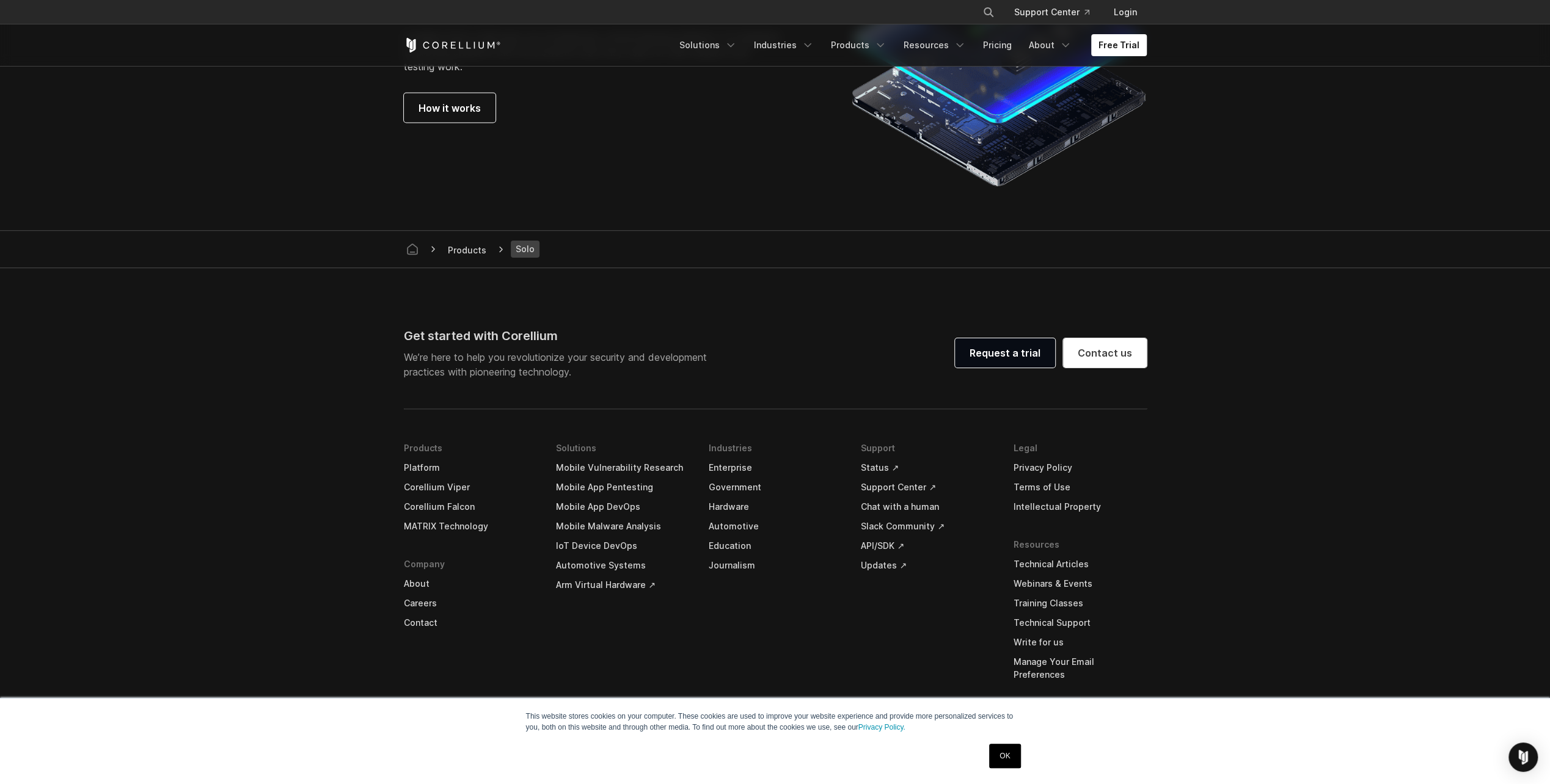
scroll to position [2306, 0]
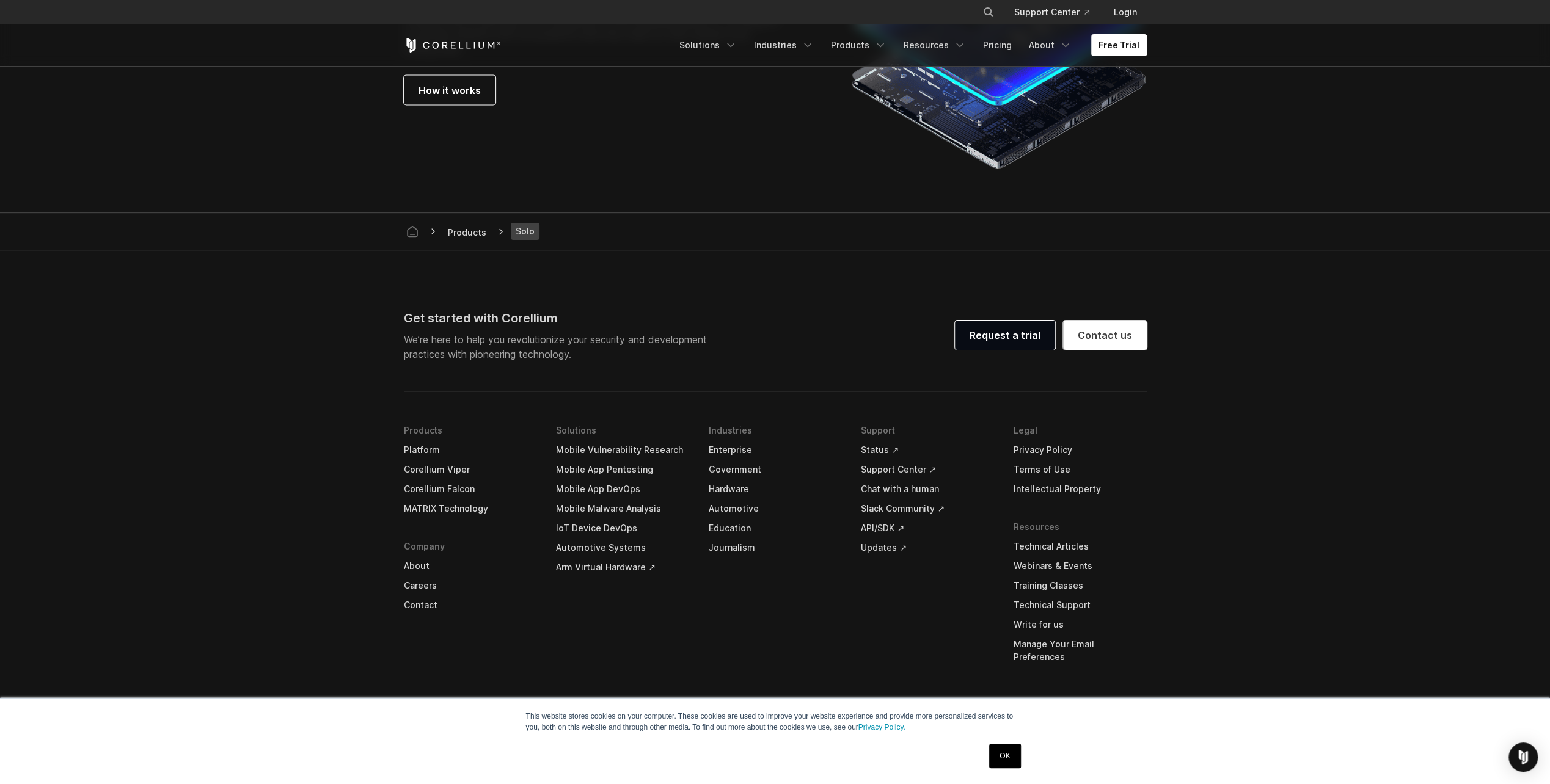
drag, startPoint x: 317, startPoint y: 436, endPoint x: 314, endPoint y: 425, distance: 11.4
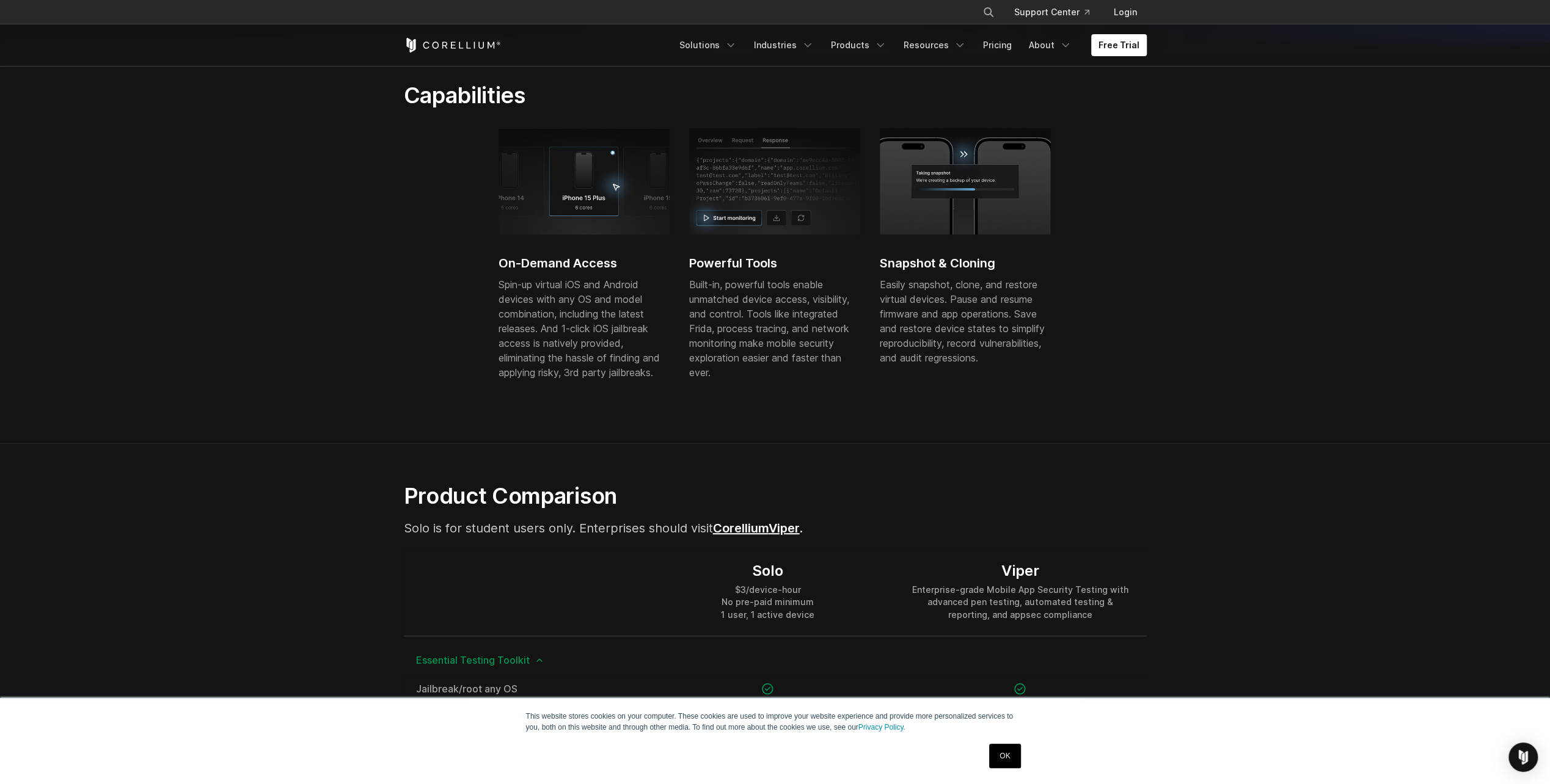
scroll to position [0, 0]
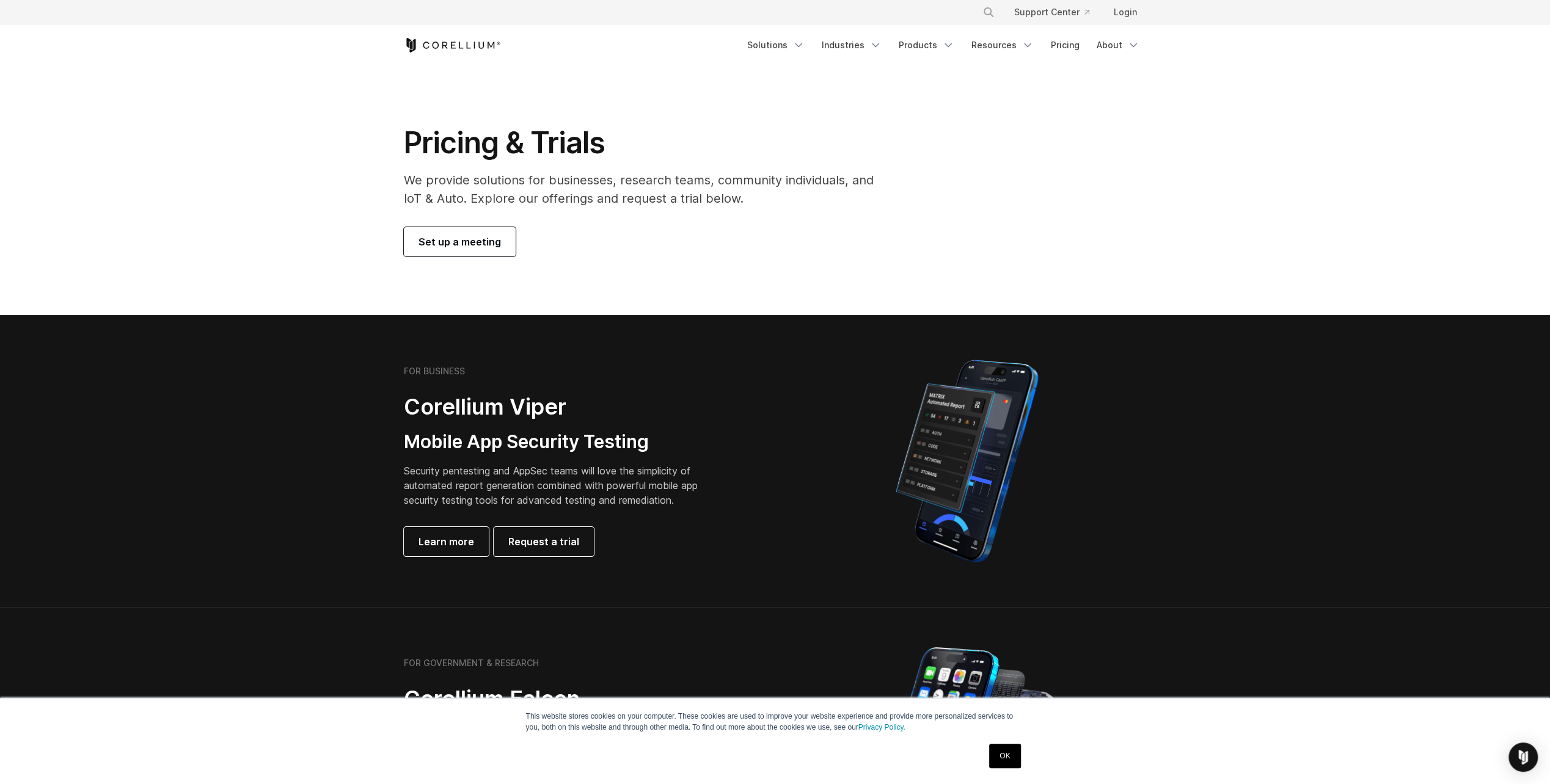
click at [451, 232] on link "Set up a meeting" at bounding box center [460, 241] width 112 height 29
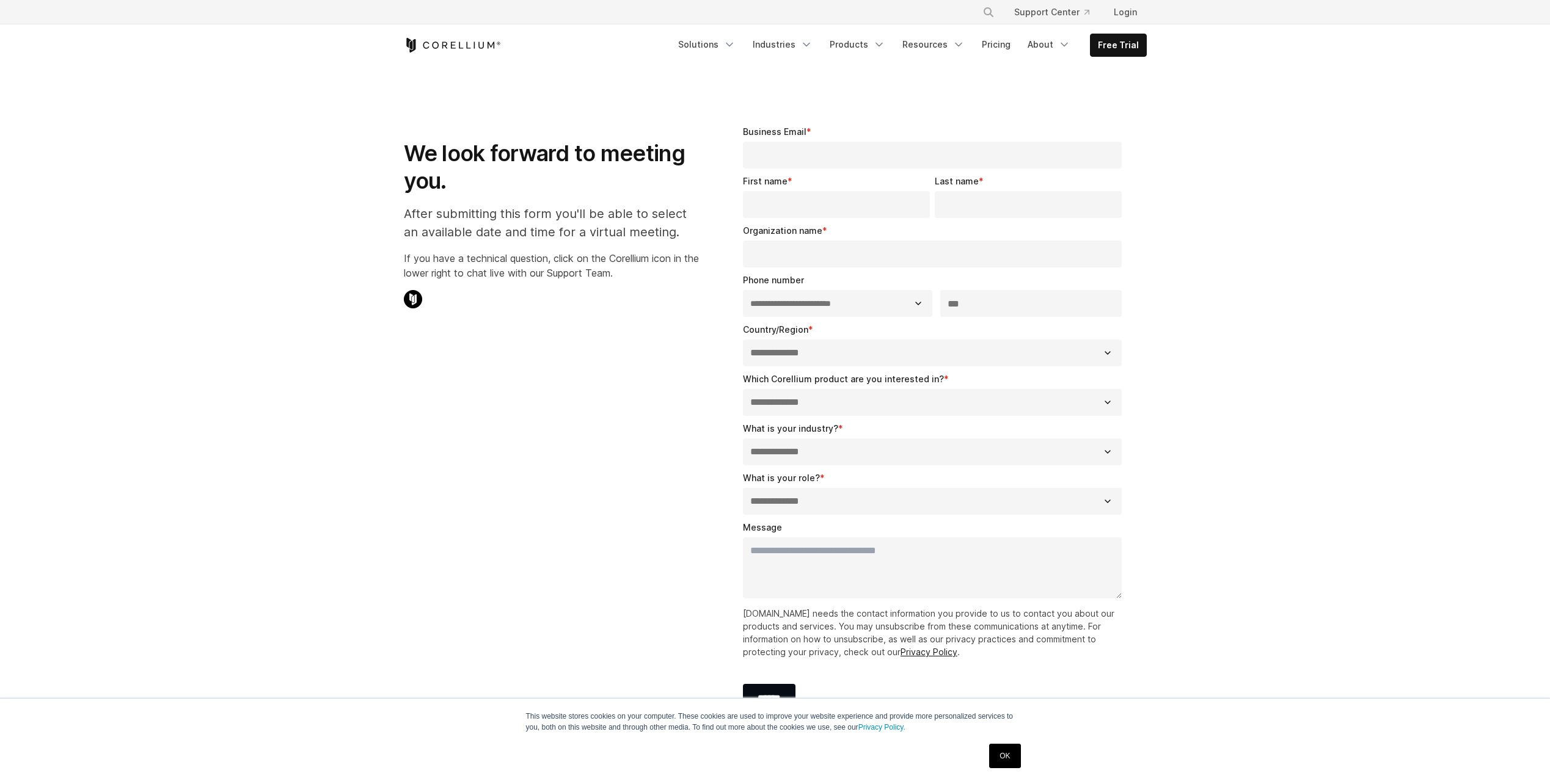
select select "**"
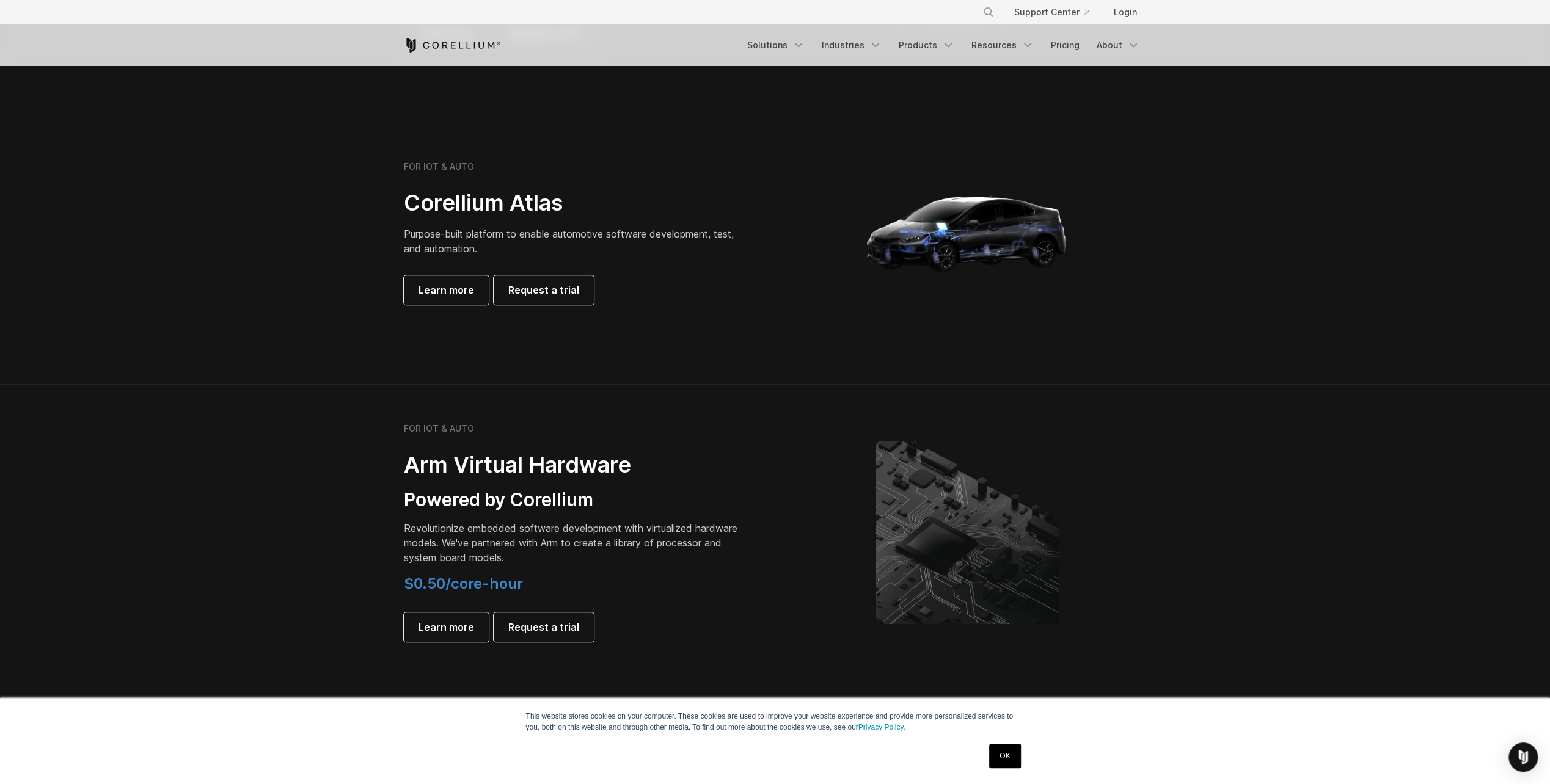
scroll to position [794, 0]
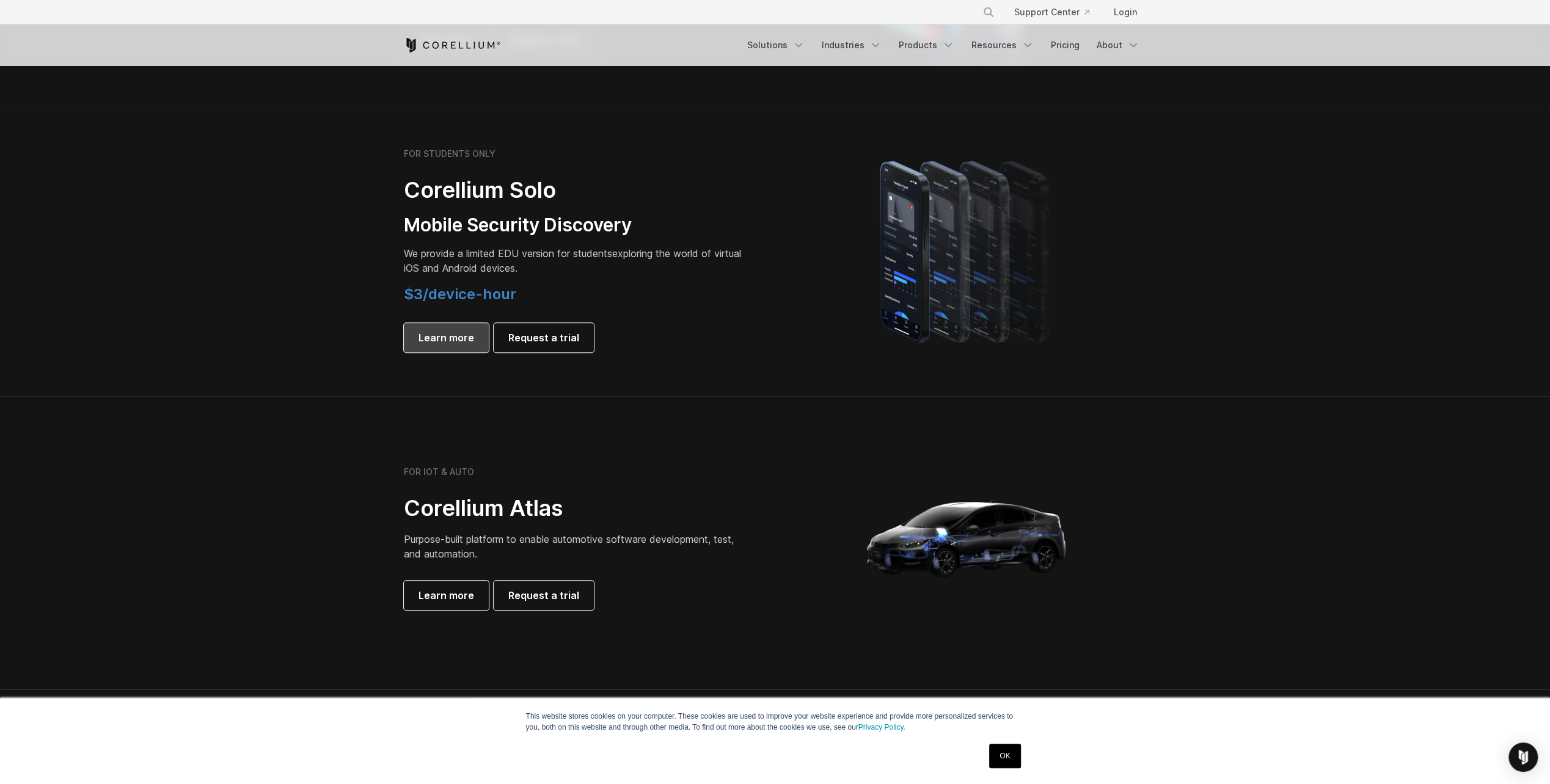
click at [452, 346] on link "Learn more" at bounding box center [446, 337] width 85 height 29
